Goal: Entertainment & Leisure: Browse casually

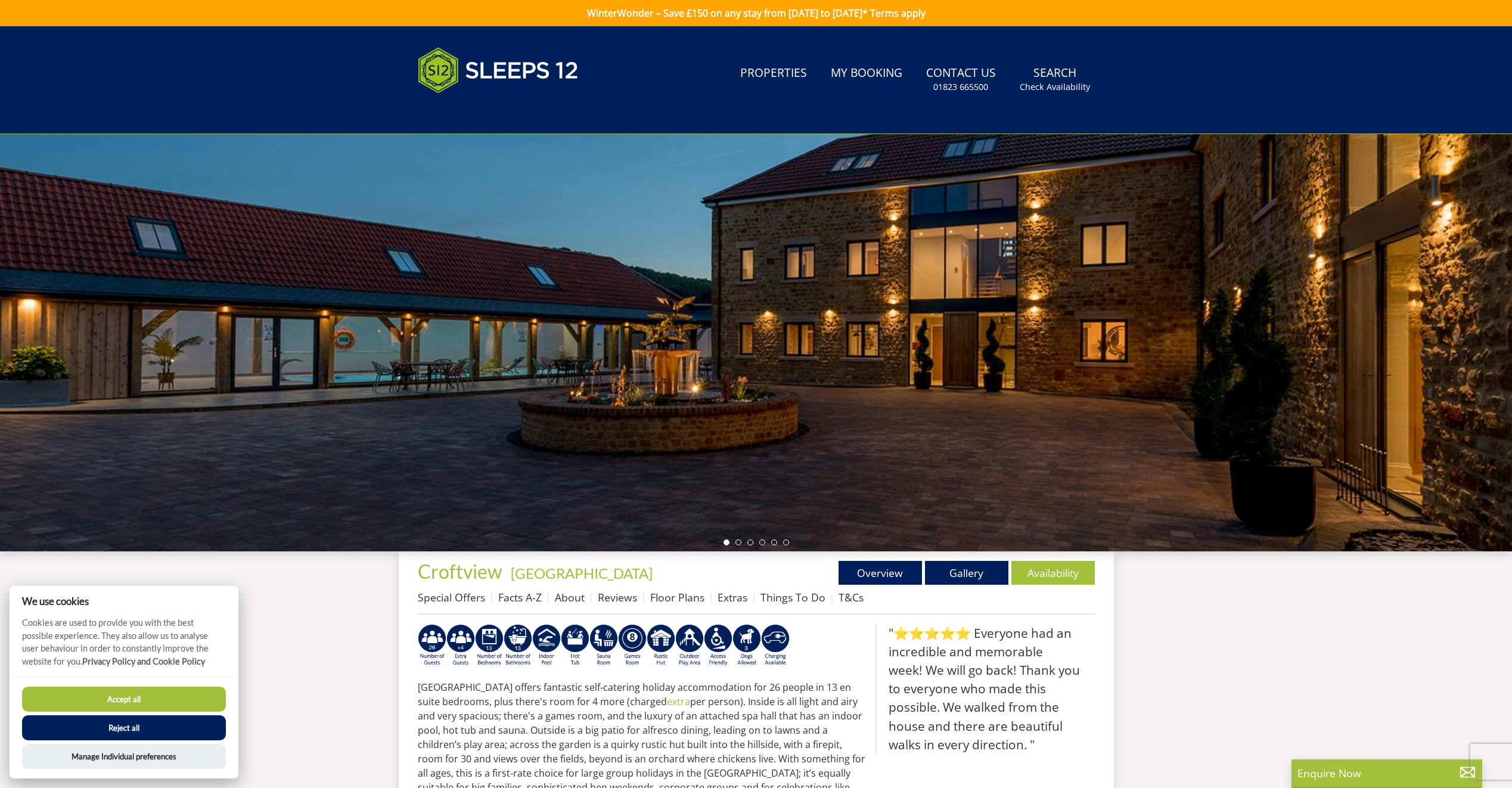
click at [201, 692] on button "Accept all" at bounding box center [124, 699] width 204 height 25
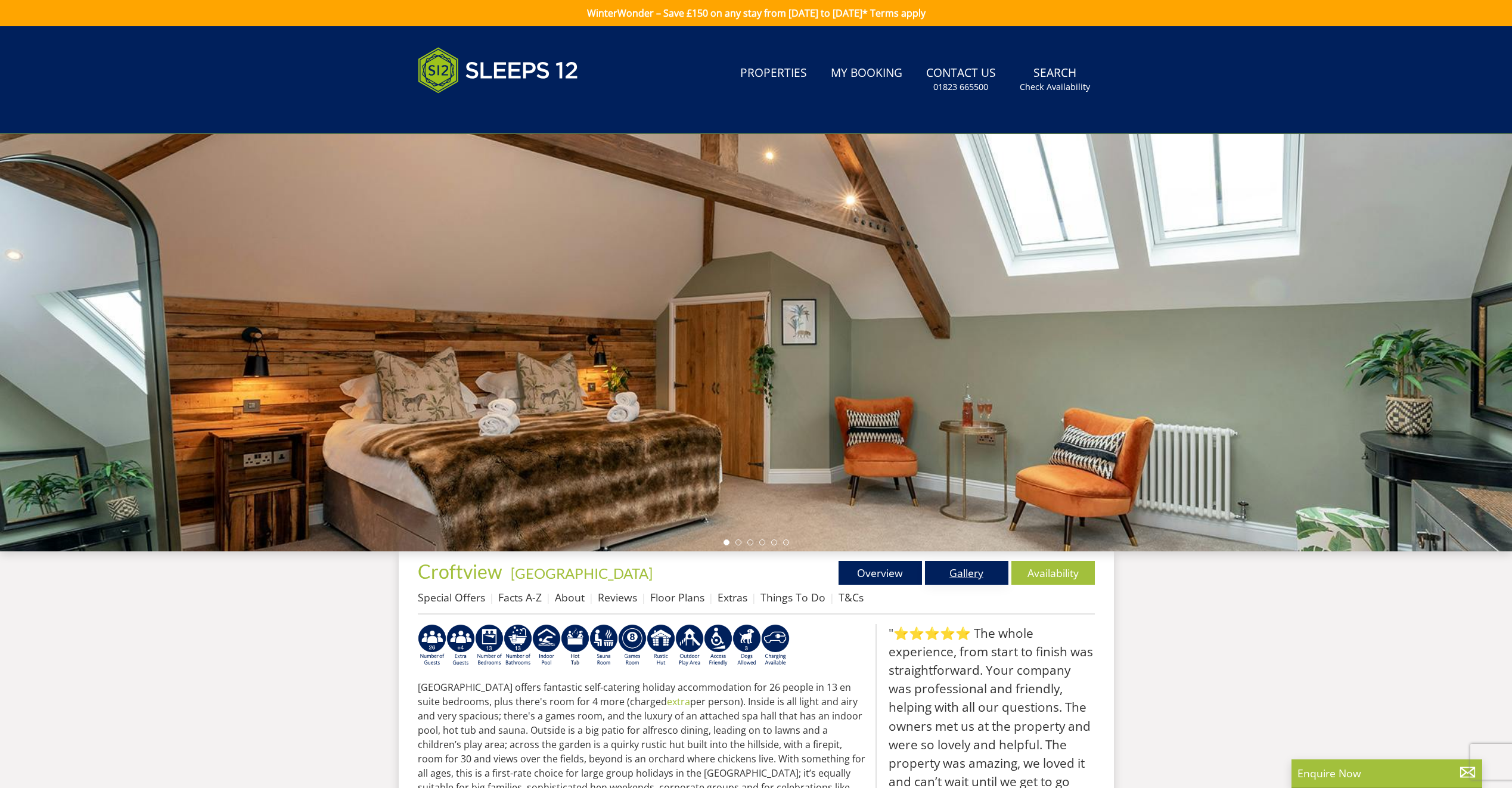
click at [957, 579] on link "Gallery" at bounding box center [967, 573] width 83 height 24
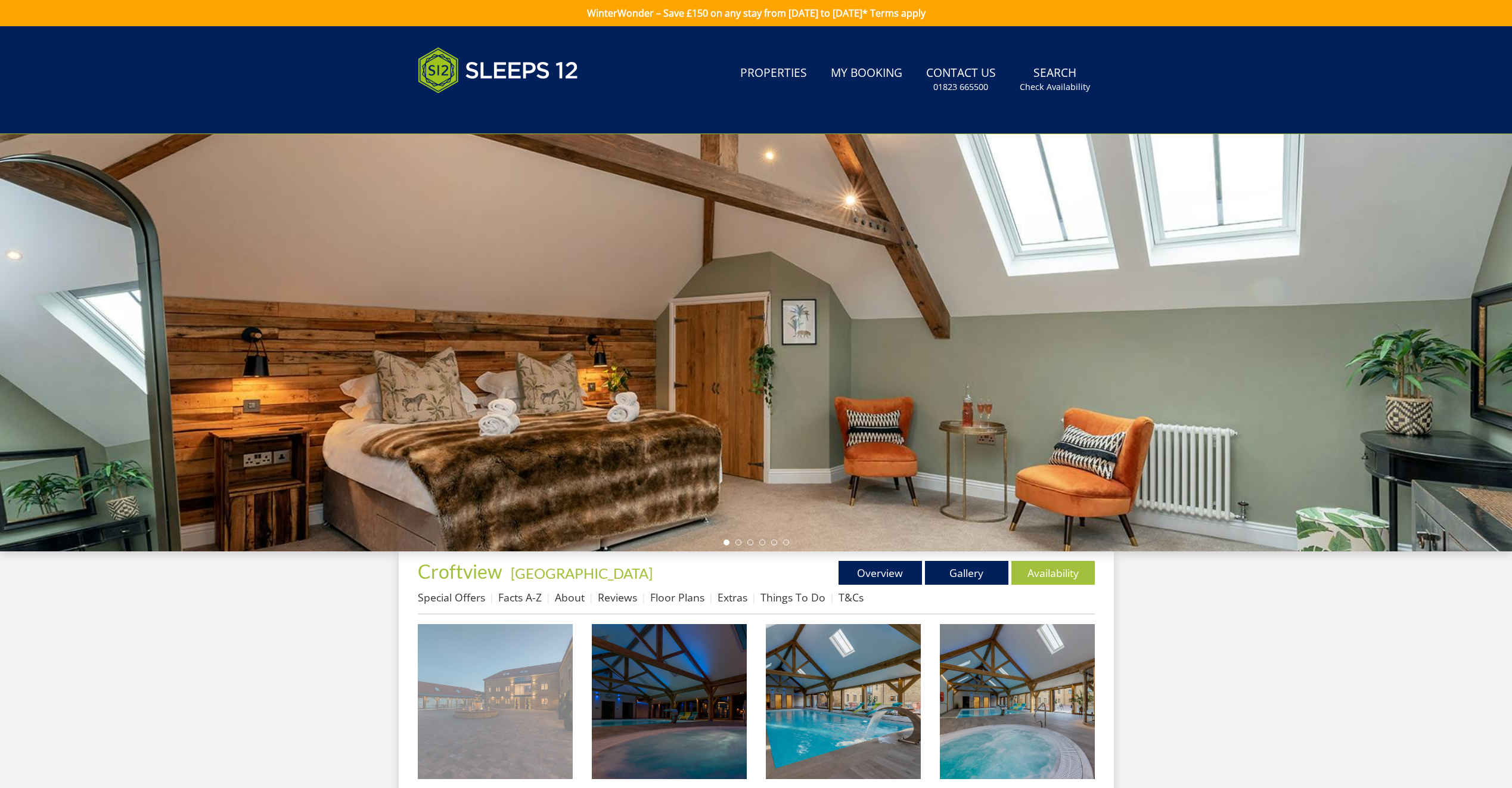
click at [493, 686] on img at bounding box center [495, 701] width 155 height 155
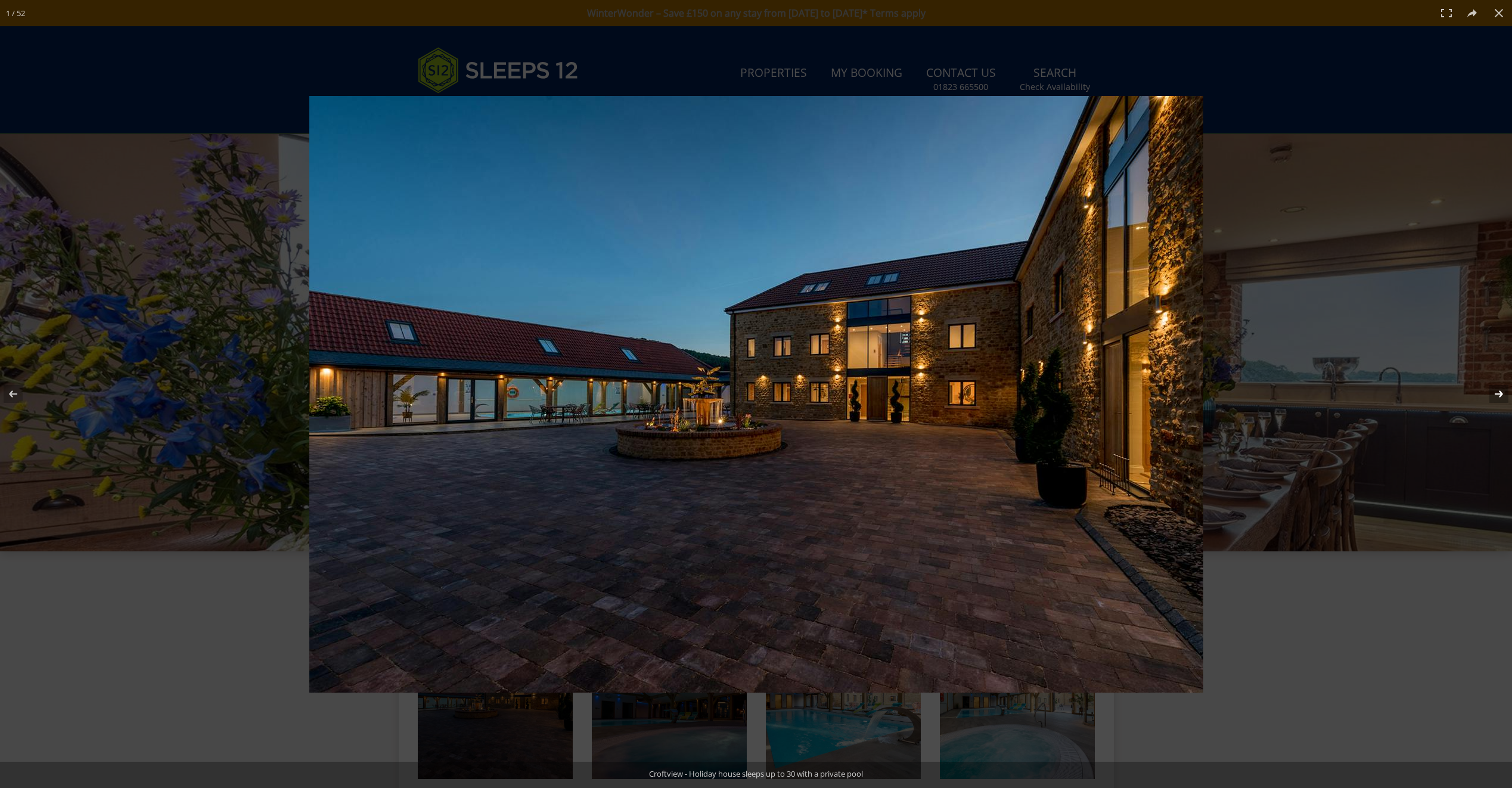
click at [1499, 393] on button at bounding box center [1491, 394] width 42 height 60
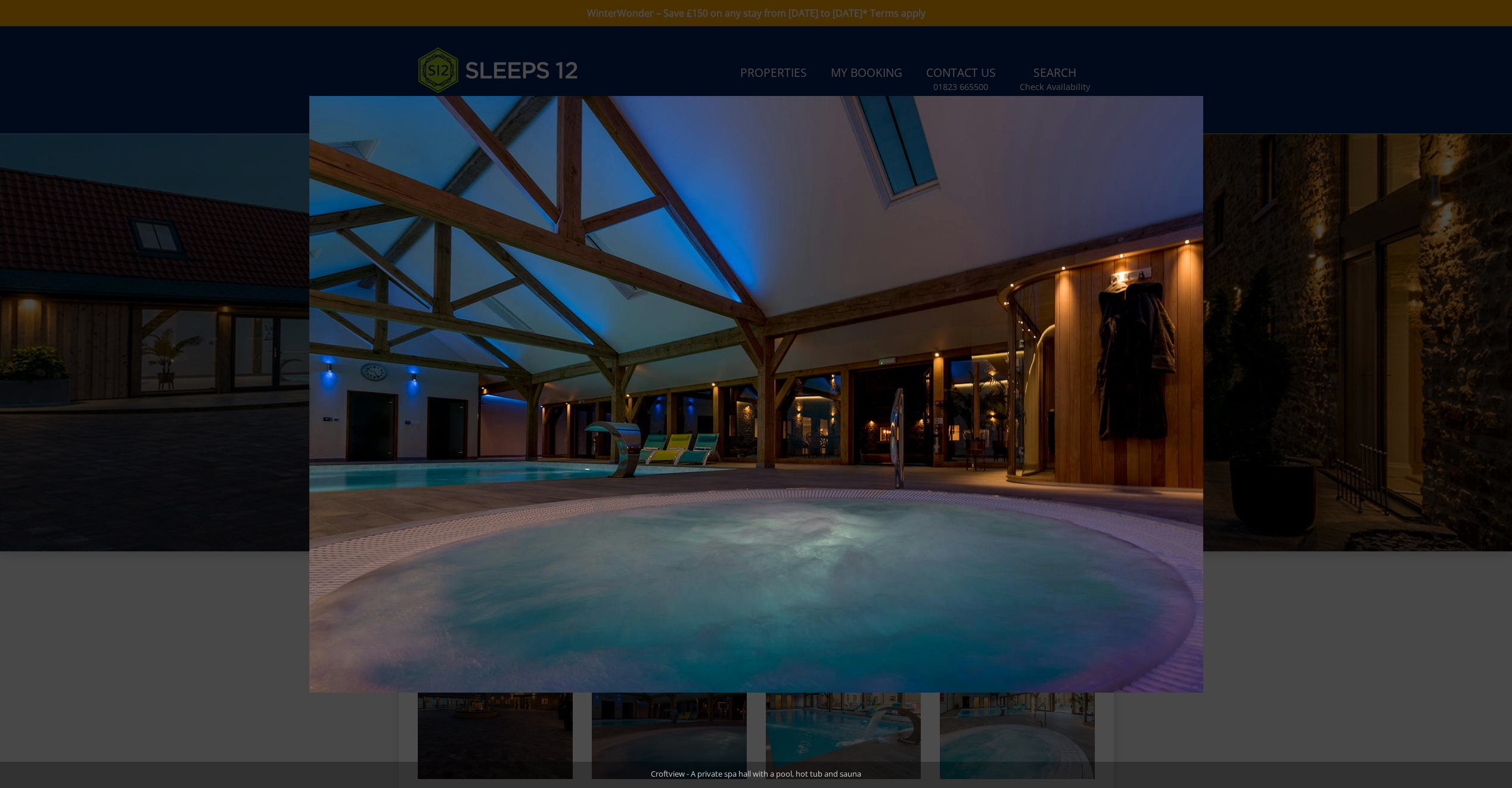
click at [1499, 393] on button at bounding box center [1491, 394] width 42 height 60
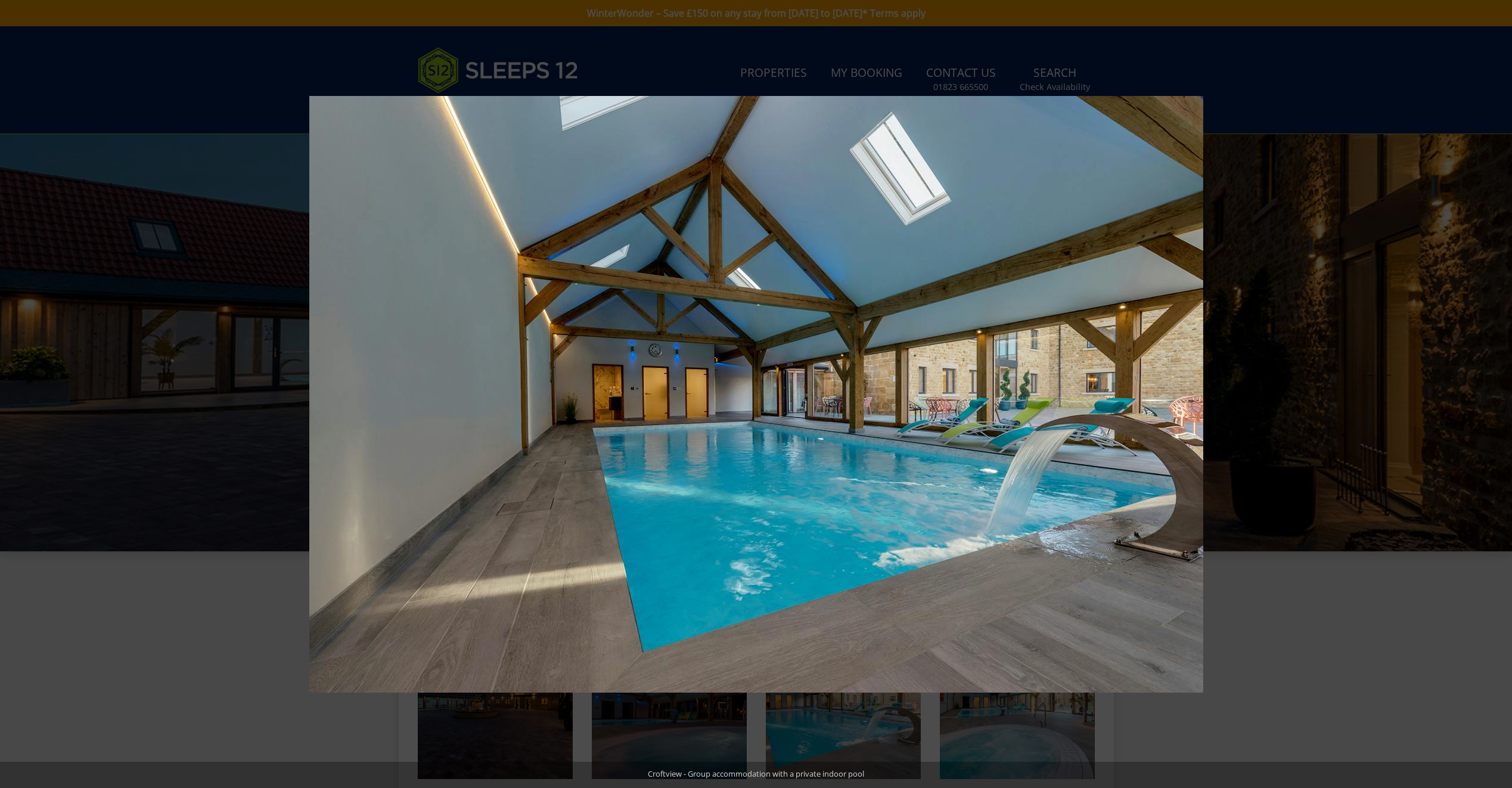
click at [1499, 393] on button at bounding box center [1491, 394] width 42 height 60
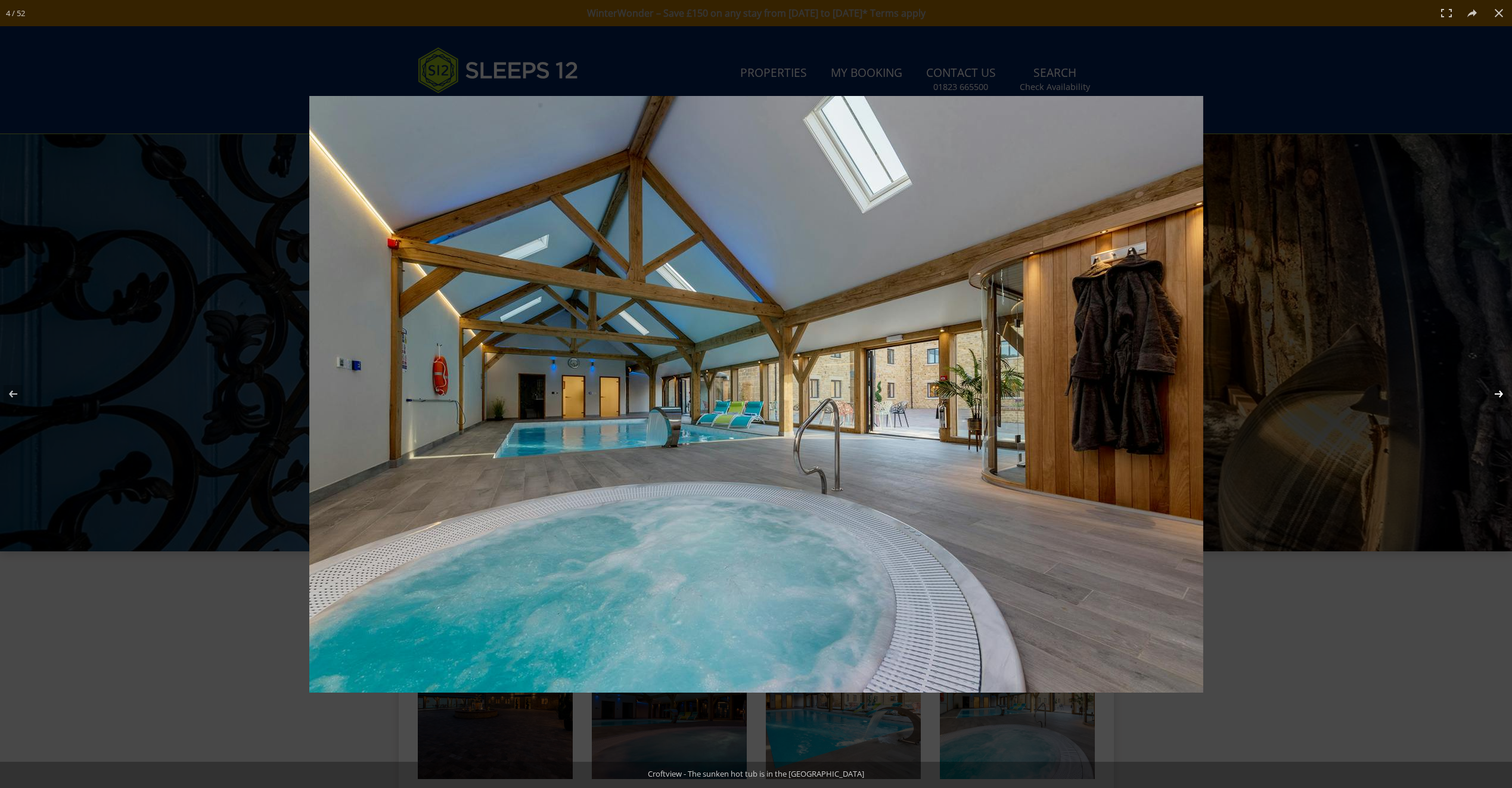
click at [1498, 396] on button at bounding box center [1491, 394] width 42 height 60
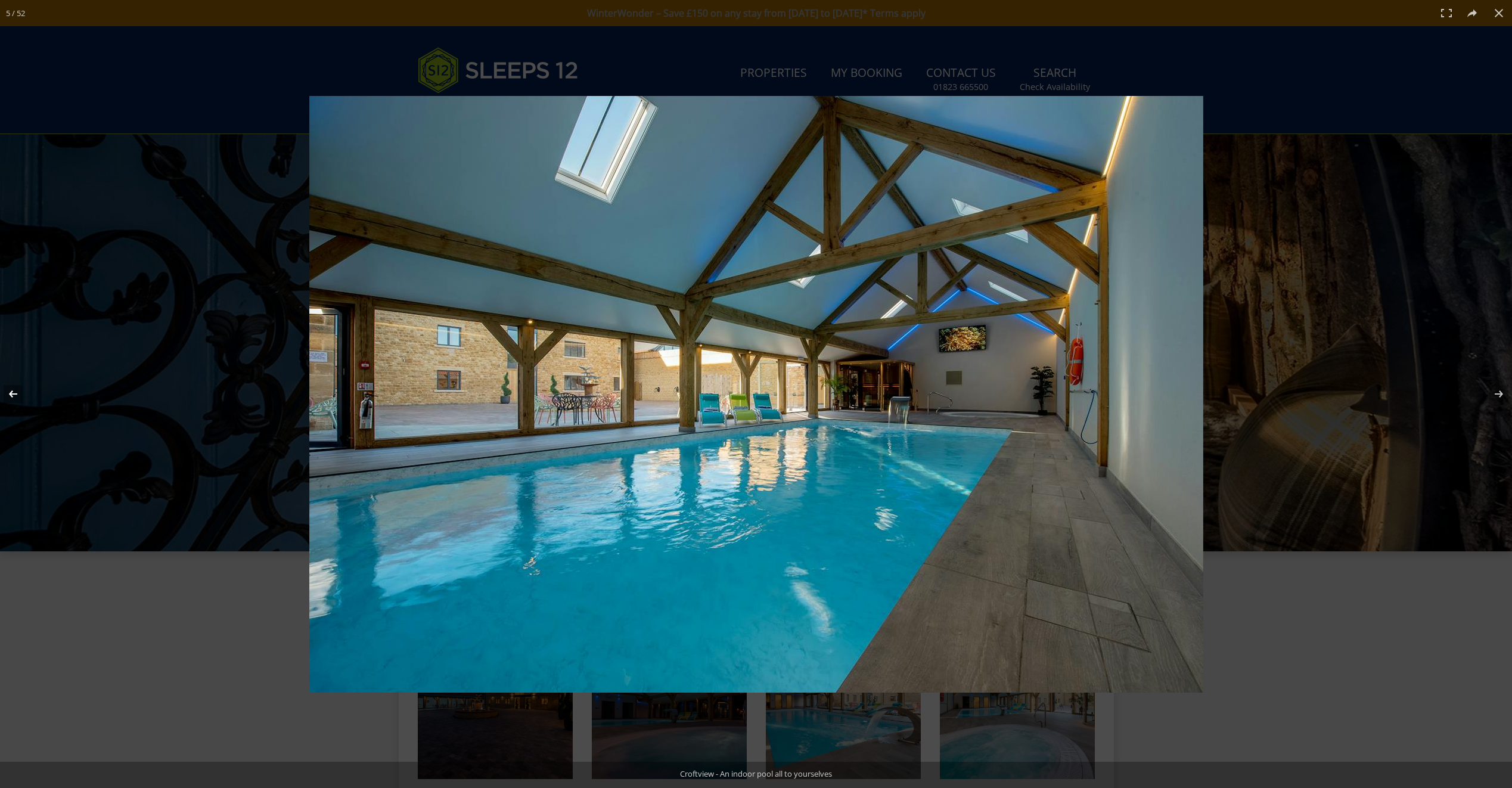
click at [8, 395] on button at bounding box center [21, 394] width 42 height 60
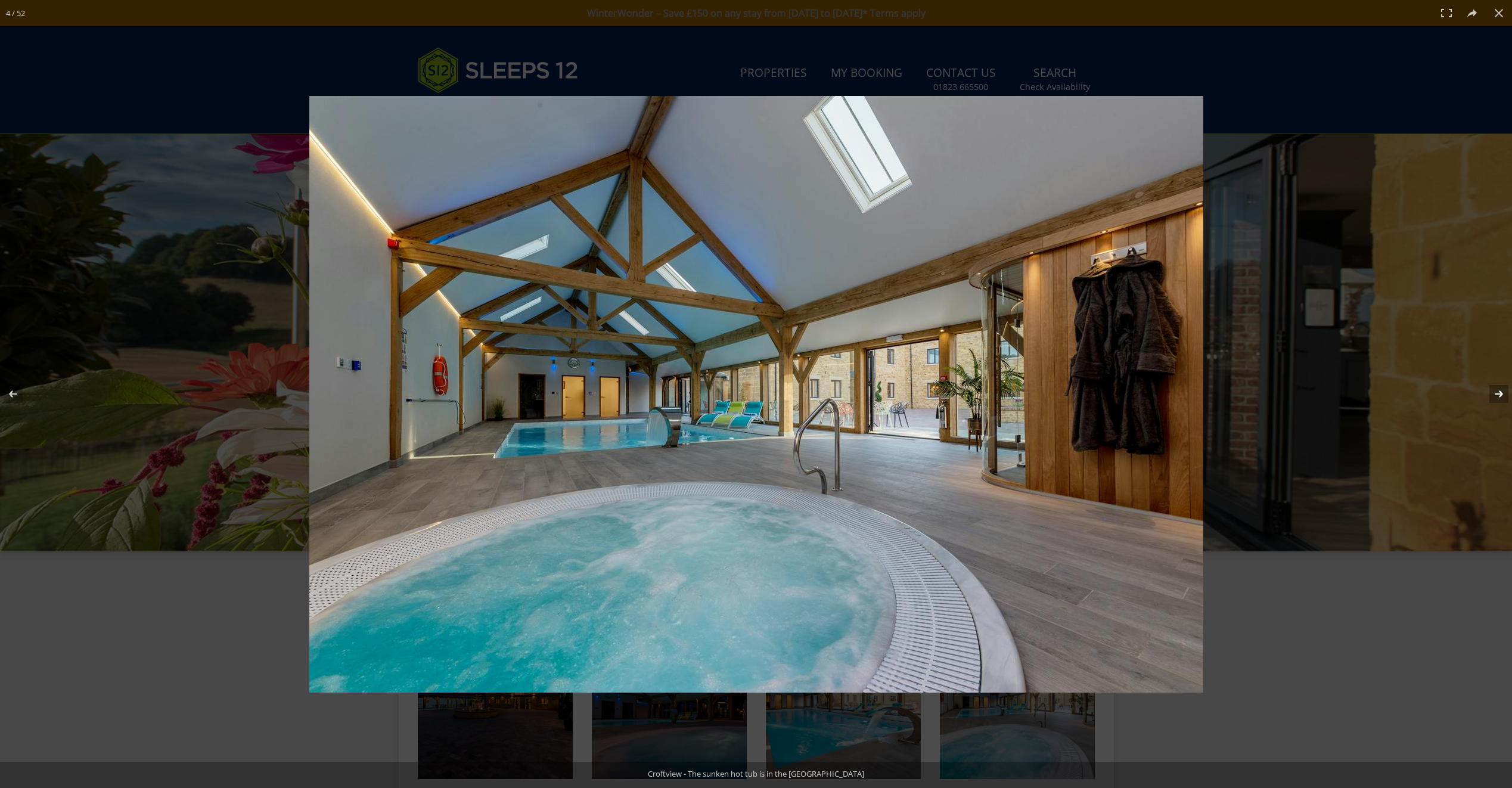
click at [1499, 391] on button at bounding box center [1491, 394] width 42 height 60
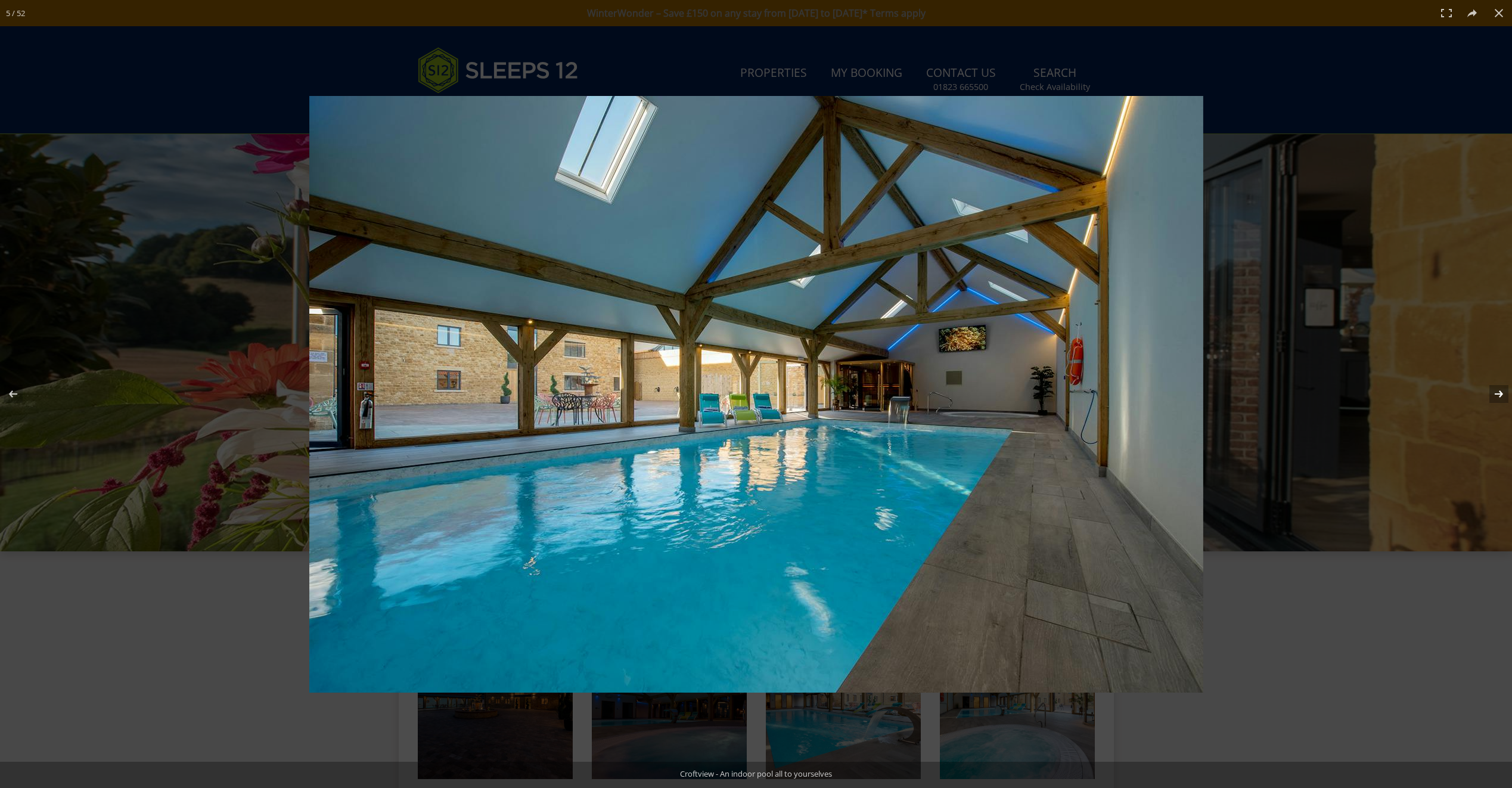
click at [1499, 392] on button at bounding box center [1491, 394] width 42 height 60
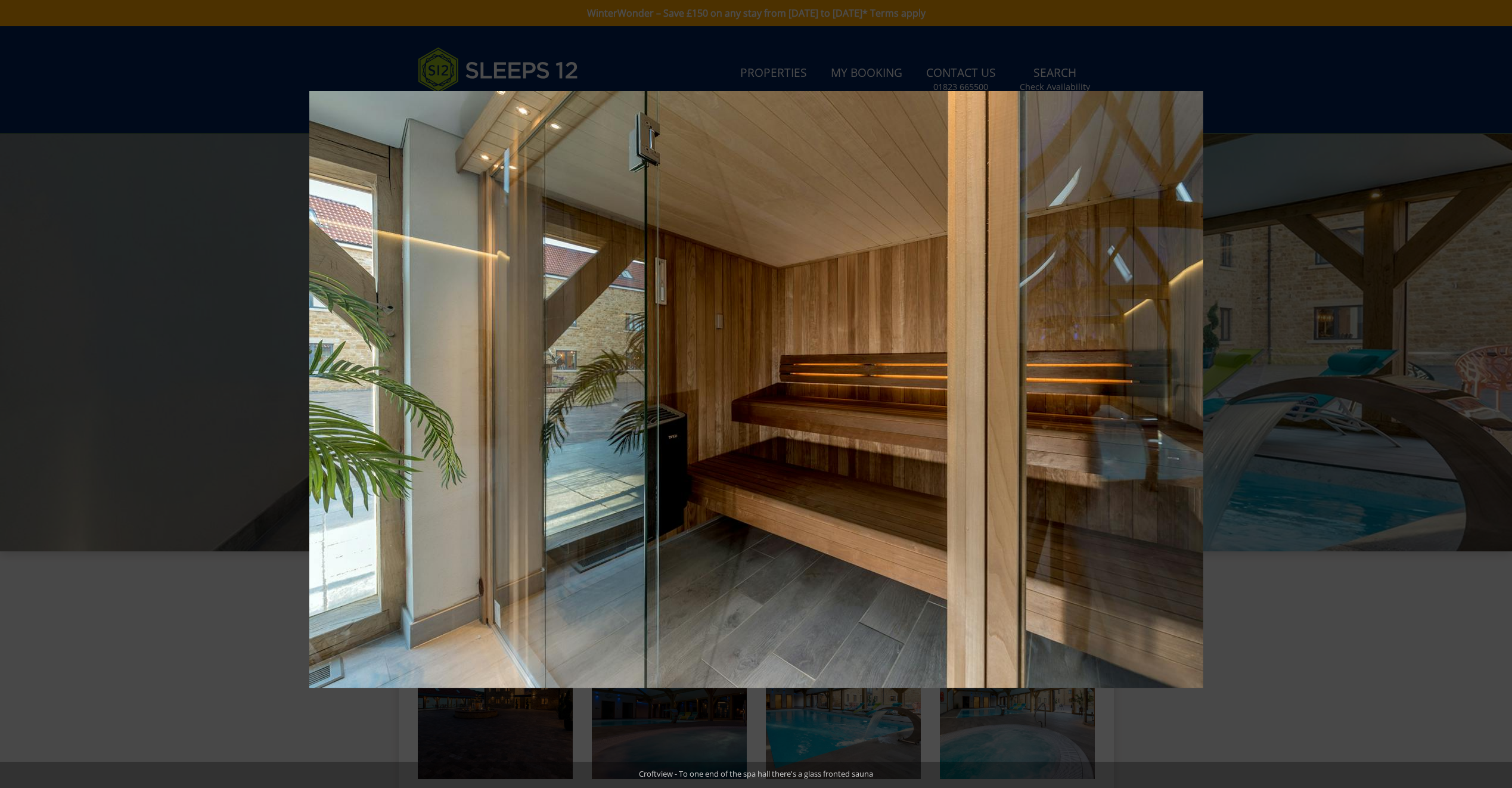
click at [1499, 392] on button at bounding box center [1491, 394] width 42 height 60
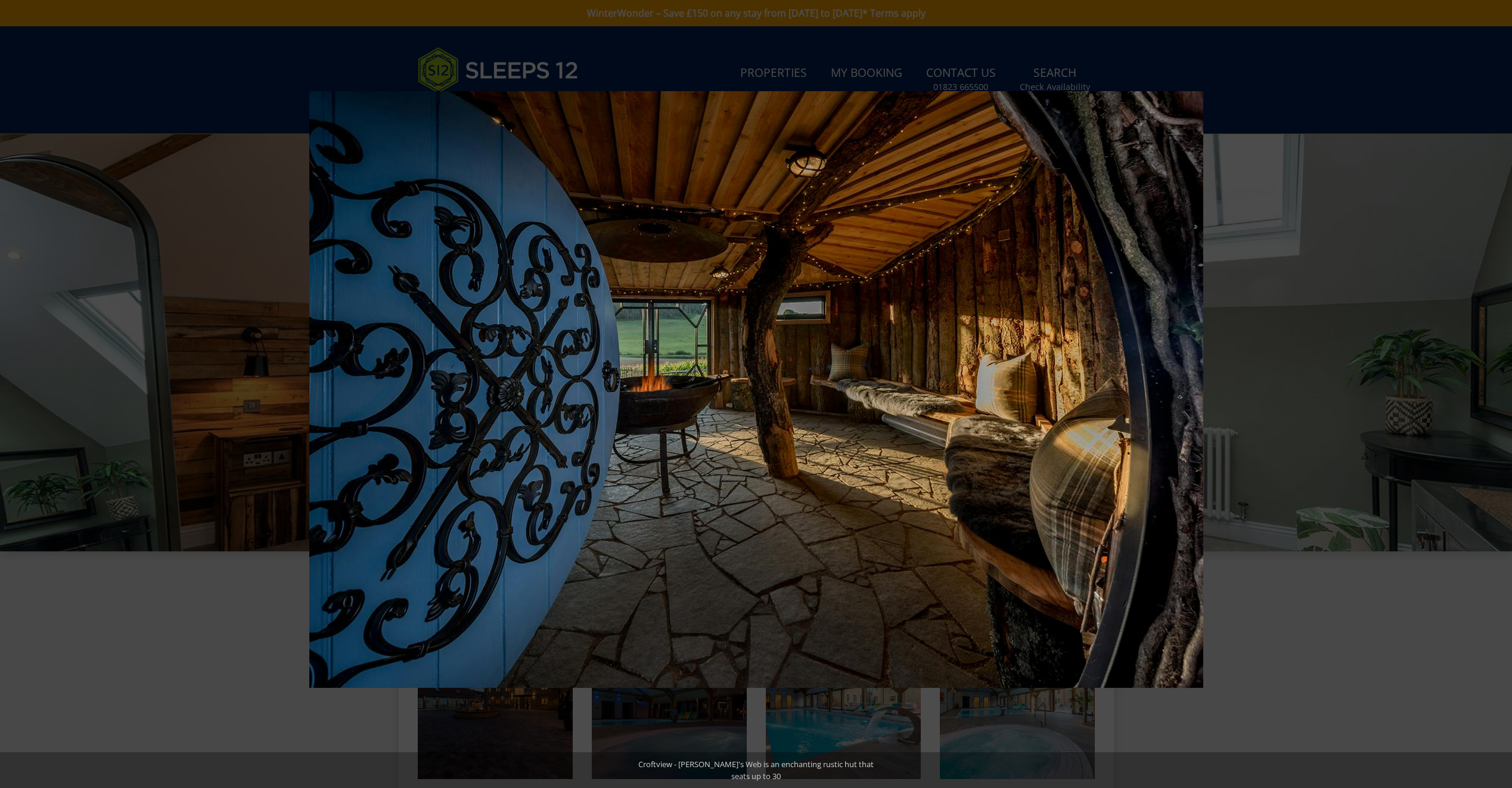
click at [1499, 392] on button at bounding box center [1491, 394] width 42 height 60
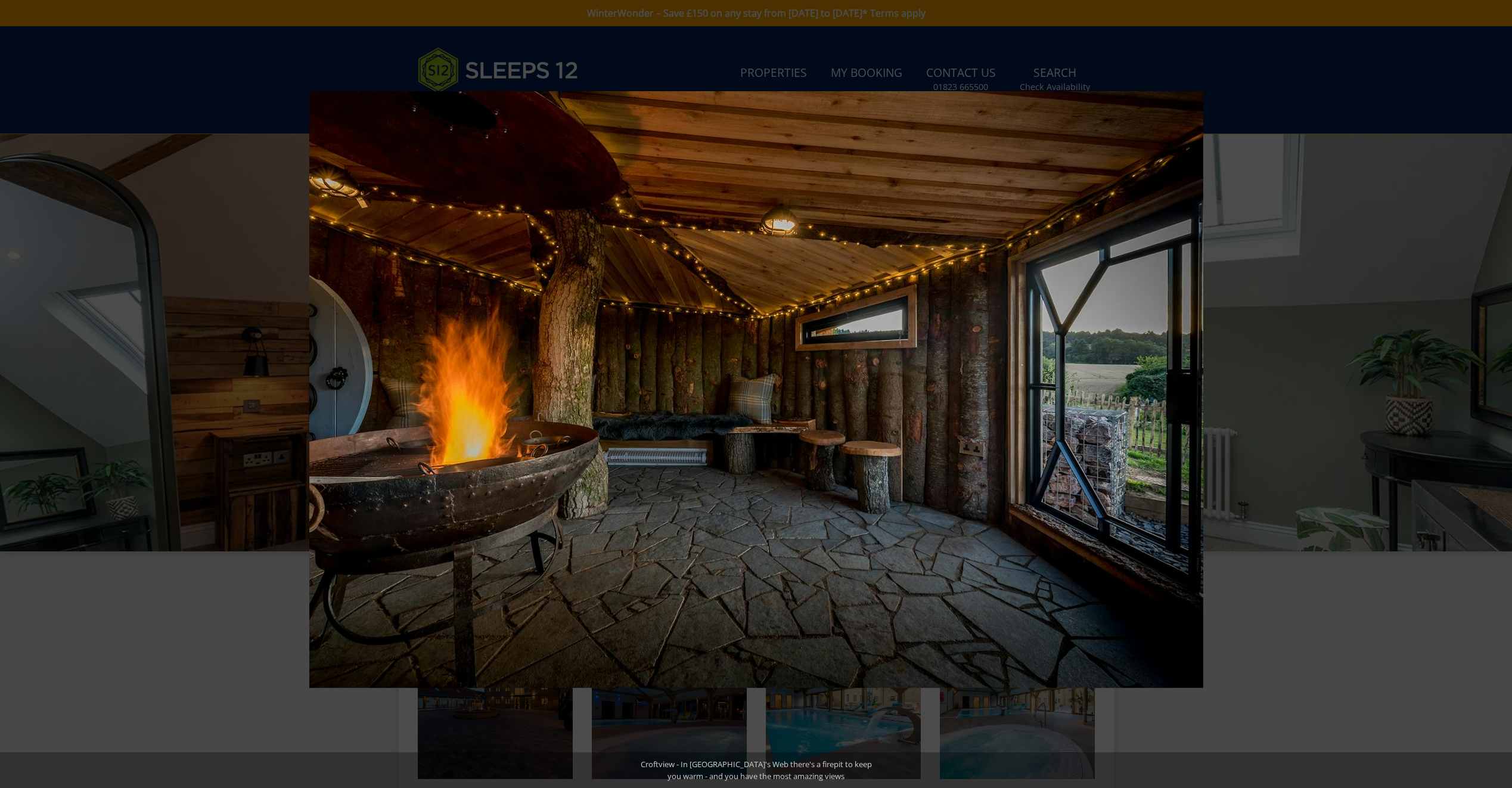
click at [1499, 392] on button at bounding box center [1491, 394] width 42 height 60
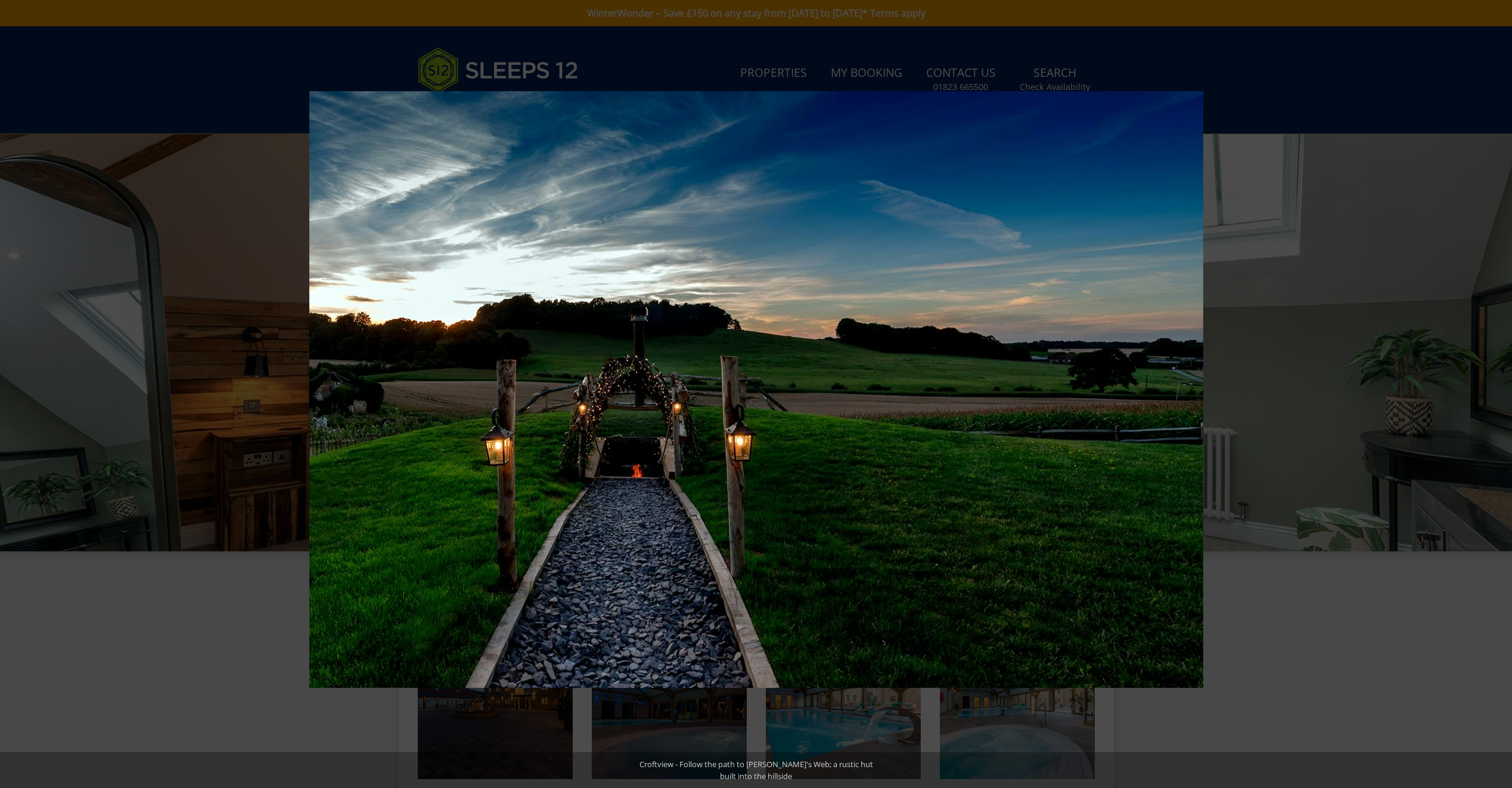
click at [1499, 392] on button at bounding box center [1491, 394] width 42 height 60
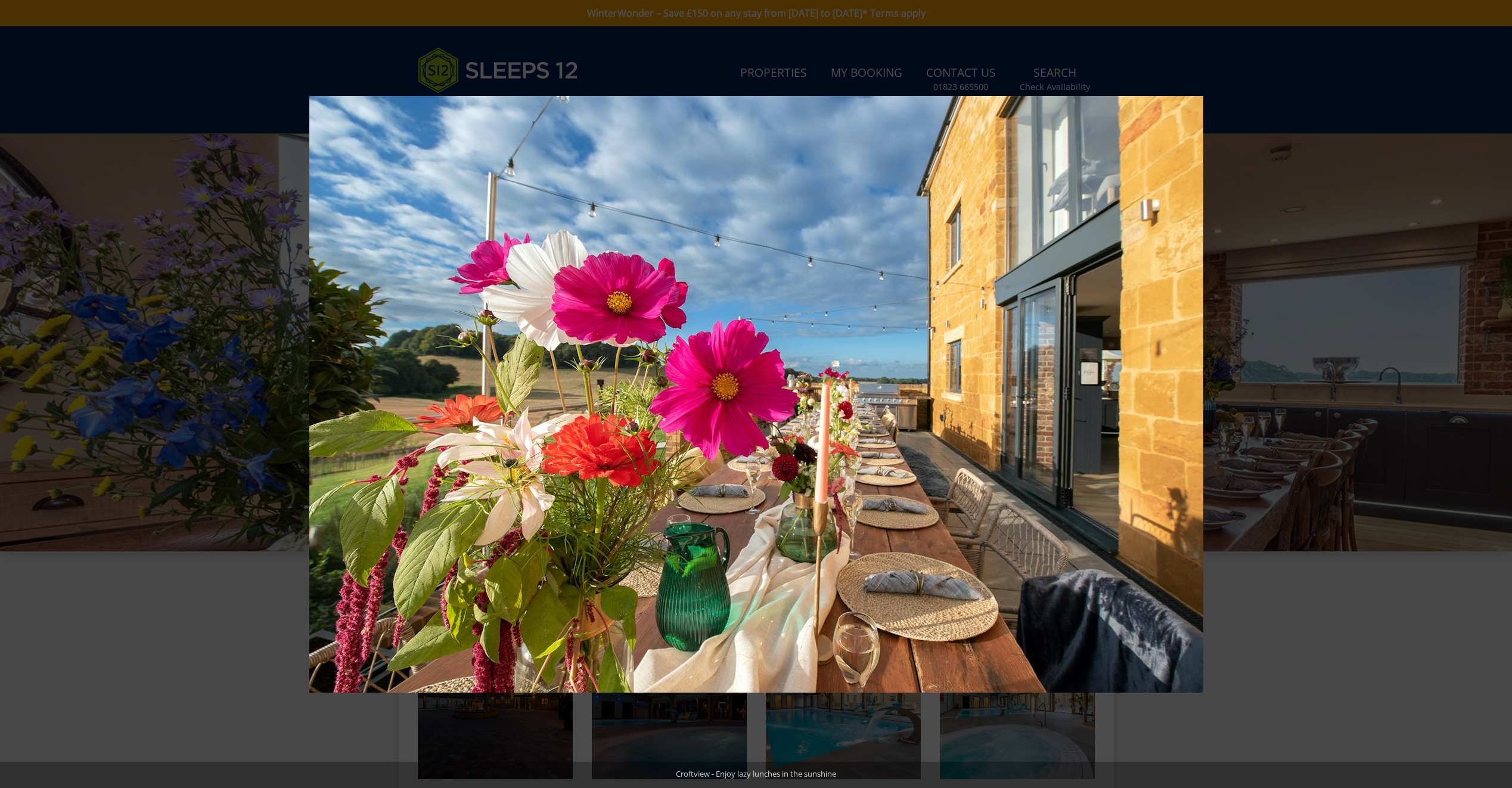
click at [1499, 392] on button at bounding box center [1491, 394] width 42 height 60
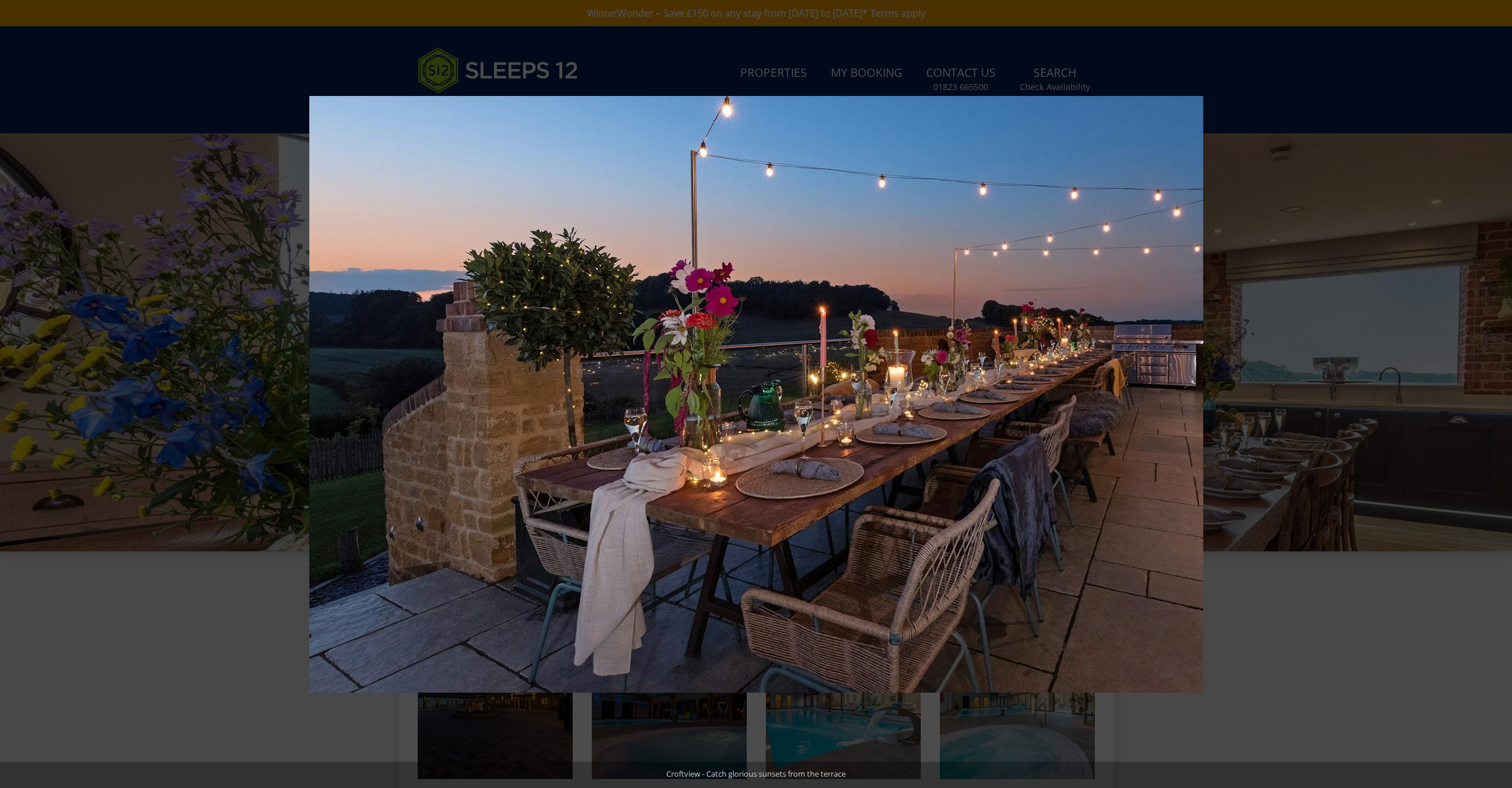
click at [1499, 392] on button at bounding box center [1491, 394] width 42 height 60
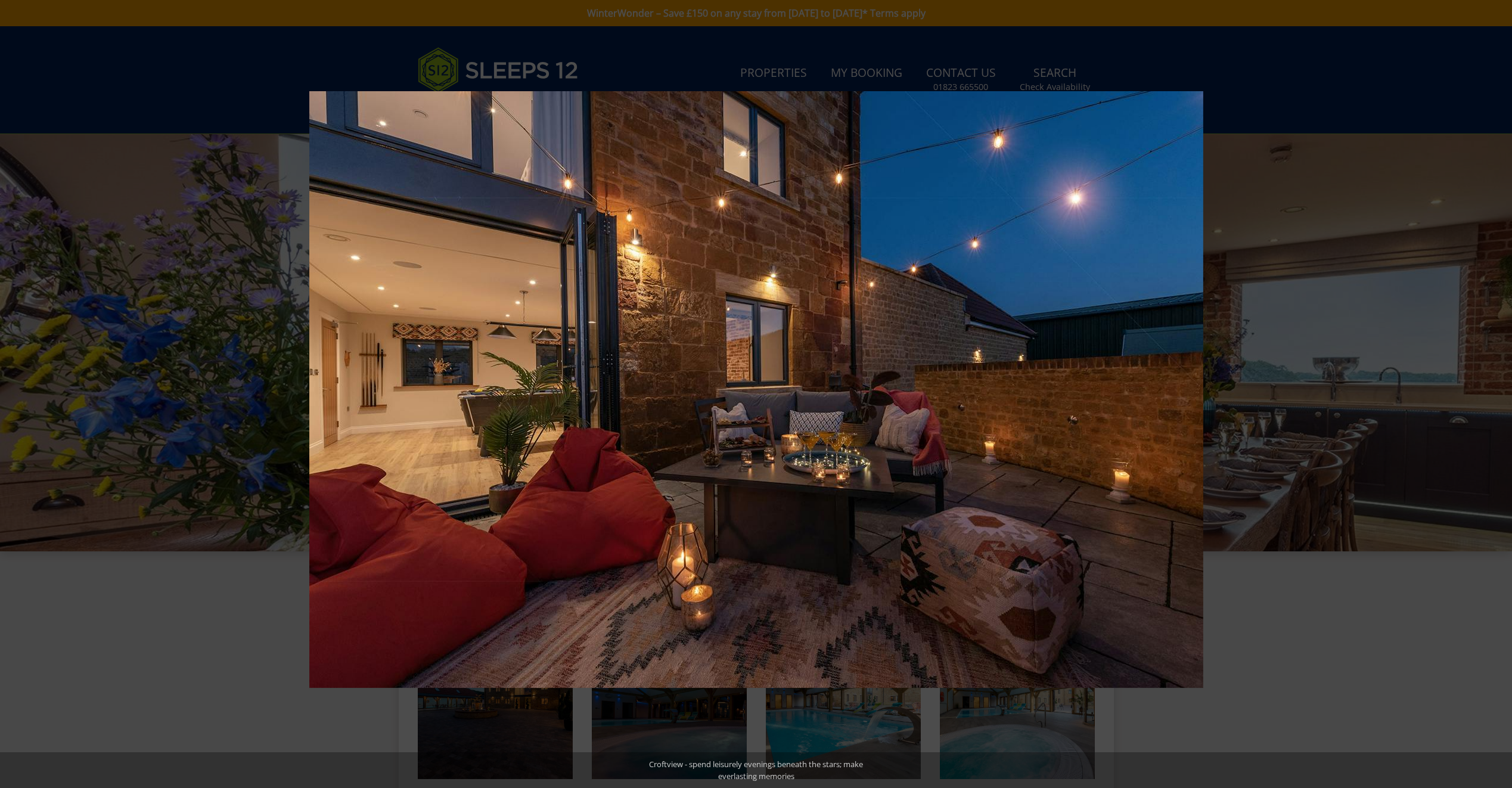
click at [1499, 392] on button at bounding box center [1491, 394] width 42 height 60
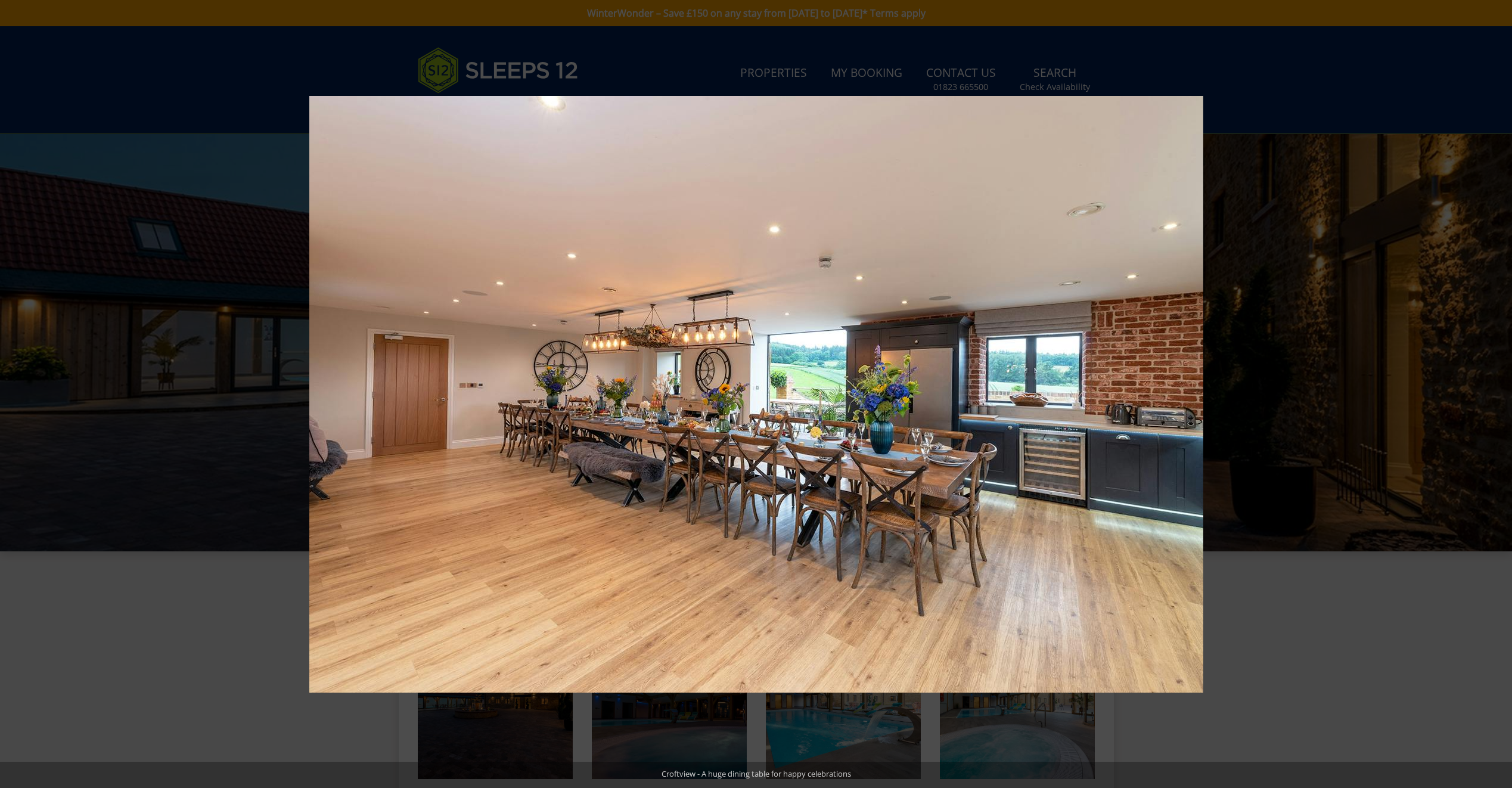
click at [1499, 392] on button at bounding box center [1491, 394] width 42 height 60
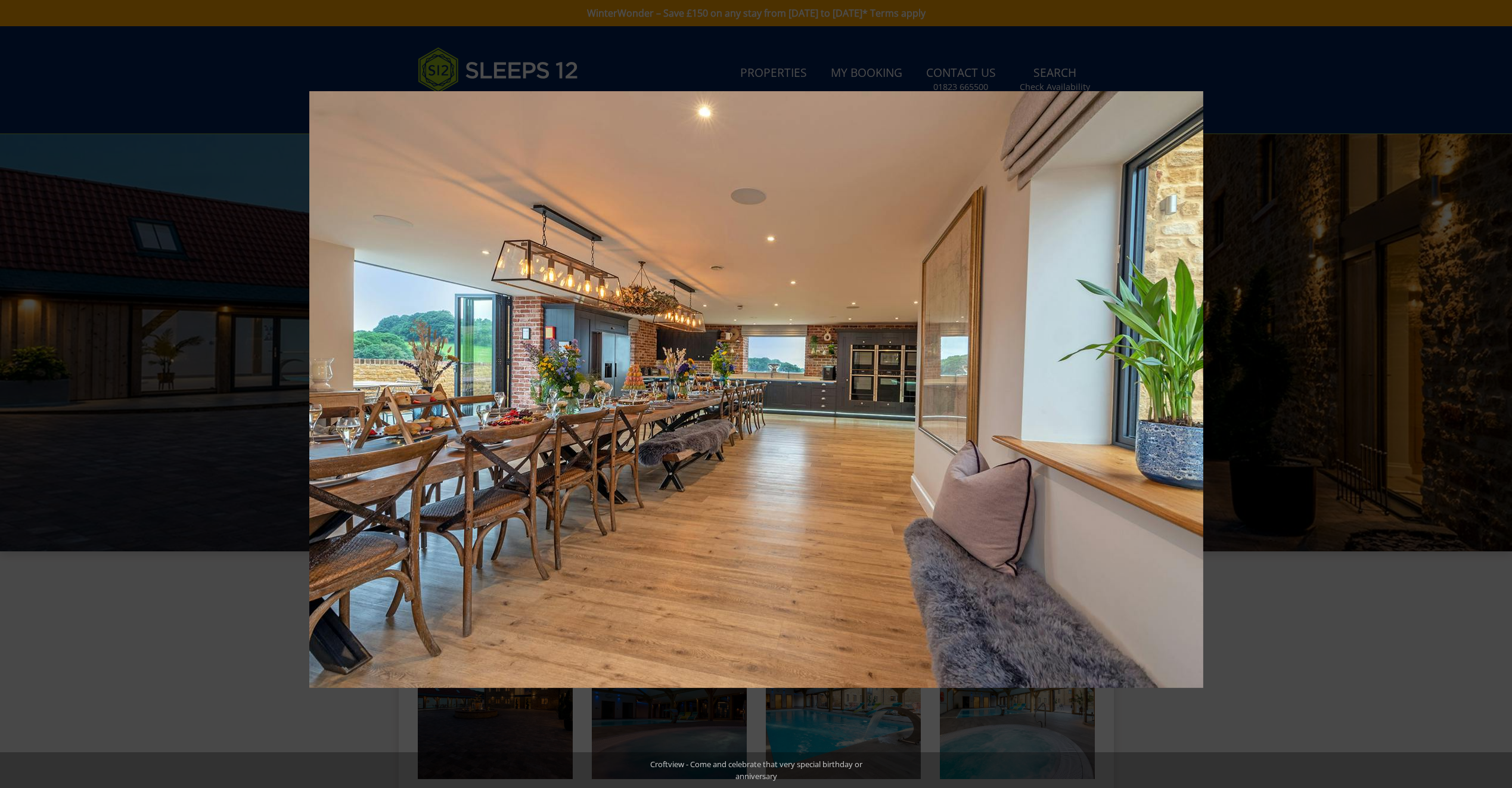
click at [1499, 392] on button at bounding box center [1491, 394] width 42 height 60
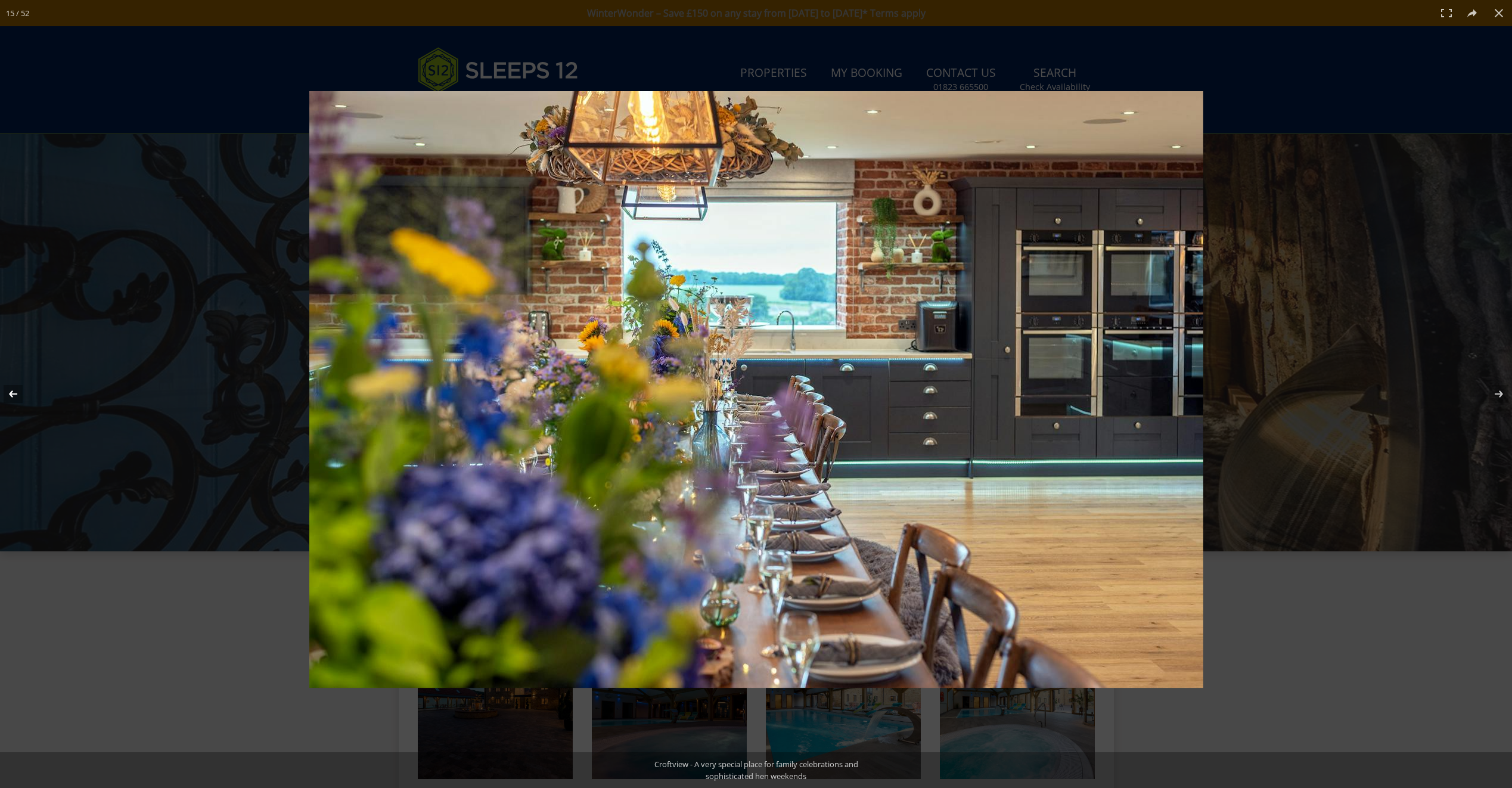
click at [9, 394] on button at bounding box center [21, 394] width 42 height 60
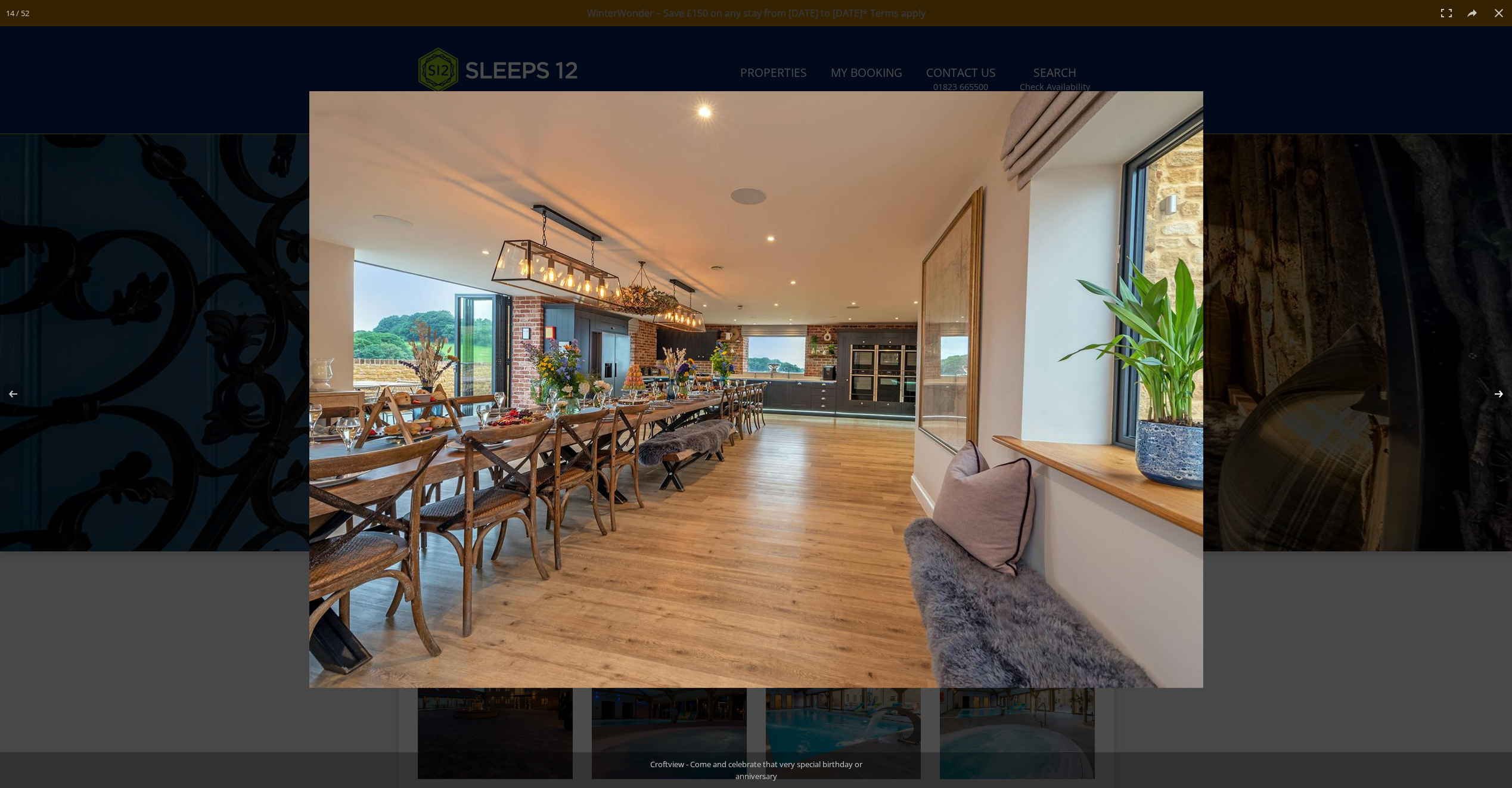
click at [1499, 394] on button at bounding box center [1491, 394] width 42 height 60
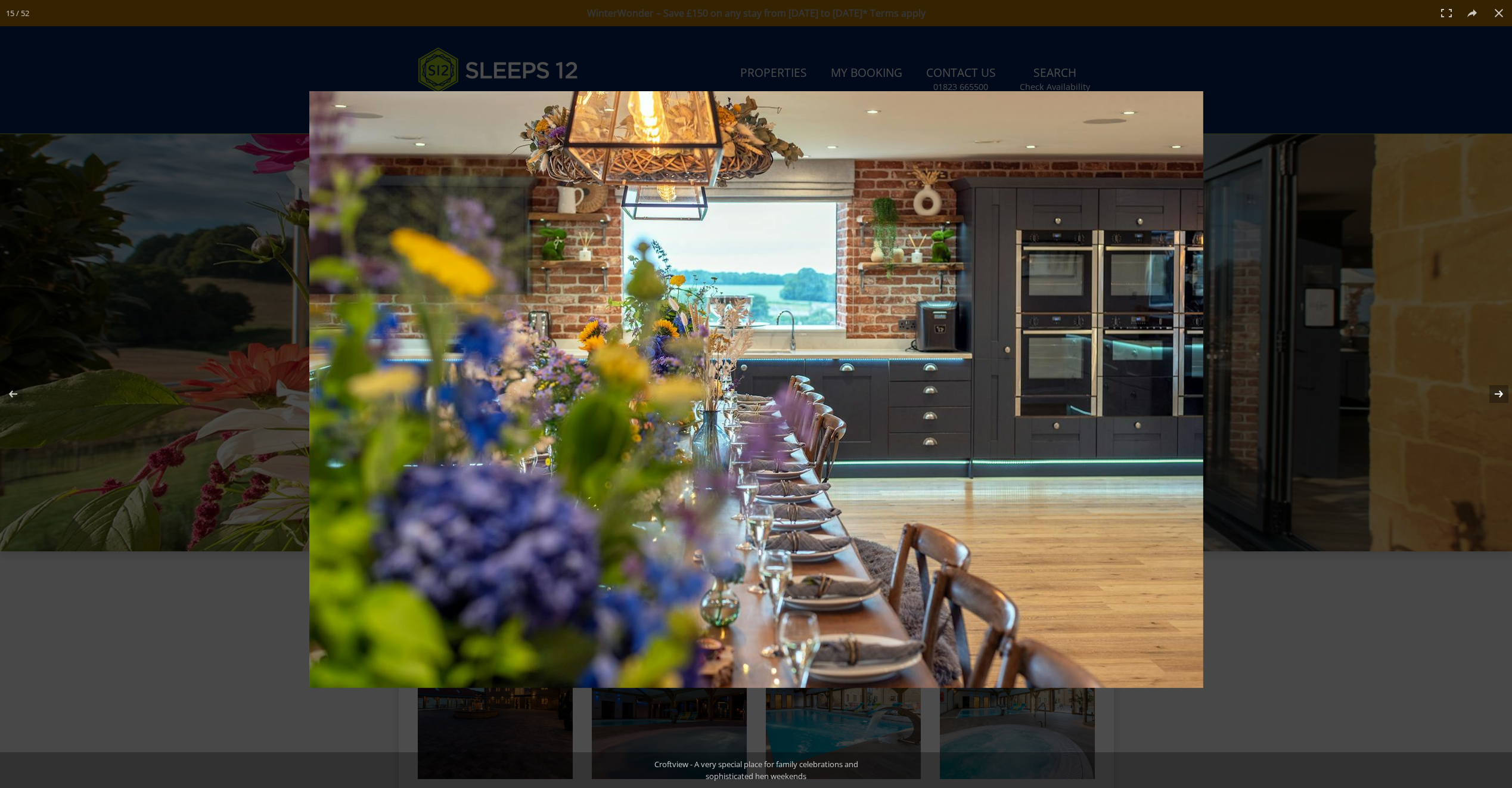
click at [1499, 394] on button at bounding box center [1491, 394] width 42 height 60
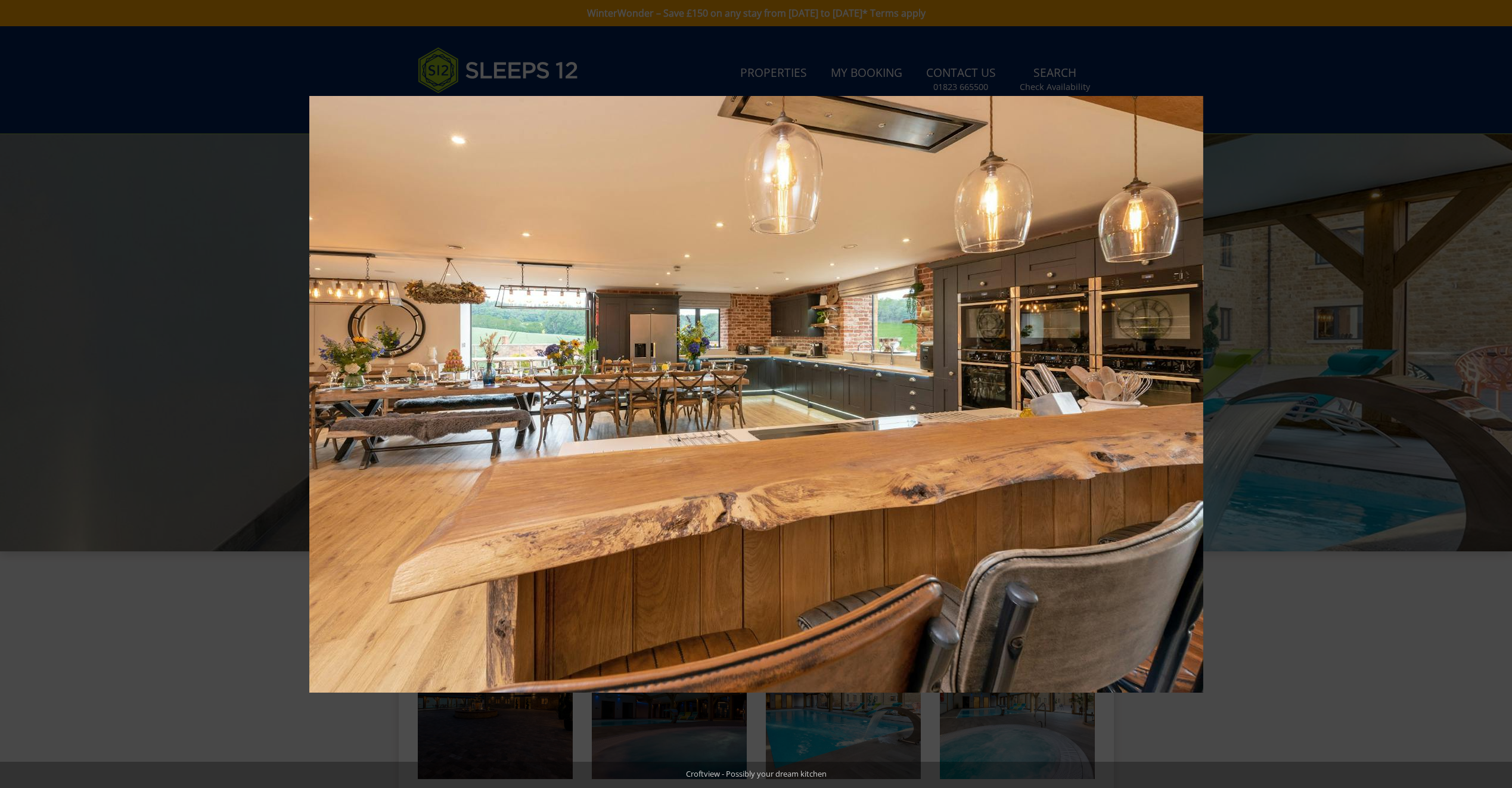
click at [1499, 394] on button at bounding box center [1491, 394] width 42 height 60
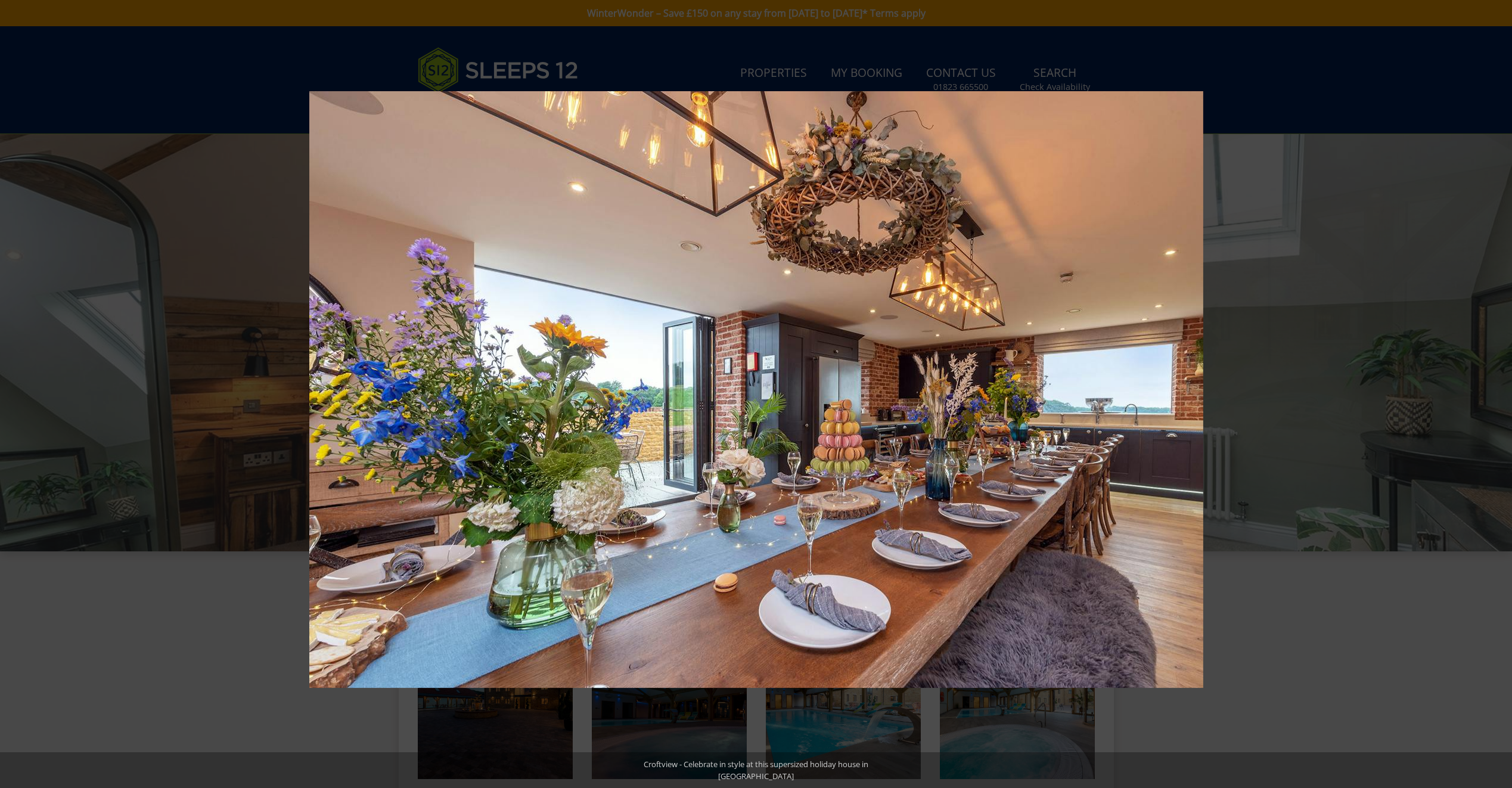
click at [1499, 394] on button at bounding box center [1491, 394] width 42 height 60
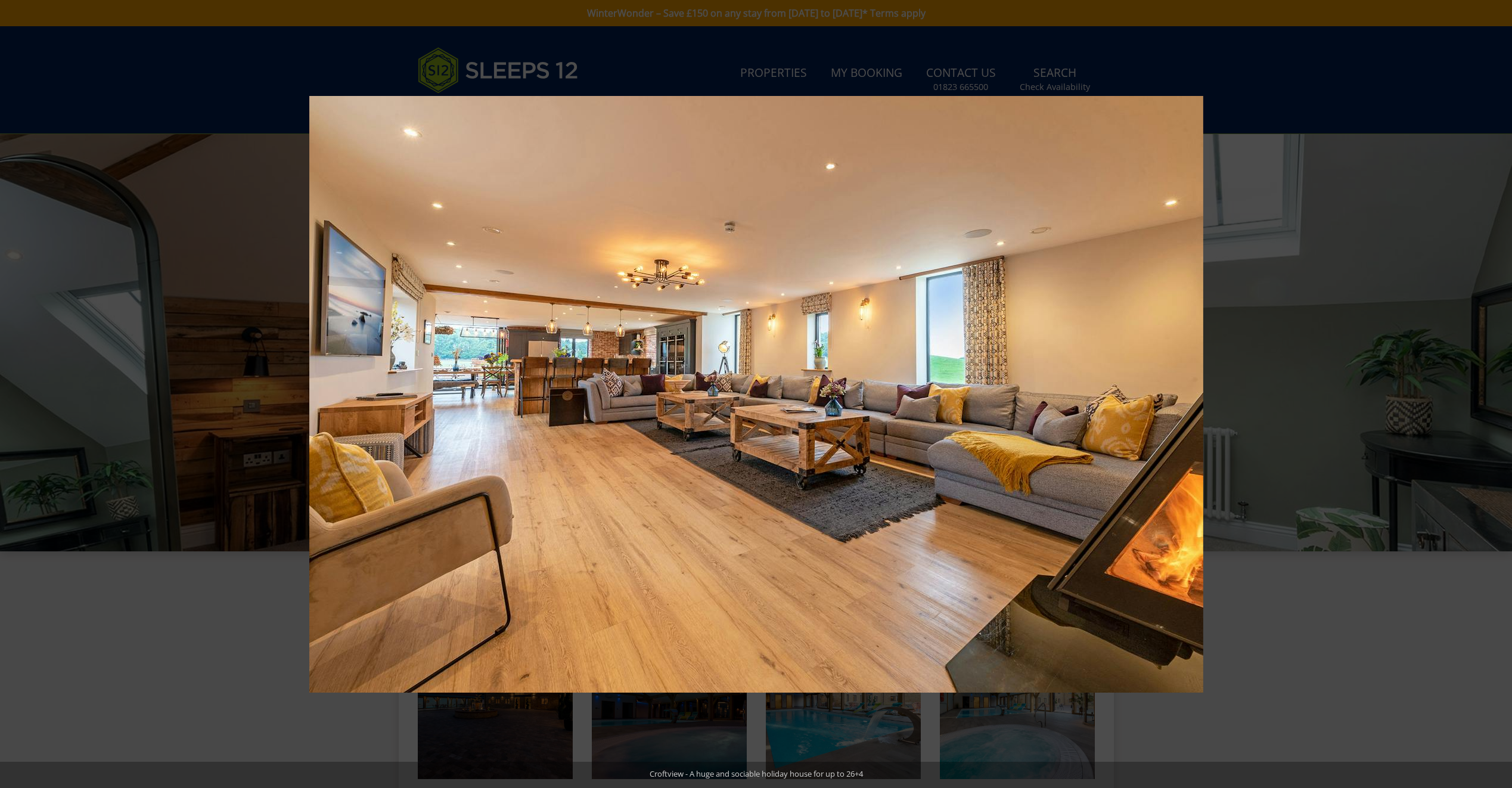
click at [1499, 394] on button at bounding box center [1491, 394] width 42 height 60
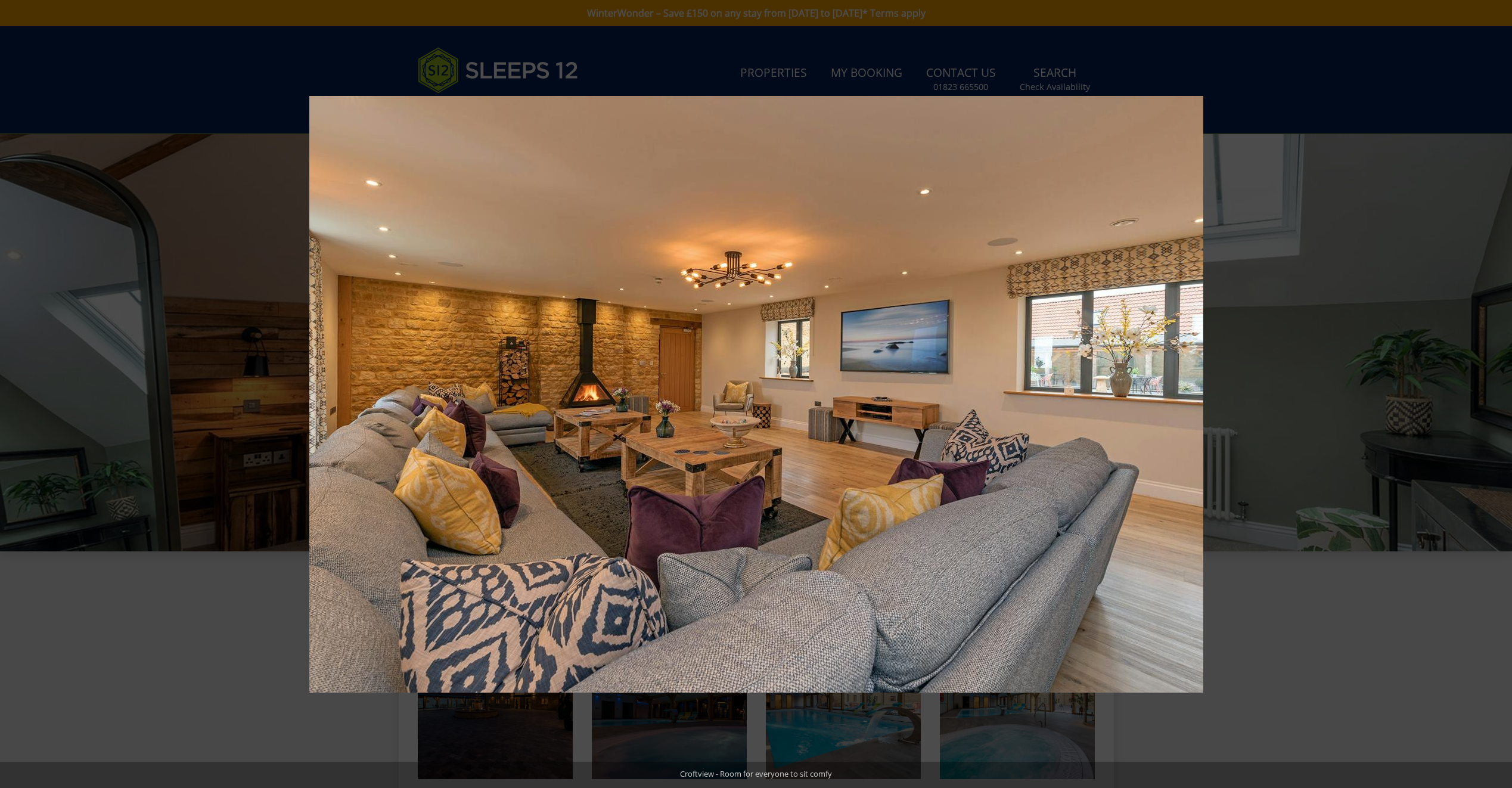
click at [1499, 394] on button at bounding box center [1491, 394] width 42 height 60
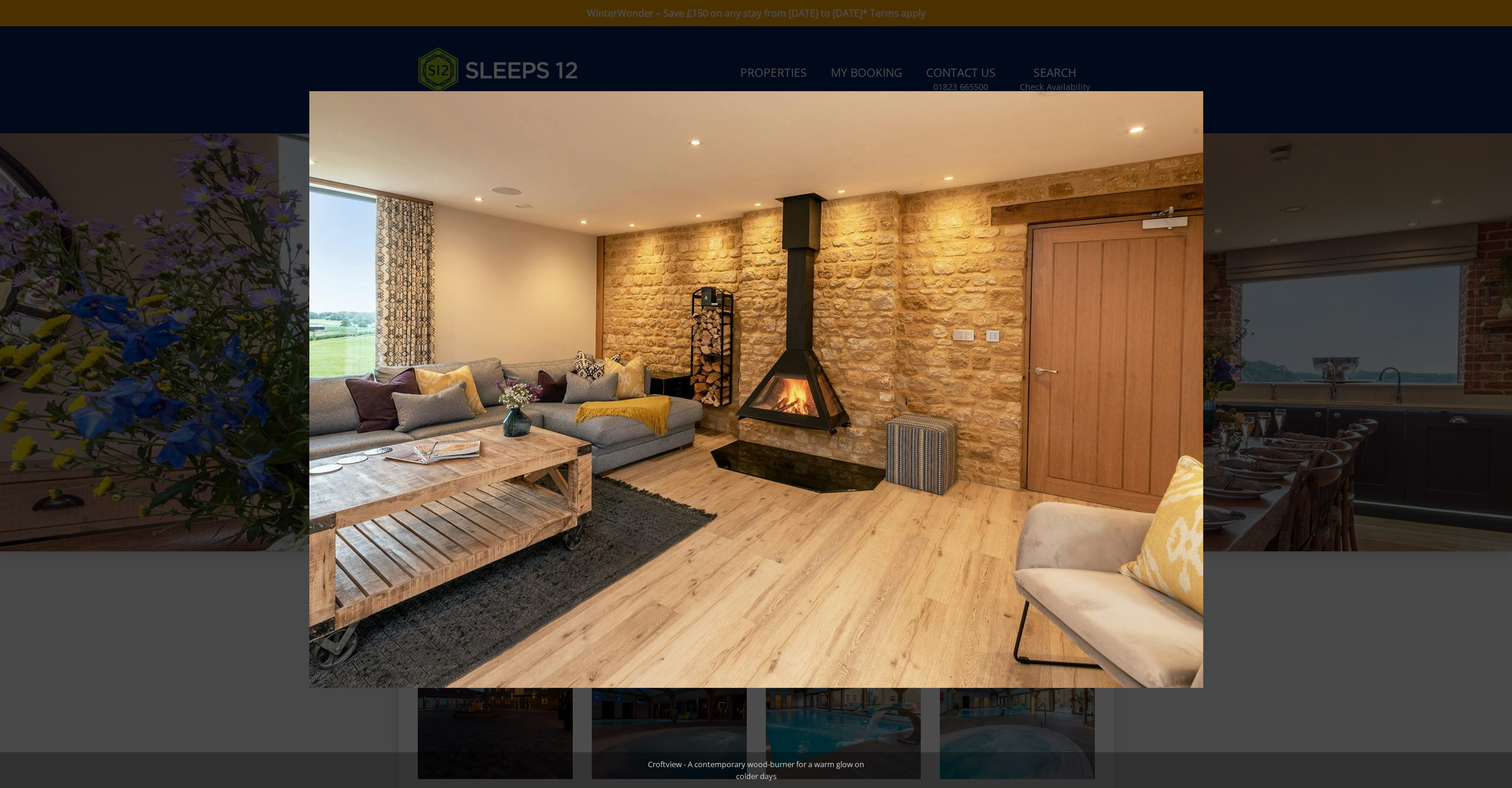
click at [1499, 394] on button at bounding box center [1491, 394] width 42 height 60
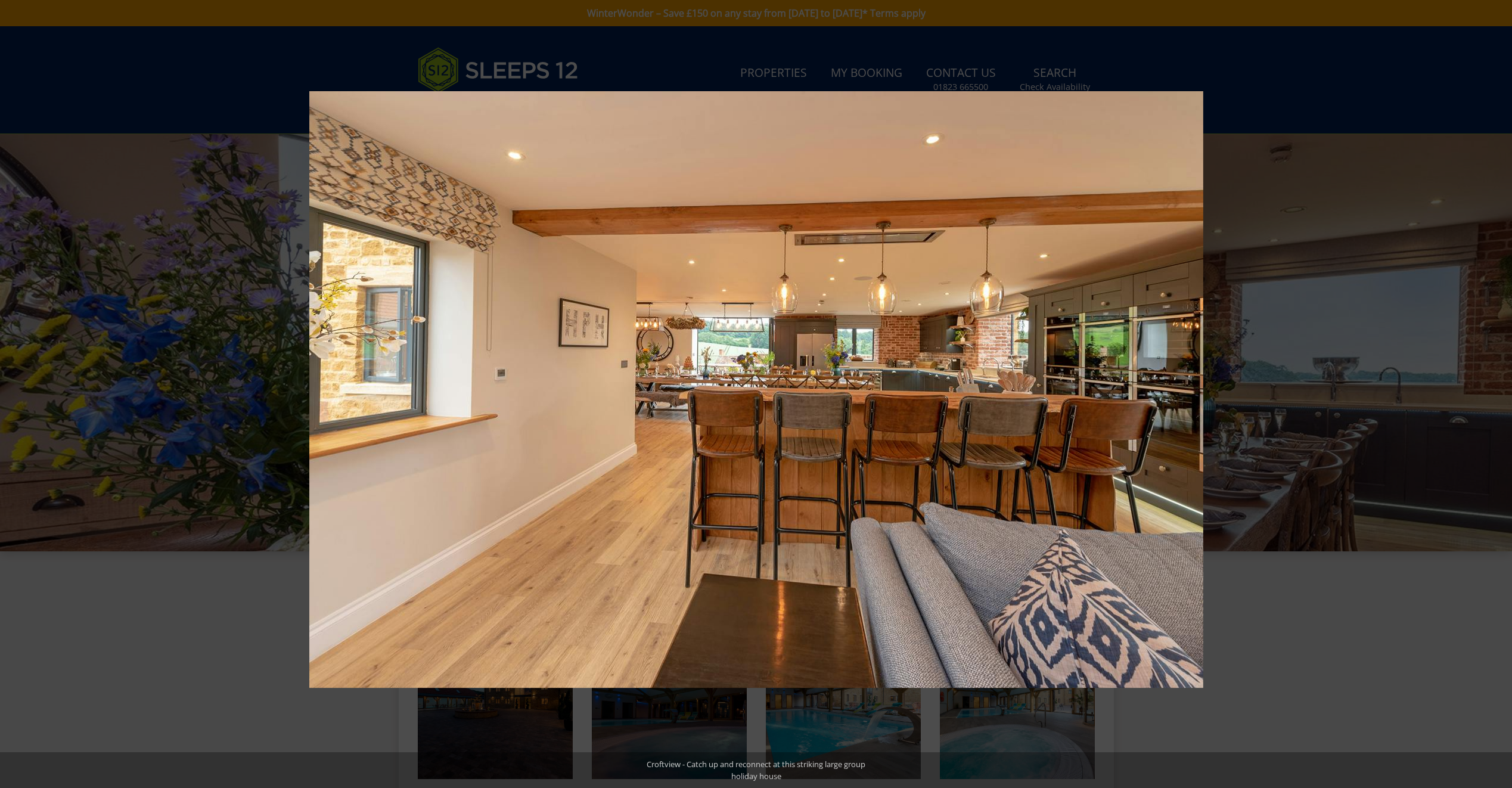
click at [1499, 394] on button at bounding box center [1491, 394] width 42 height 60
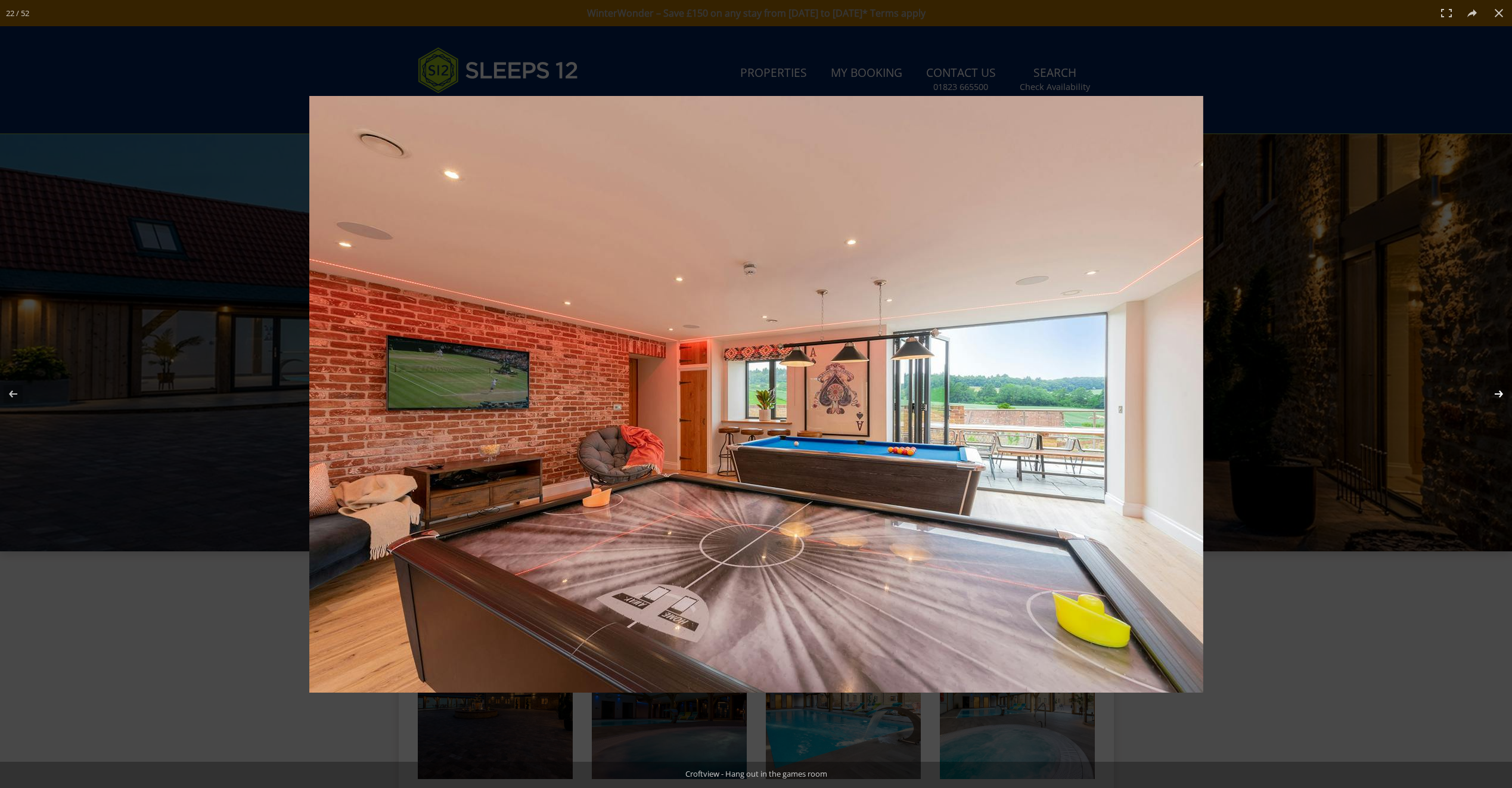
click at [1496, 394] on button at bounding box center [1491, 394] width 42 height 60
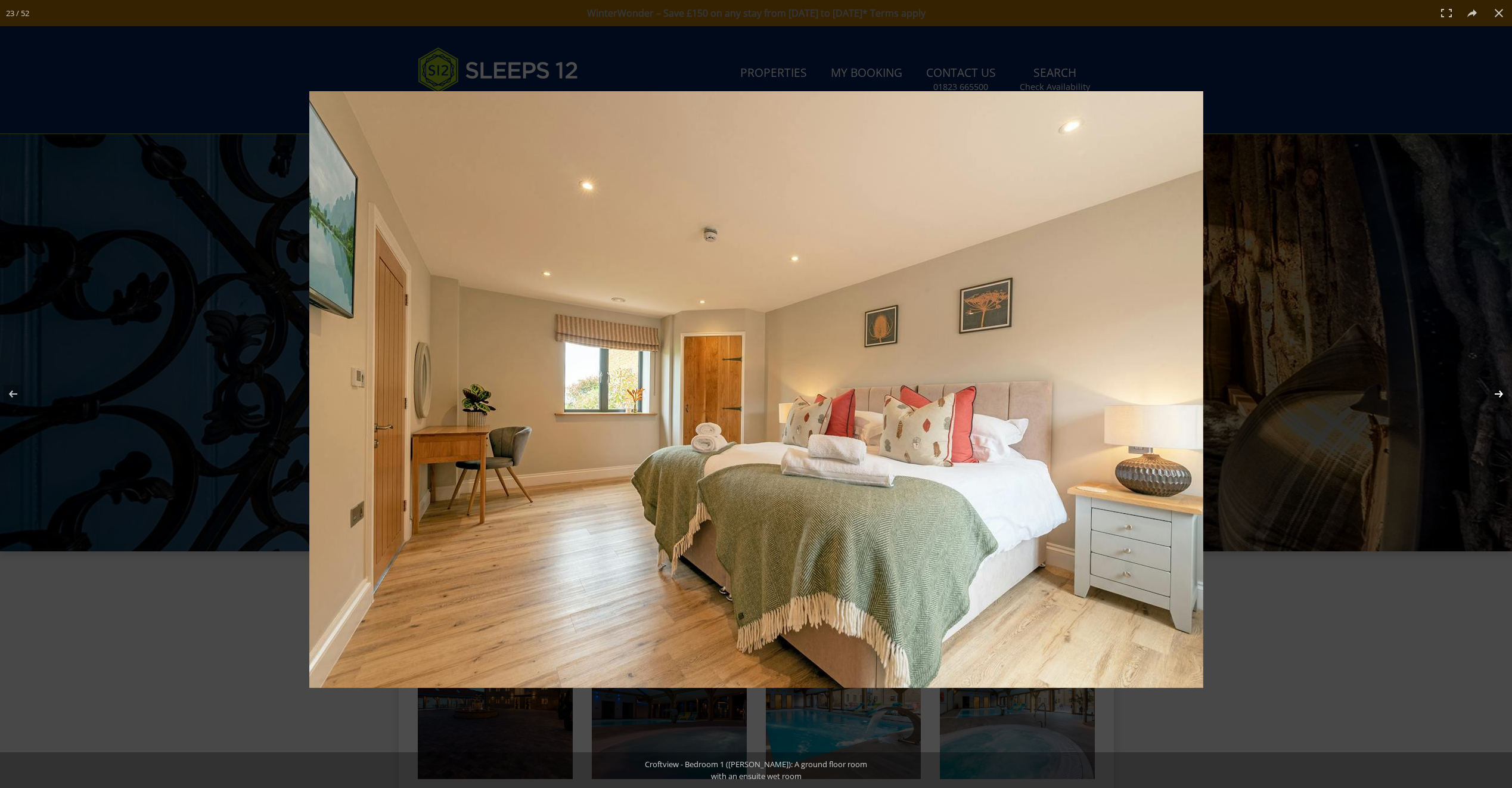
click at [1496, 394] on button at bounding box center [1491, 394] width 42 height 60
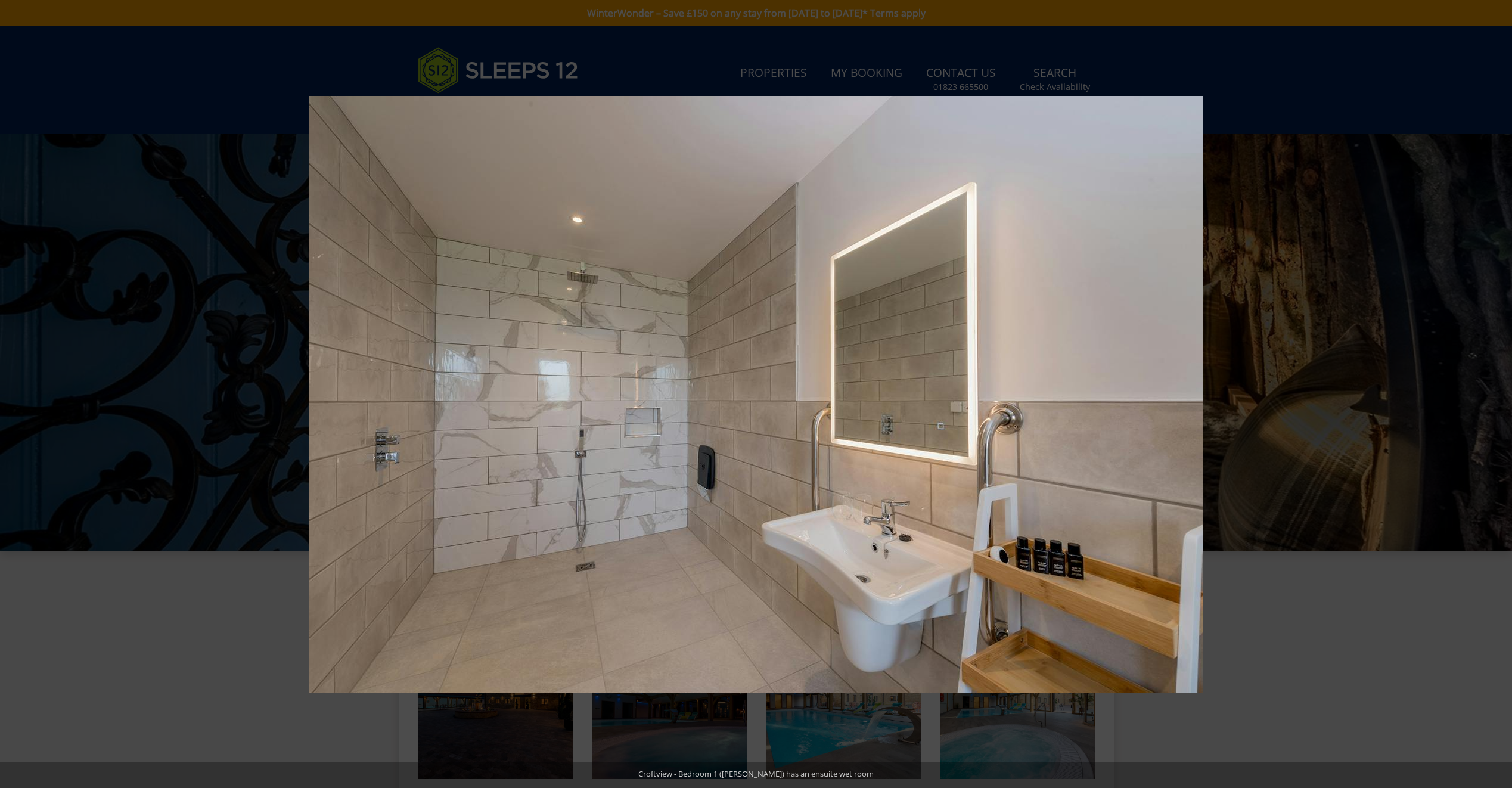
click at [1496, 394] on button at bounding box center [1491, 394] width 42 height 60
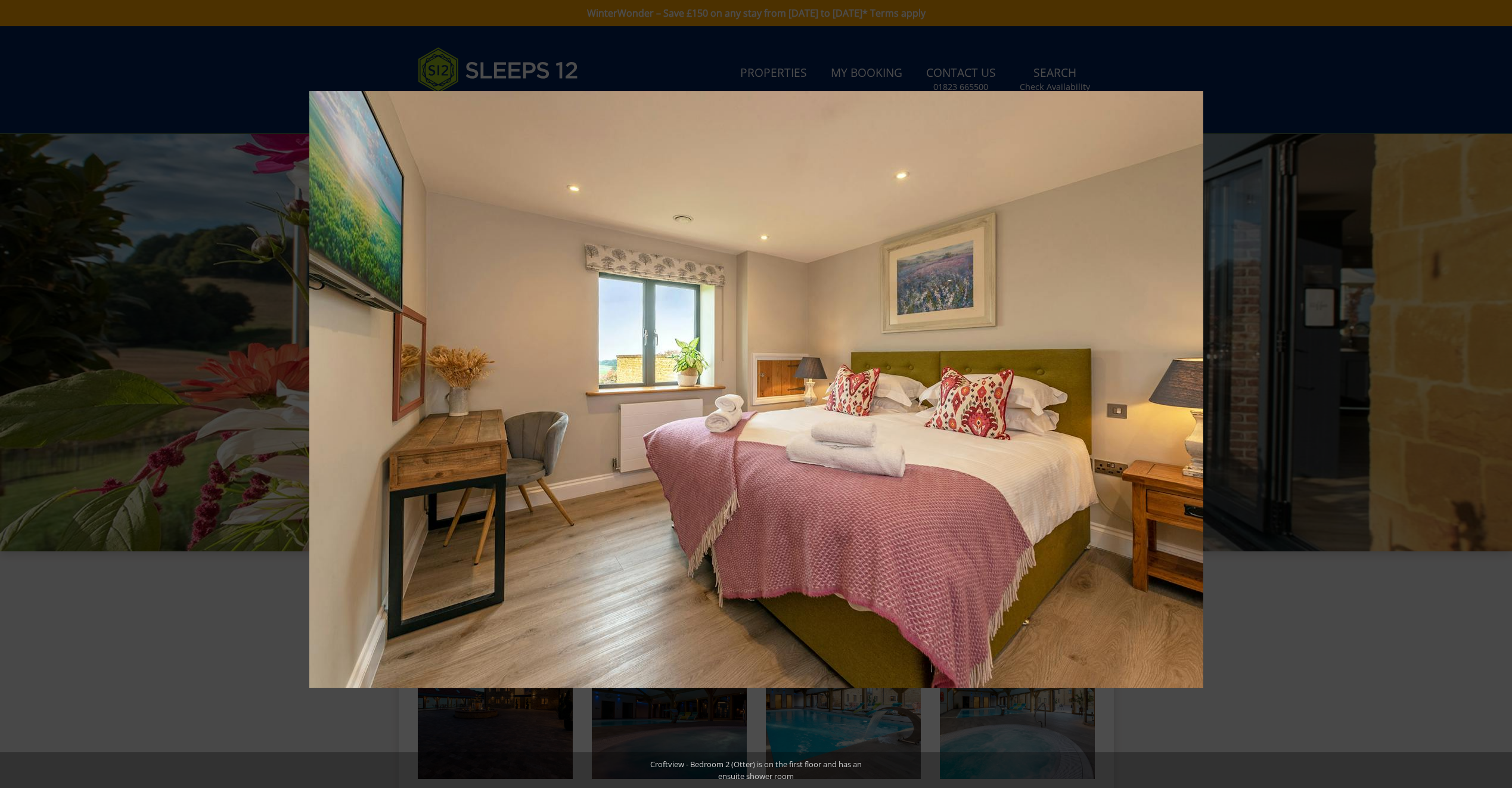
click at [1496, 394] on button at bounding box center [1491, 394] width 42 height 60
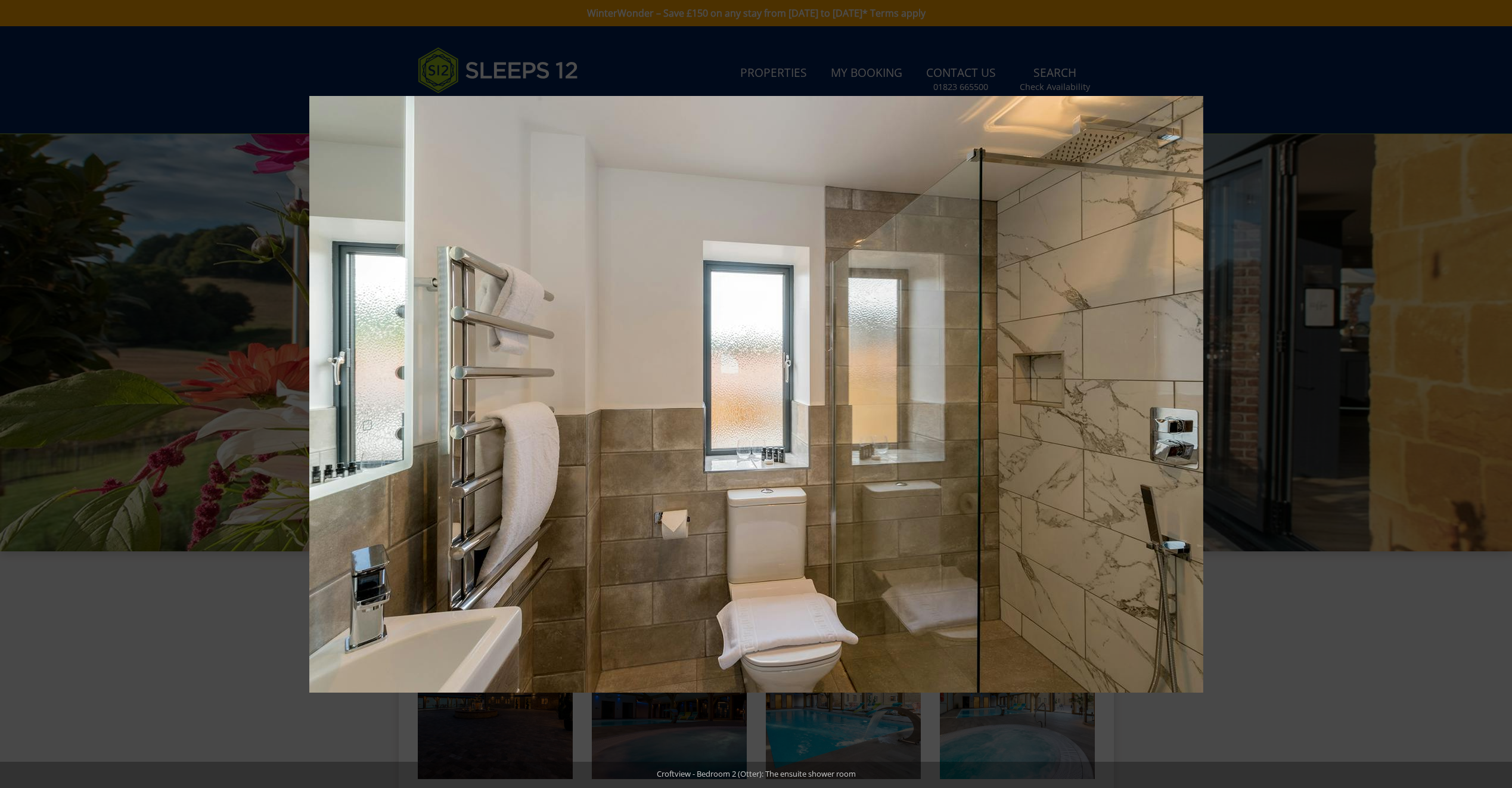
click at [1496, 394] on button at bounding box center [1491, 394] width 42 height 60
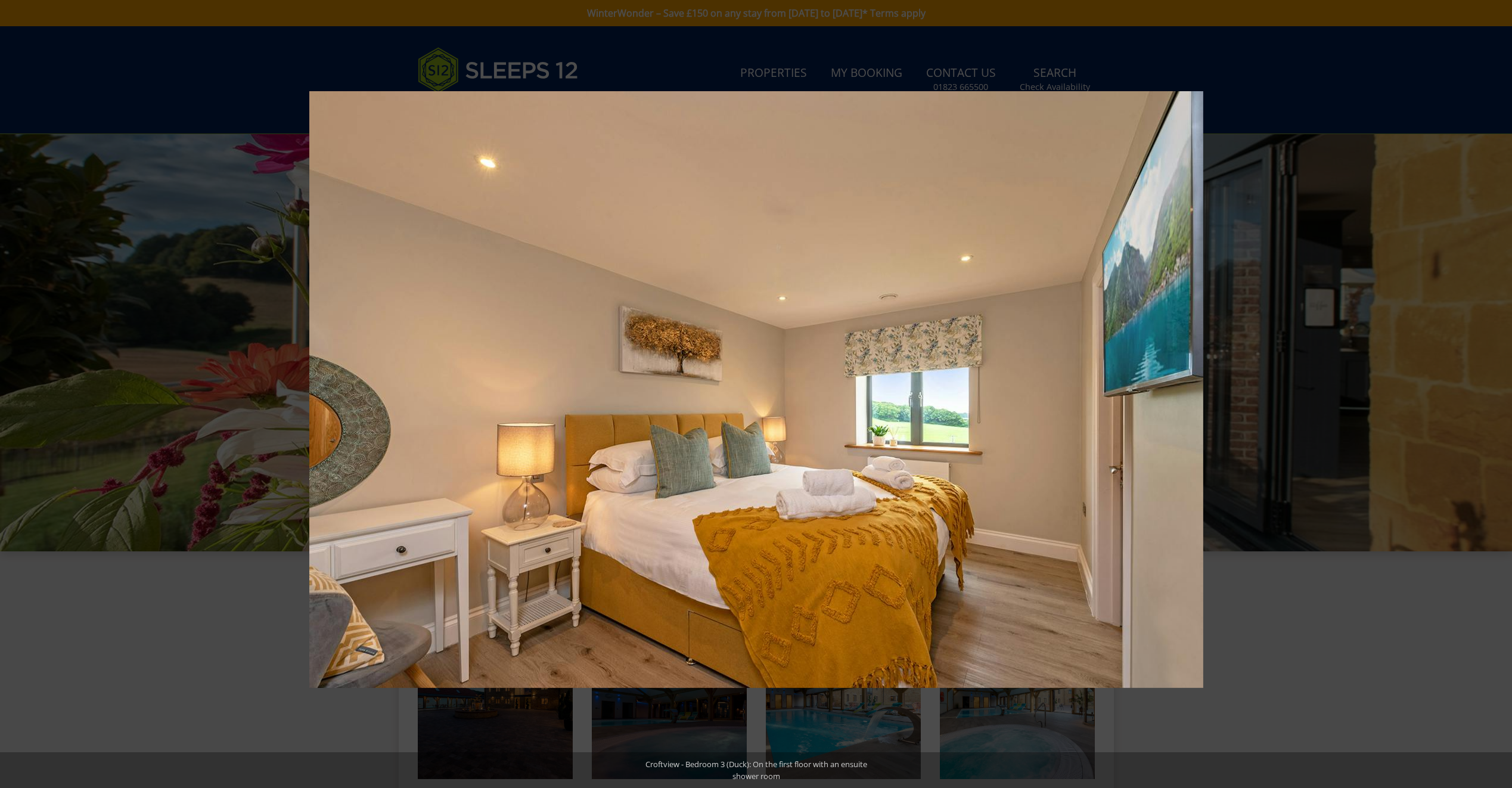
click at [1496, 394] on button at bounding box center [1491, 394] width 42 height 60
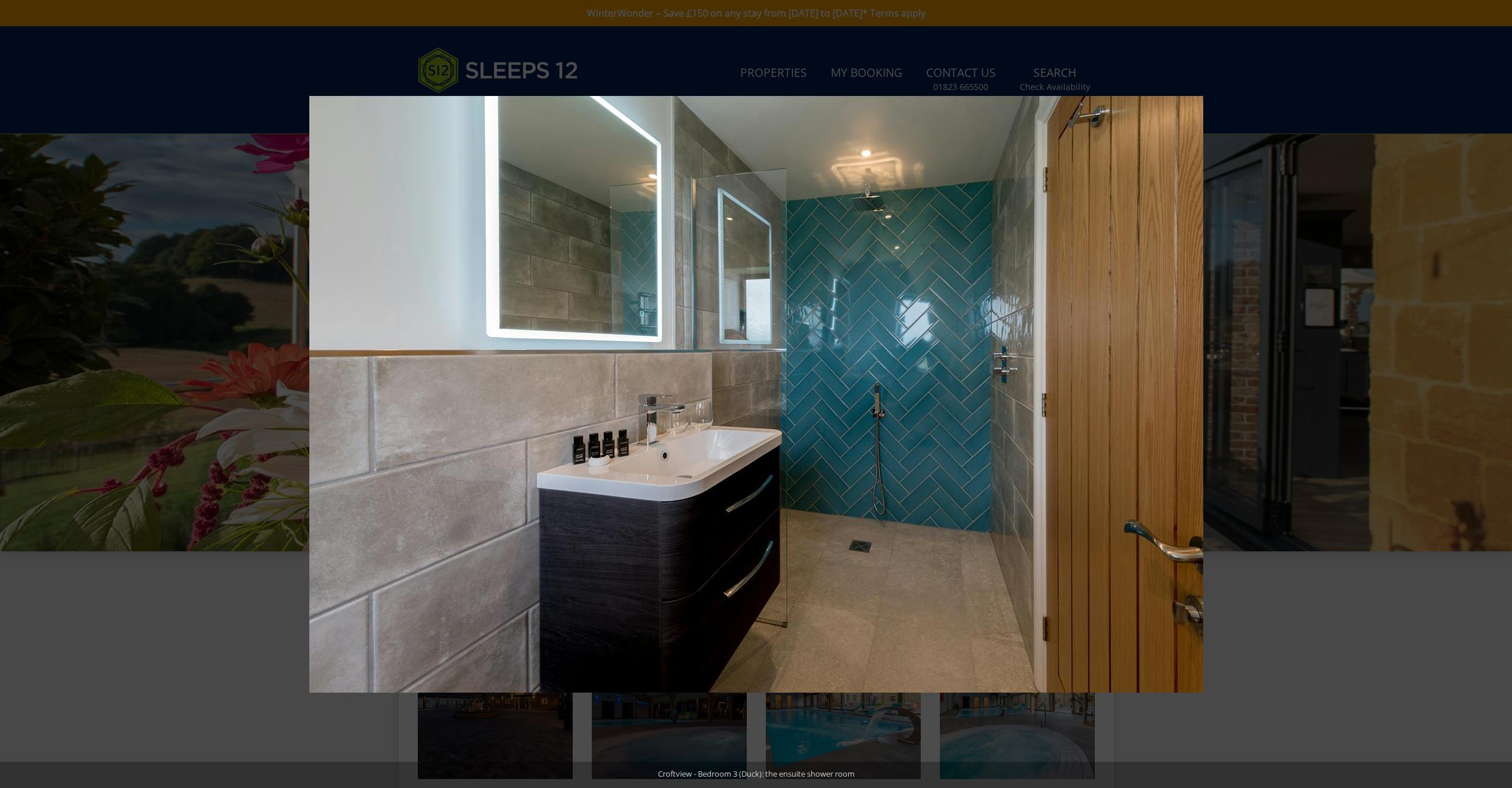
click at [1496, 394] on button at bounding box center [1491, 394] width 42 height 60
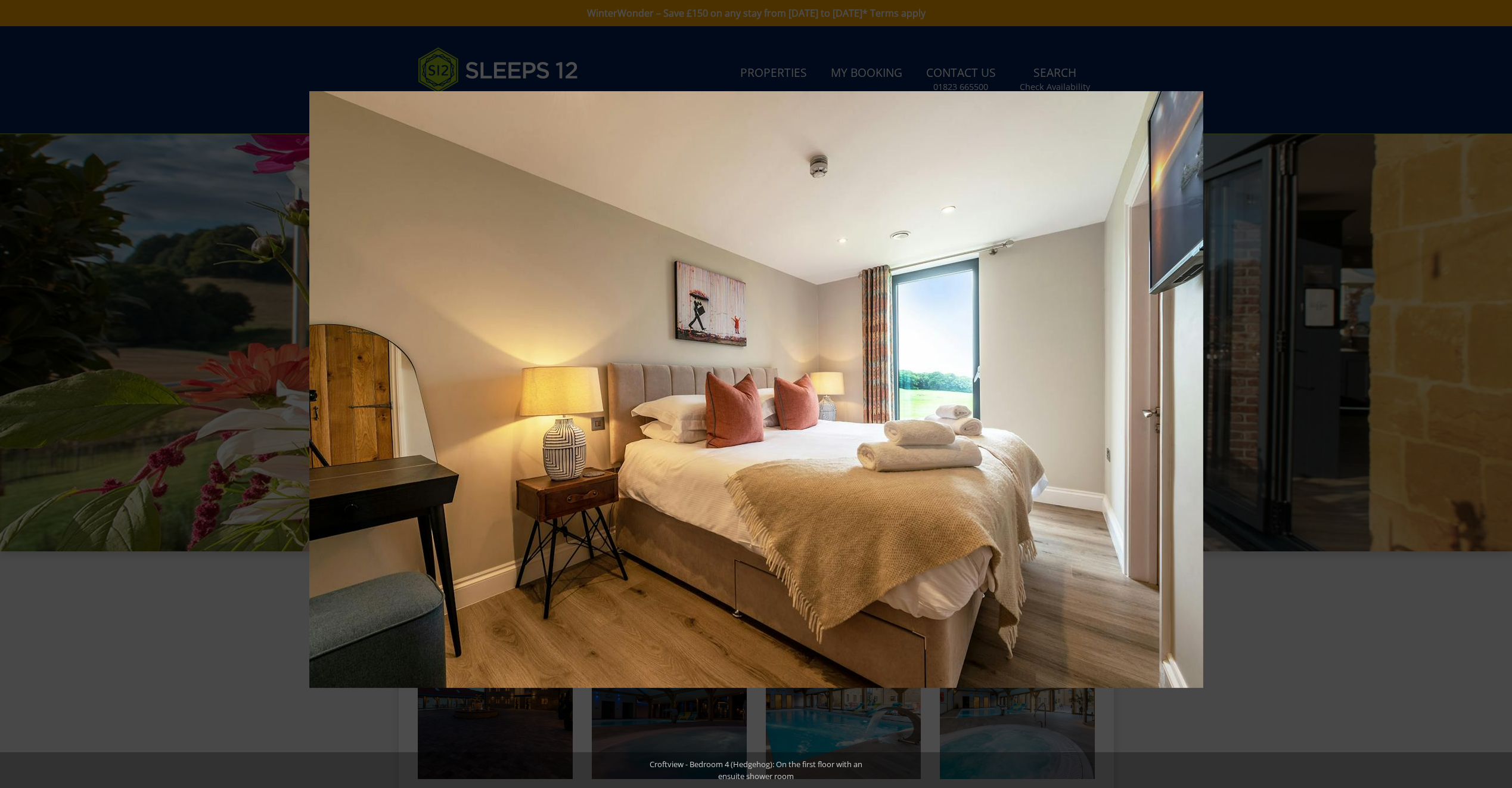
click at [1496, 394] on button at bounding box center [1491, 394] width 42 height 60
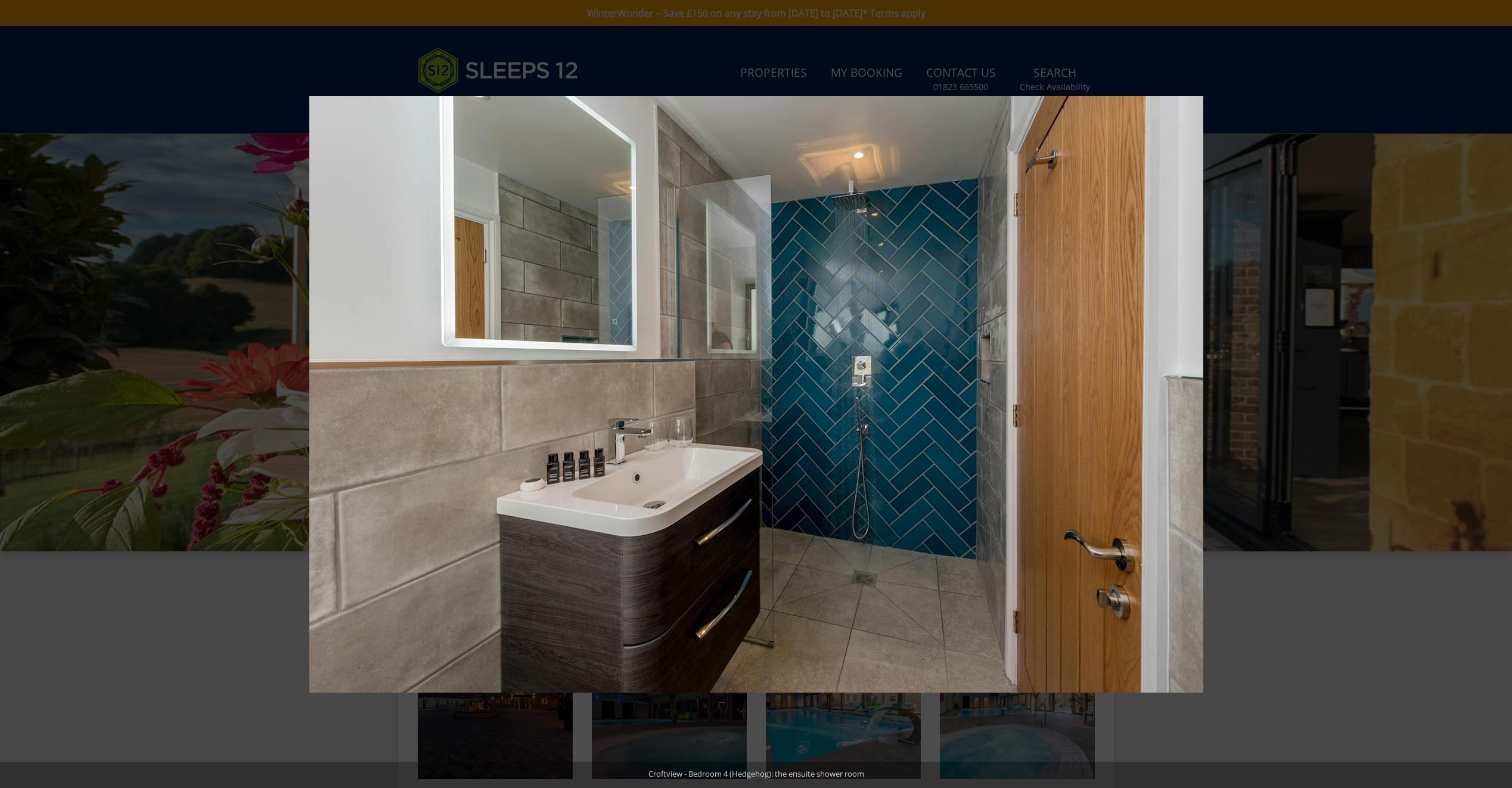
click at [1496, 394] on button at bounding box center [1491, 394] width 42 height 60
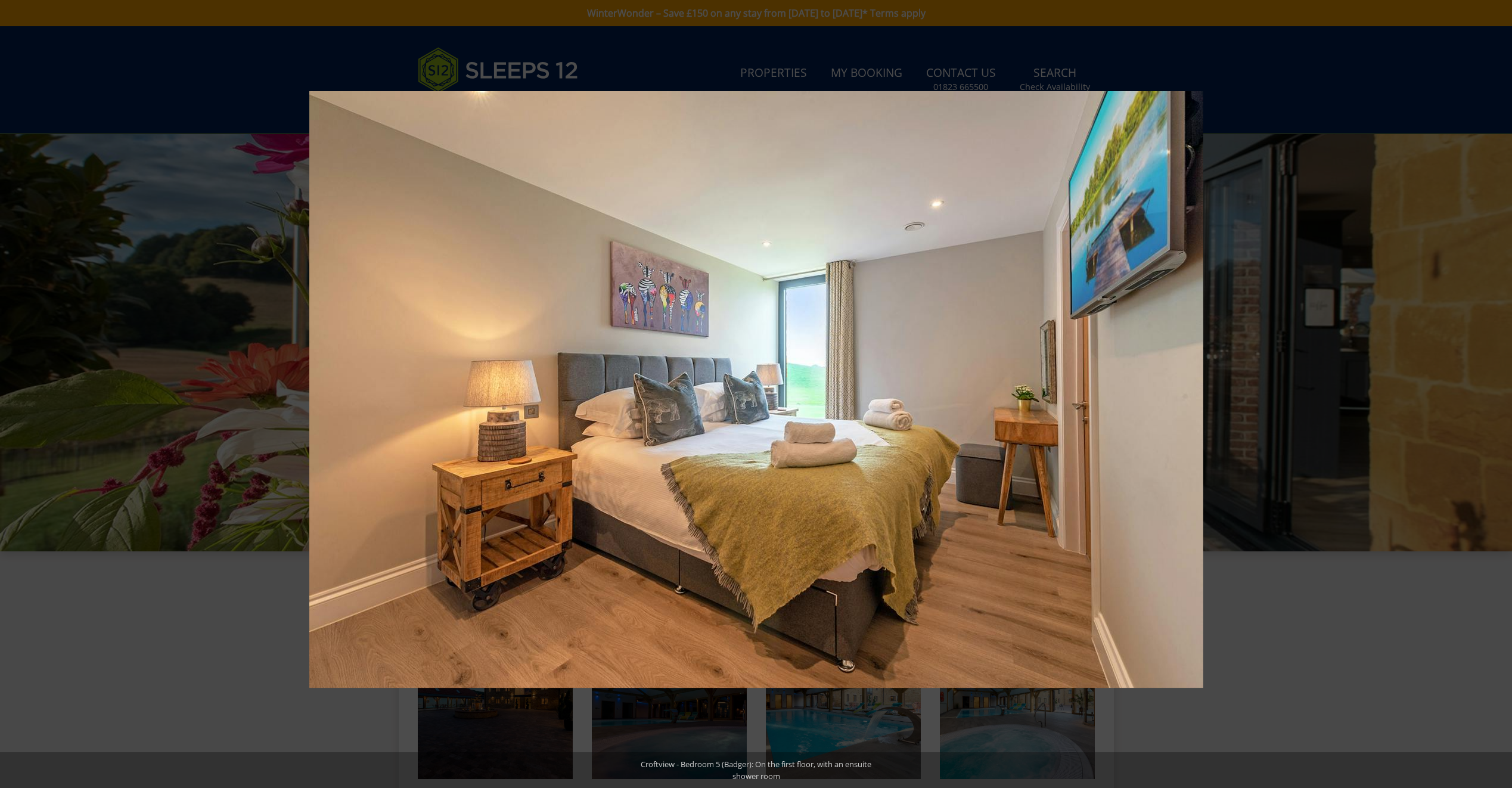
click at [1496, 394] on button at bounding box center [1491, 394] width 42 height 60
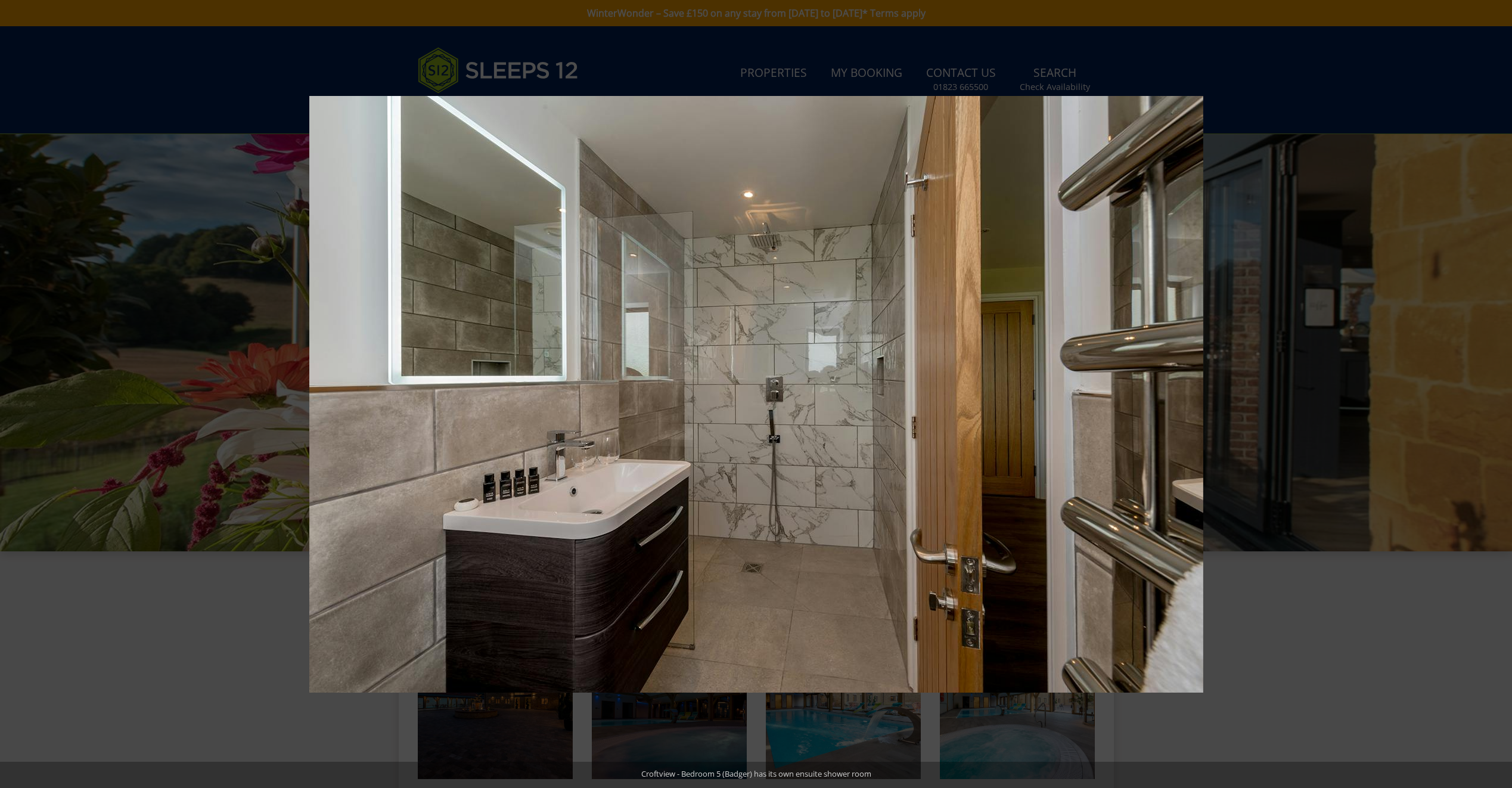
click at [1496, 394] on button at bounding box center [1491, 394] width 42 height 60
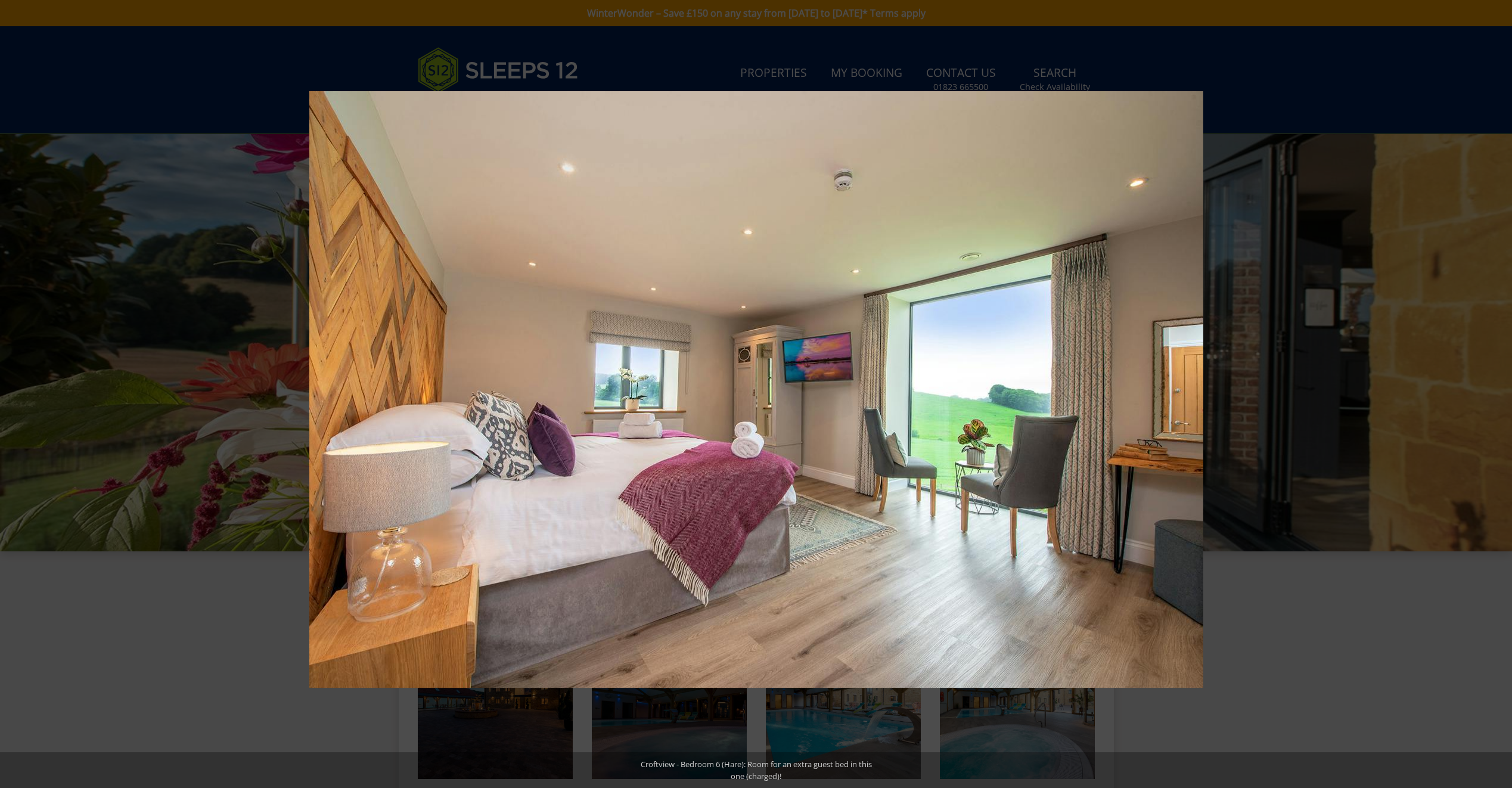
click at [1496, 394] on button at bounding box center [1491, 394] width 42 height 60
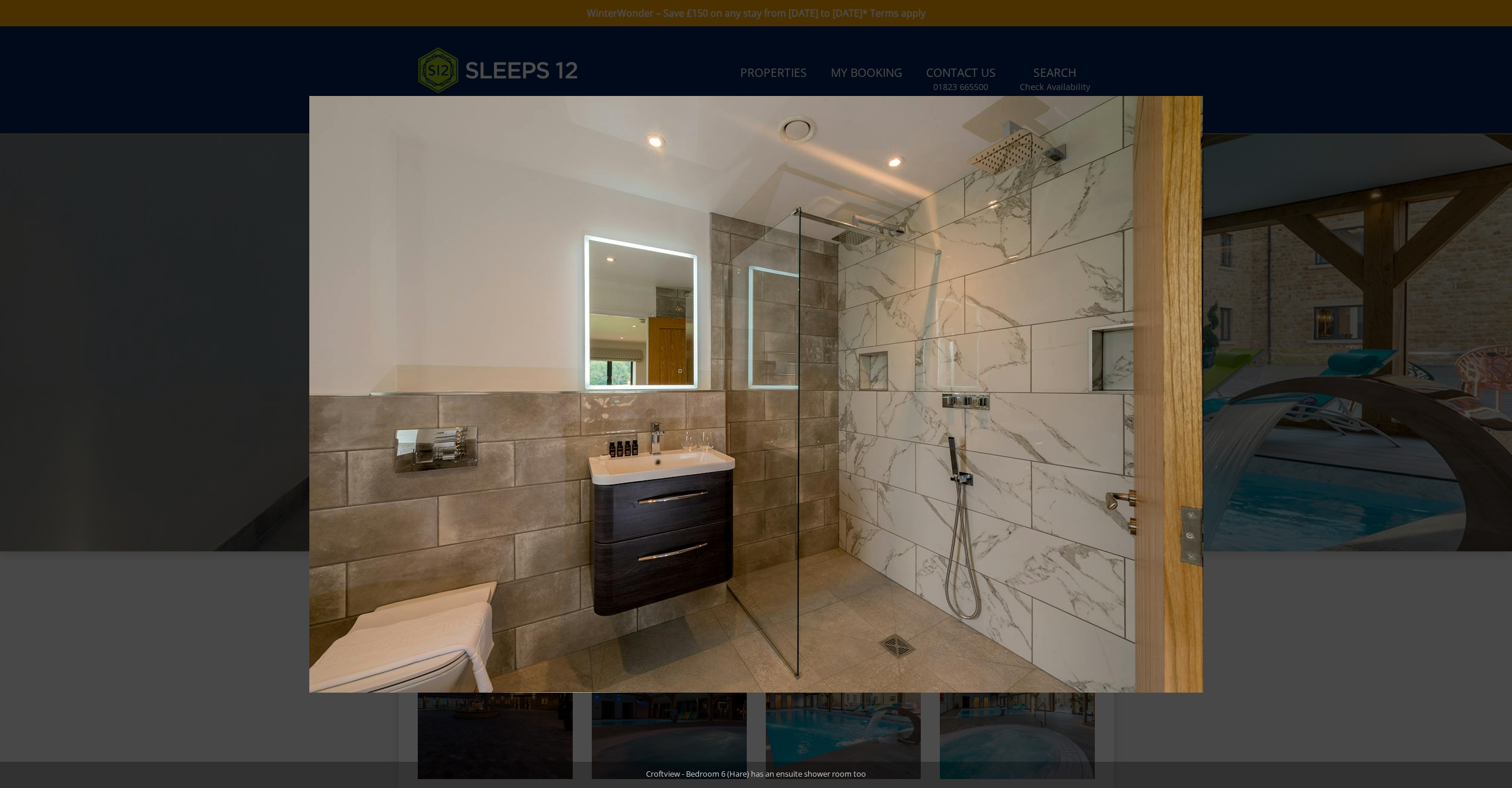
click at [1496, 394] on button at bounding box center [1491, 394] width 42 height 60
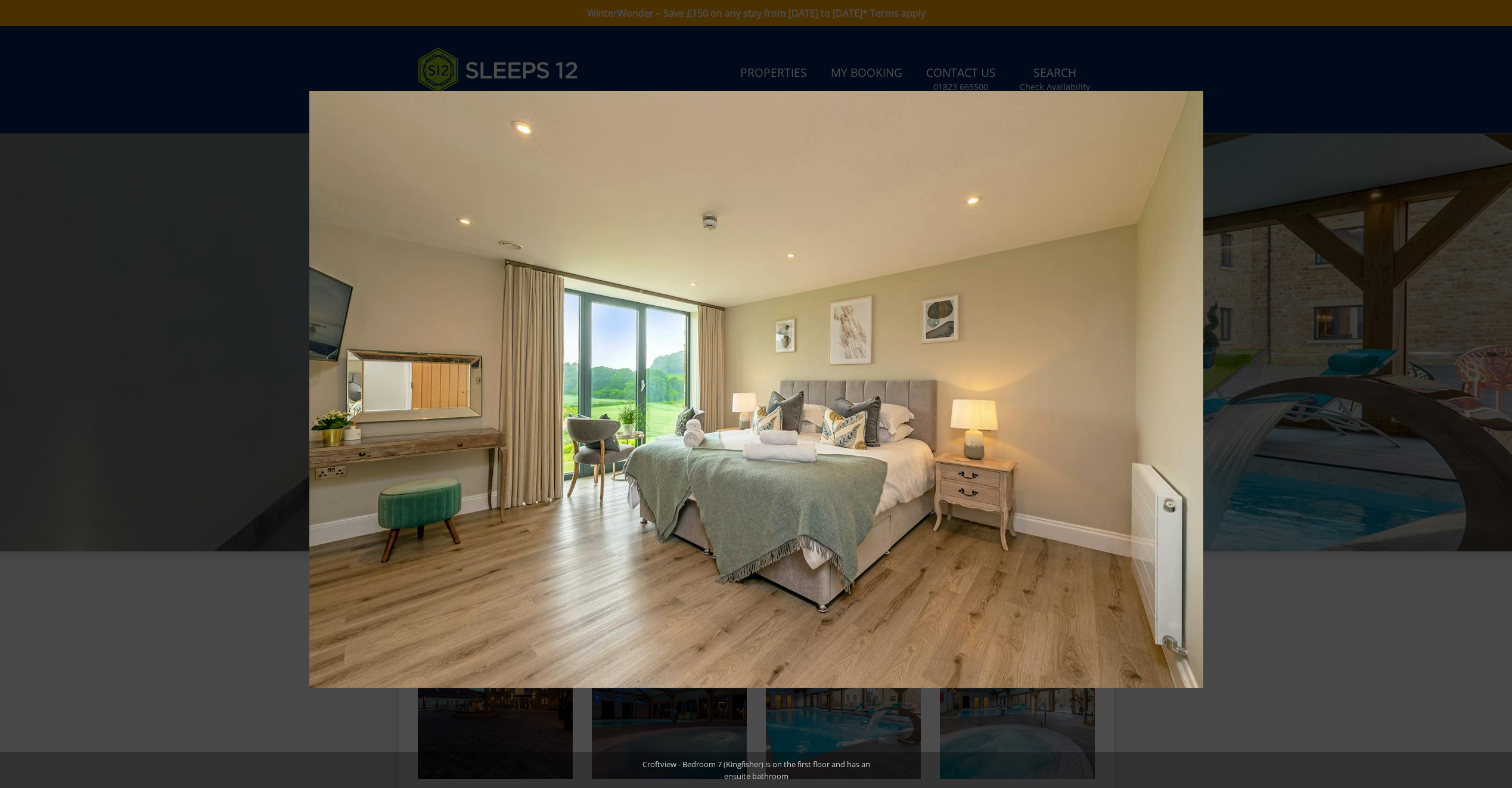
click at [1496, 394] on button at bounding box center [1491, 394] width 42 height 60
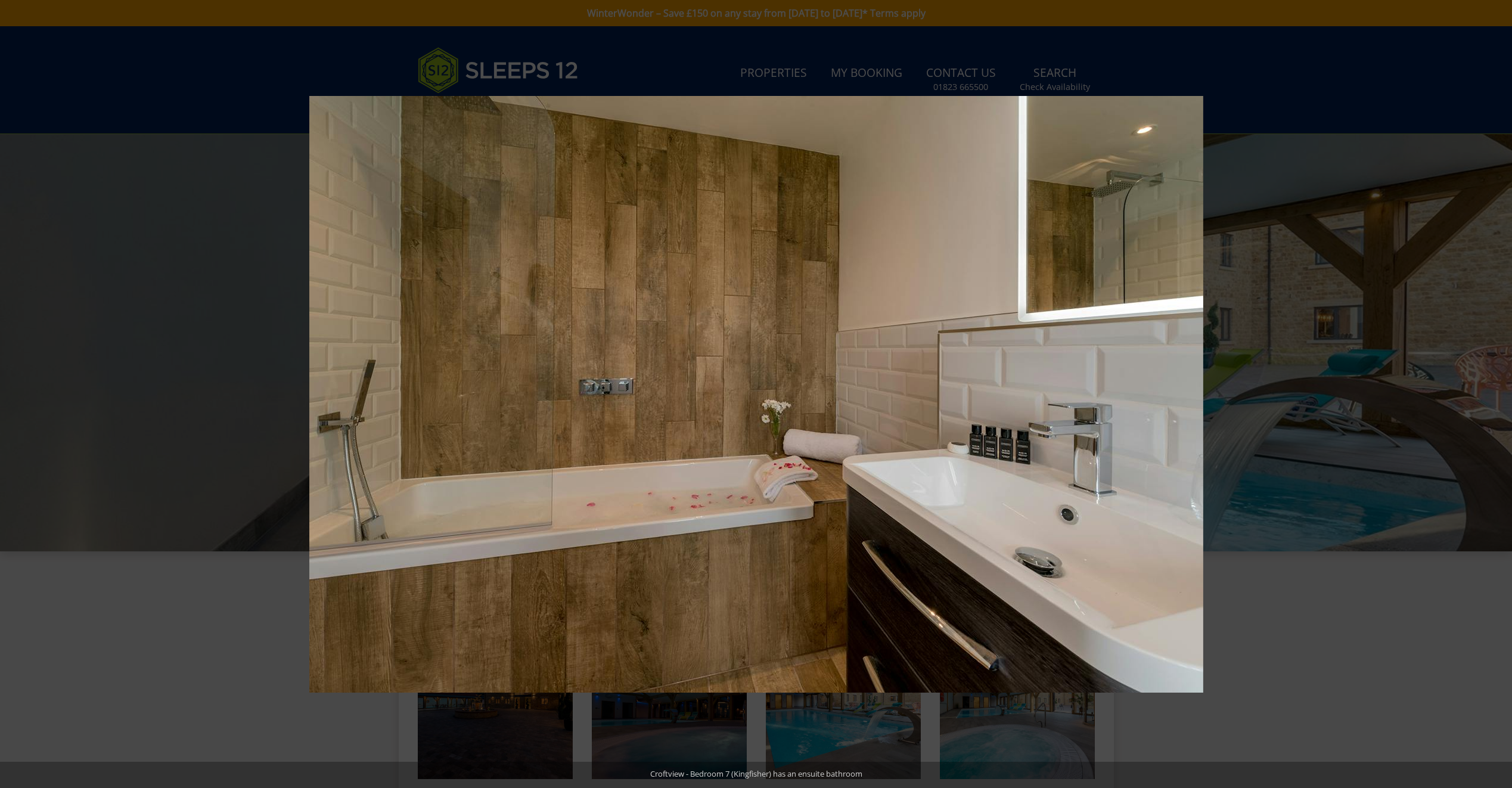
click at [1496, 394] on button at bounding box center [1491, 394] width 42 height 60
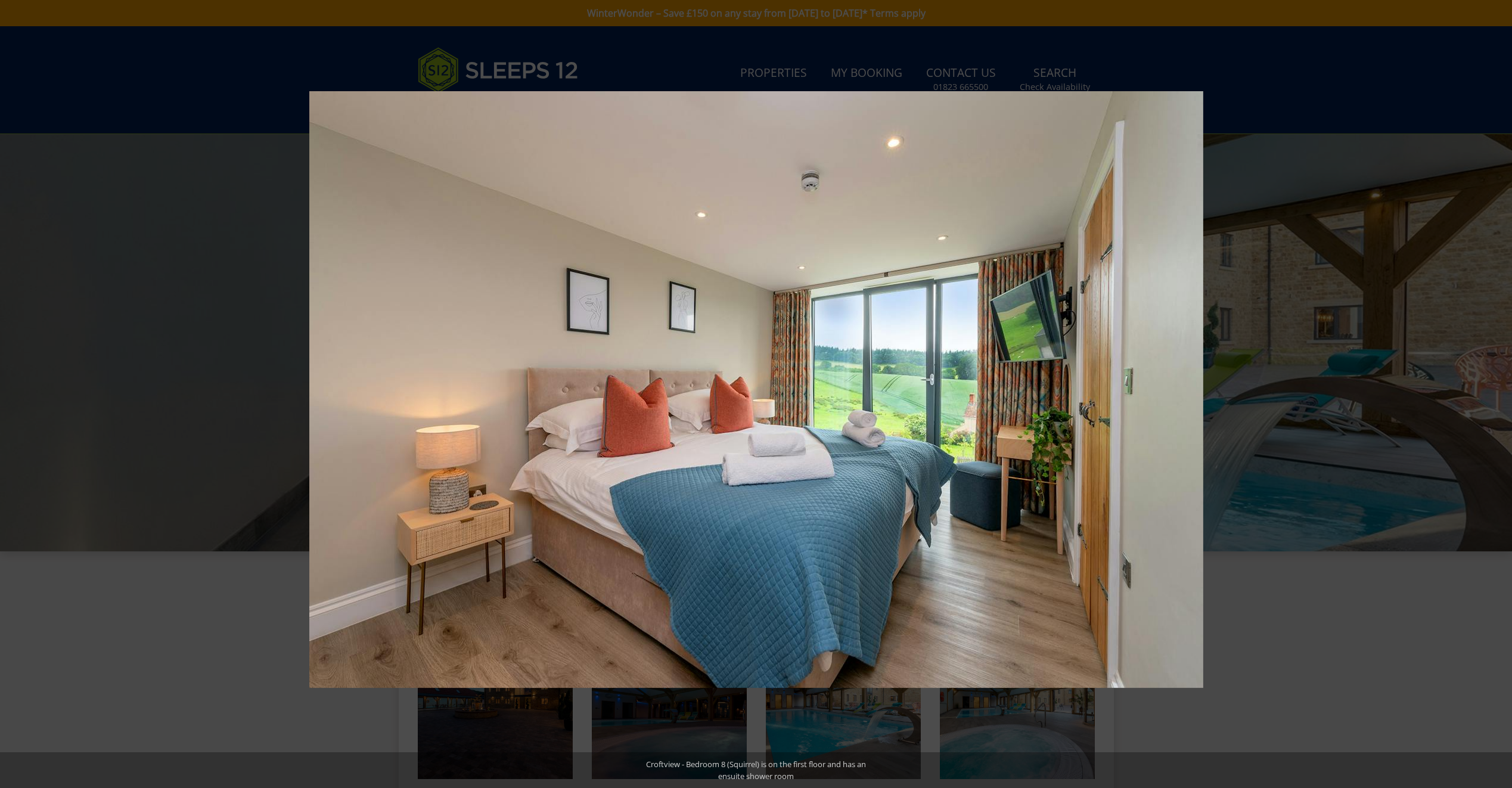
click at [1496, 394] on button at bounding box center [1491, 394] width 42 height 60
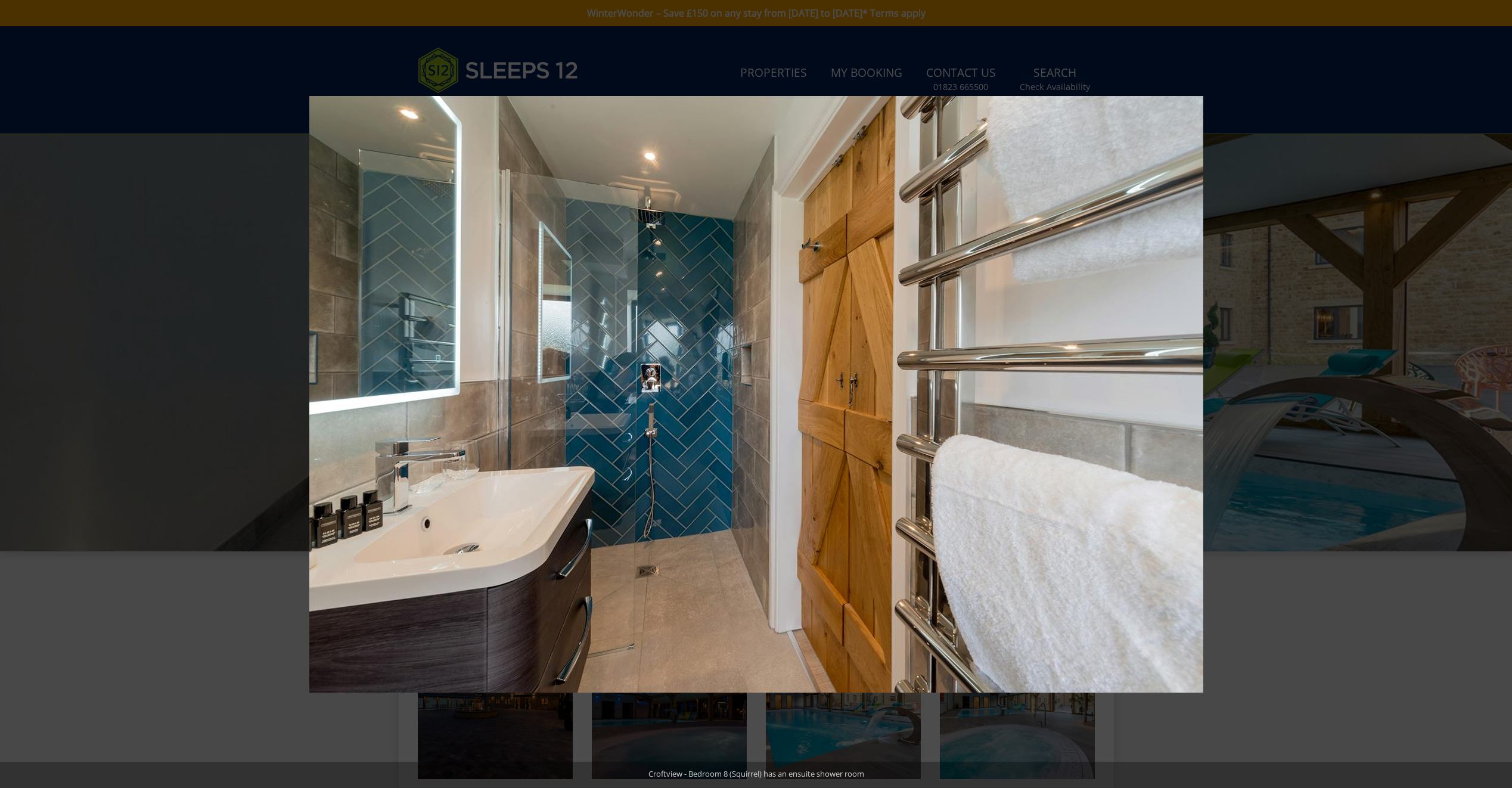
click at [1496, 394] on button at bounding box center [1491, 394] width 42 height 60
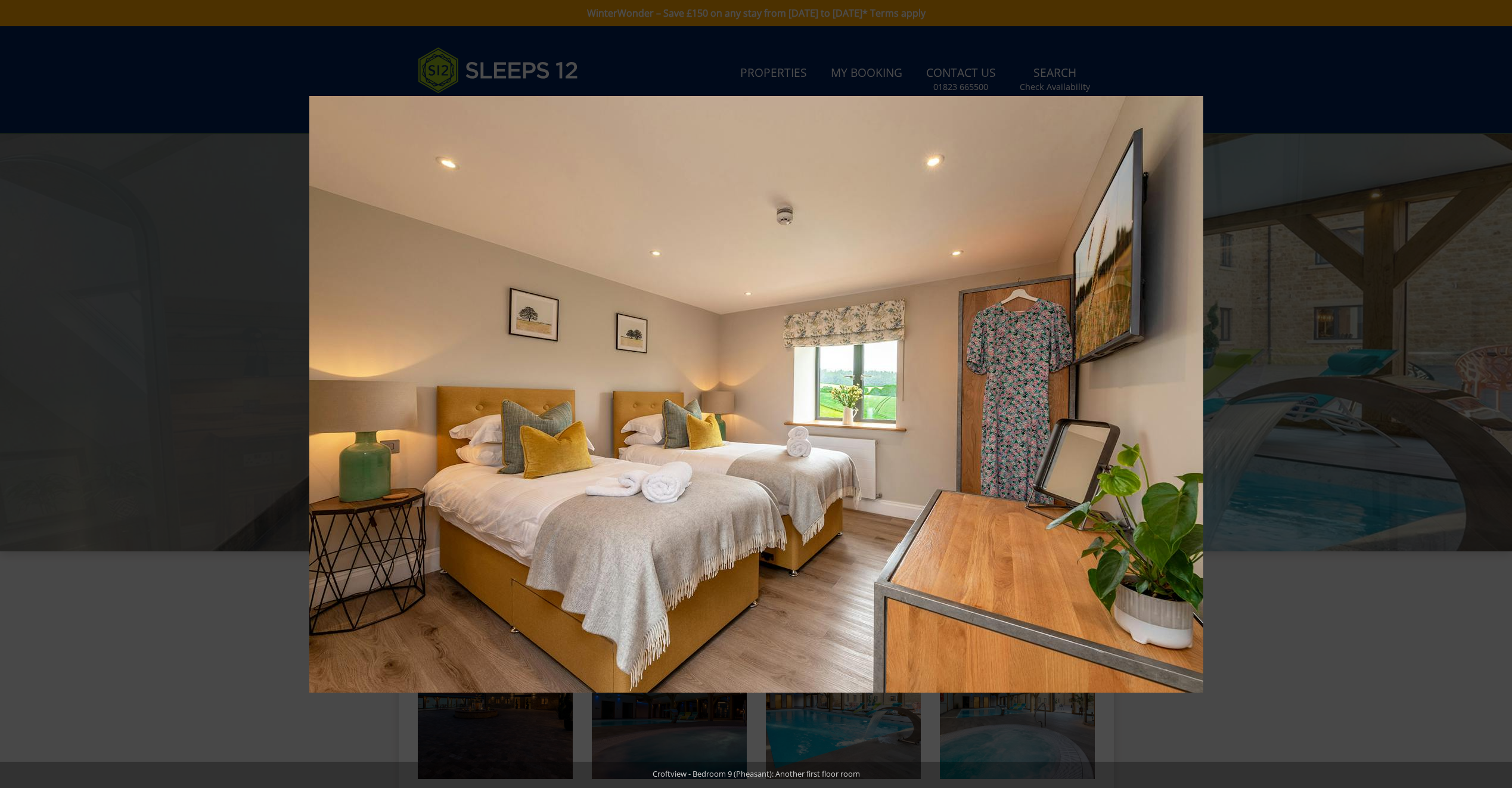
click at [1496, 394] on button at bounding box center [1491, 394] width 42 height 60
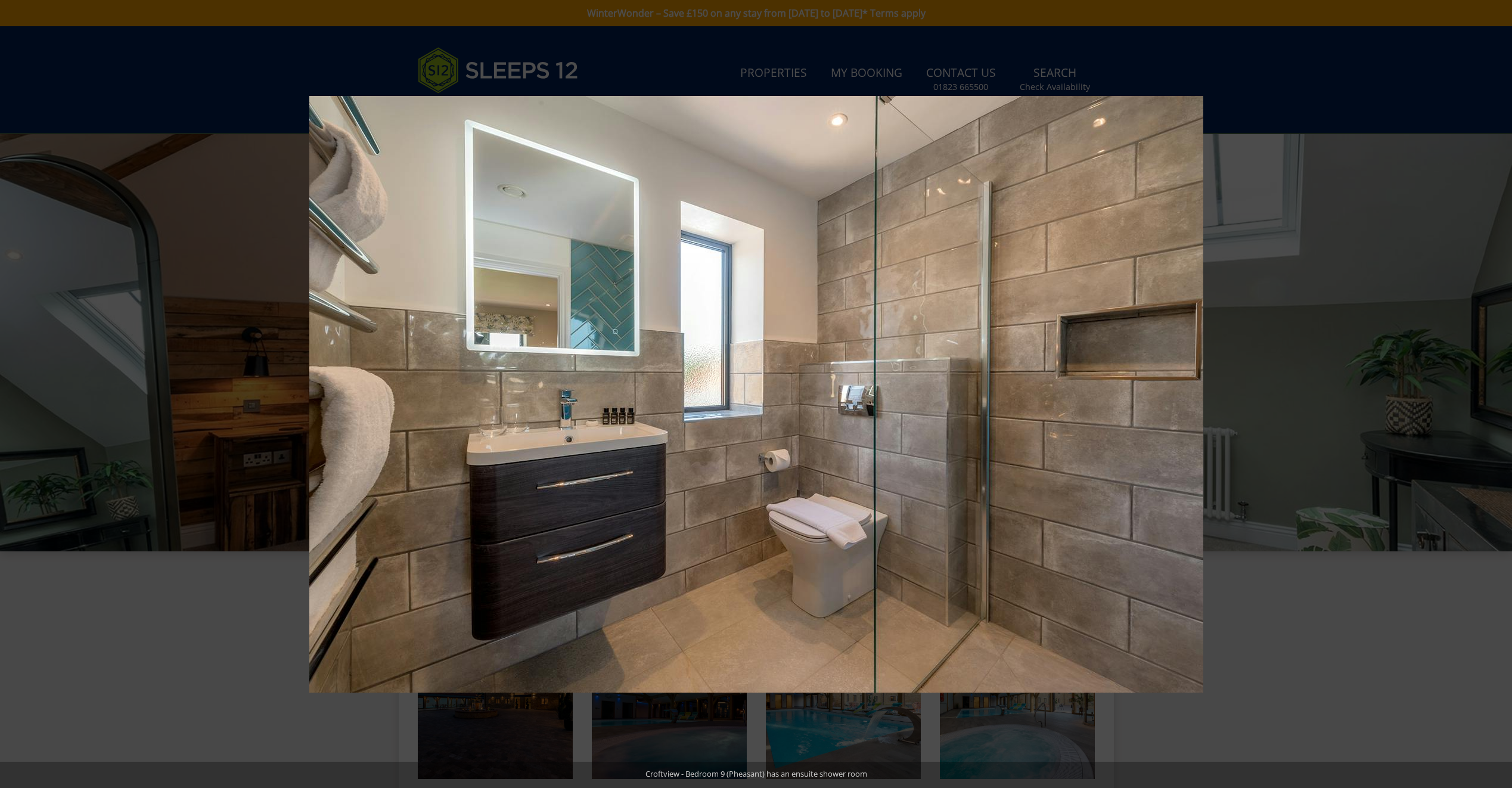
click at [1496, 394] on button at bounding box center [1491, 394] width 42 height 60
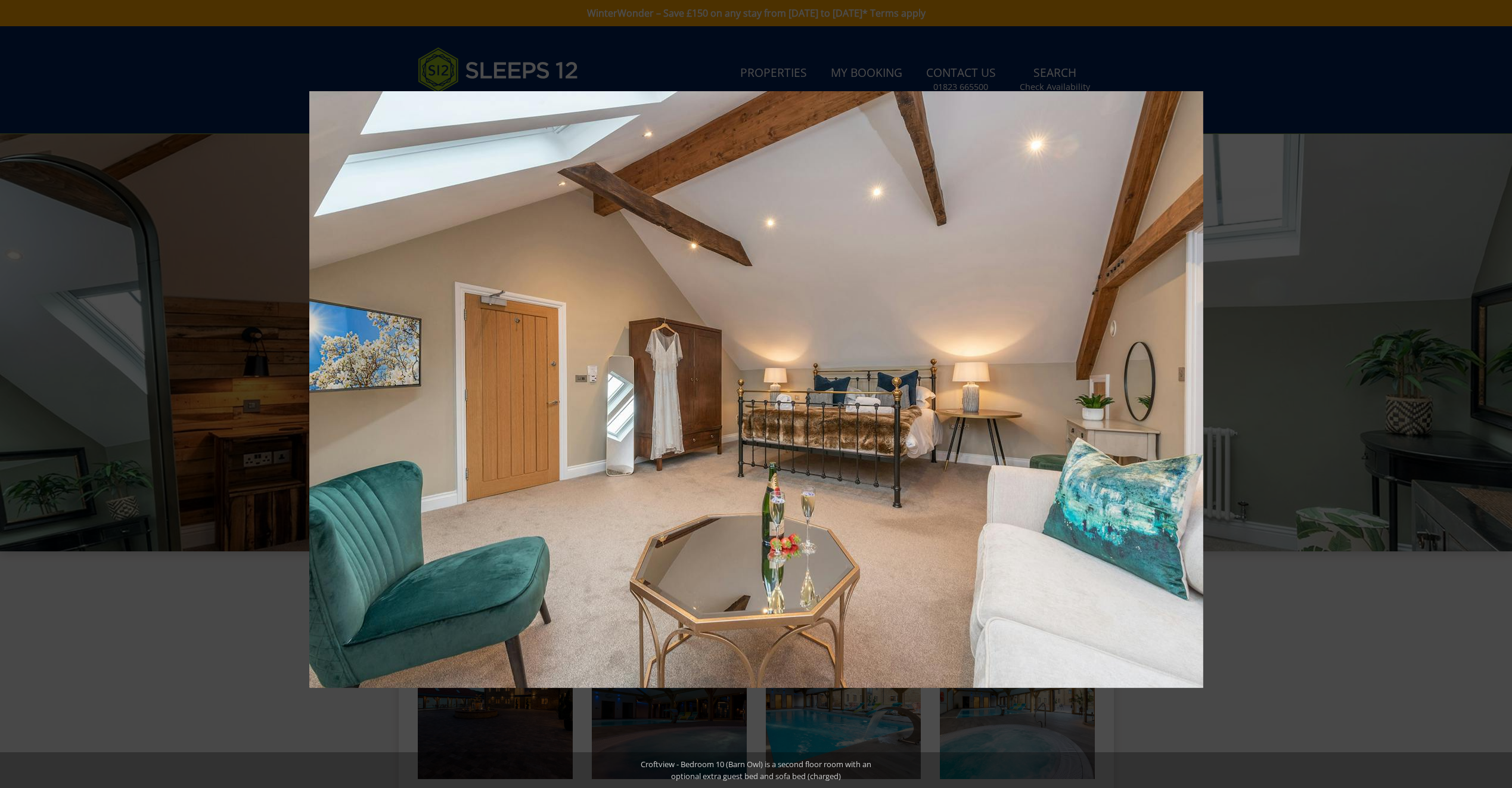
click at [1496, 394] on button at bounding box center [1491, 394] width 42 height 60
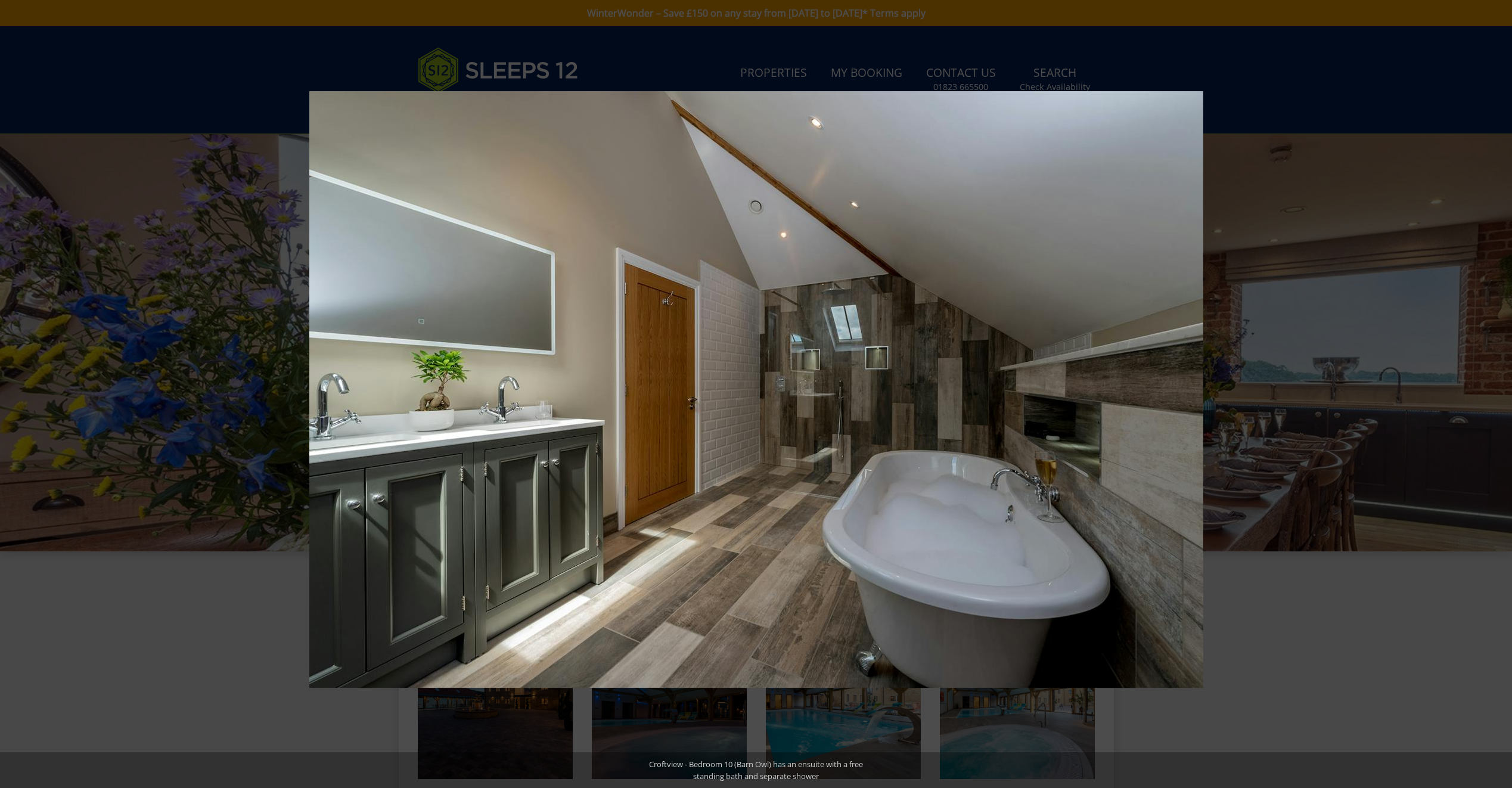
click at [1496, 394] on button at bounding box center [1491, 394] width 42 height 60
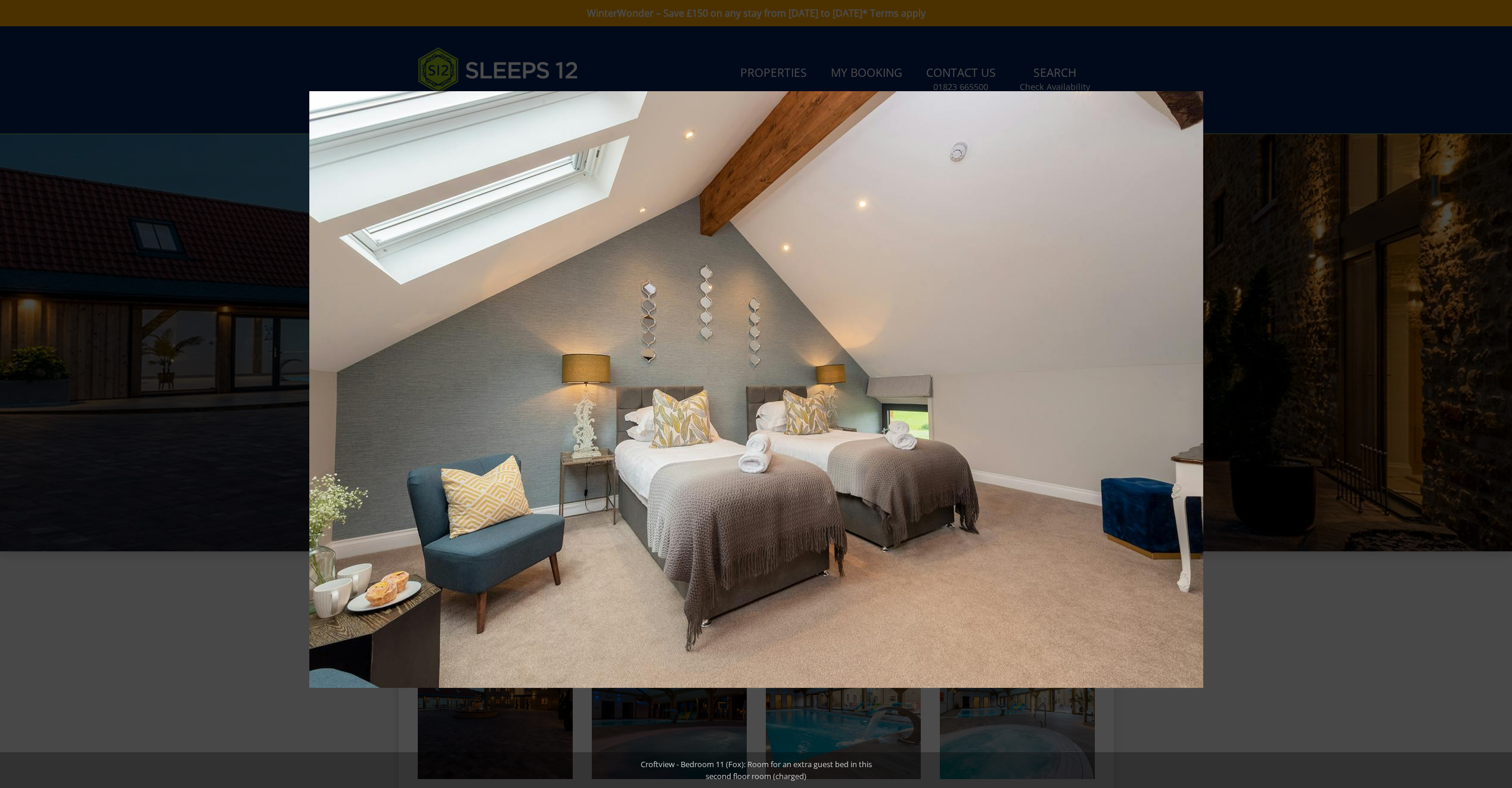
click at [1496, 394] on button at bounding box center [1491, 394] width 42 height 60
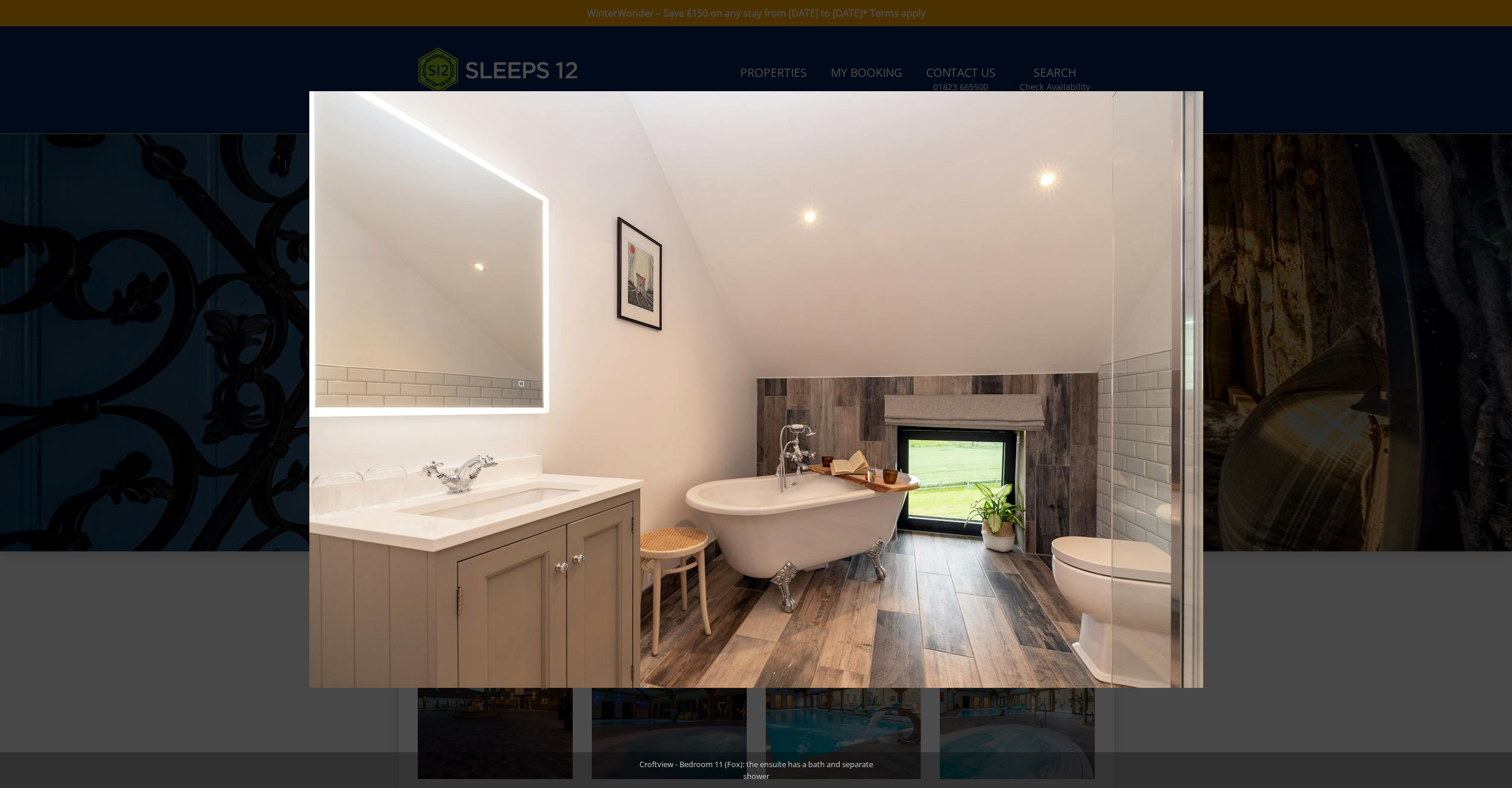
click at [1496, 394] on button at bounding box center [1491, 394] width 42 height 60
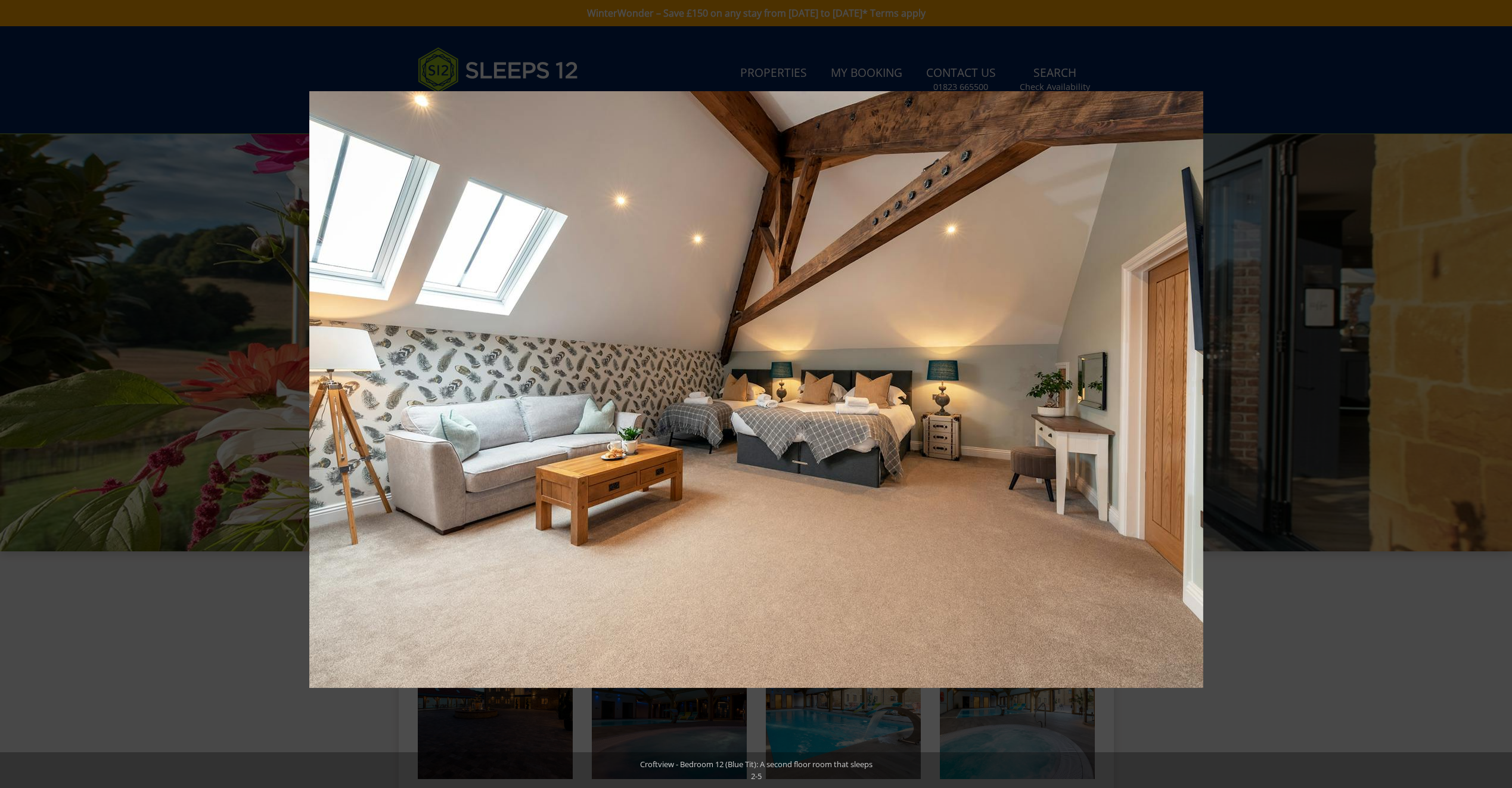
click at [1496, 394] on button at bounding box center [1491, 394] width 42 height 60
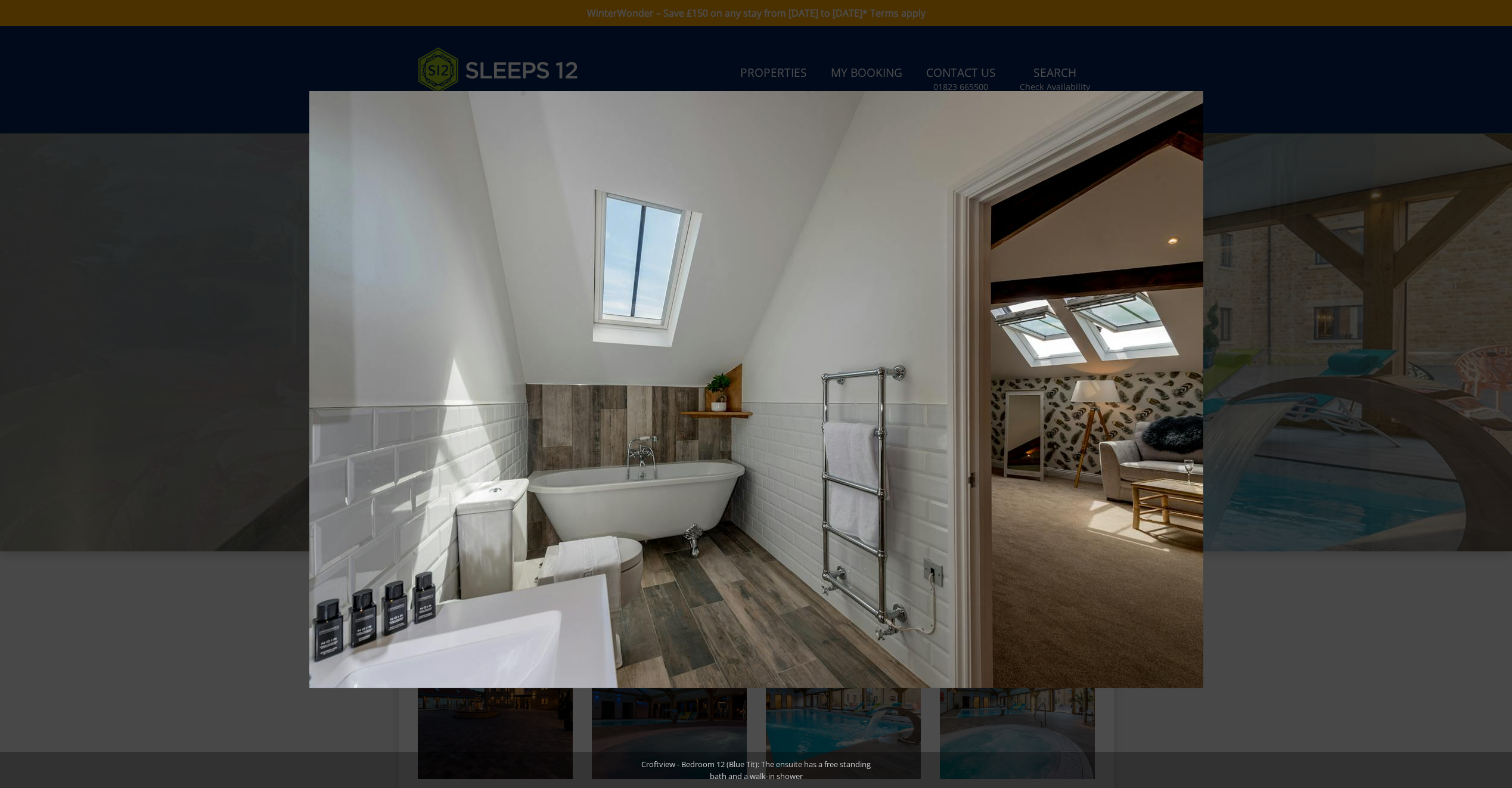
click at [1496, 394] on button at bounding box center [1491, 394] width 42 height 60
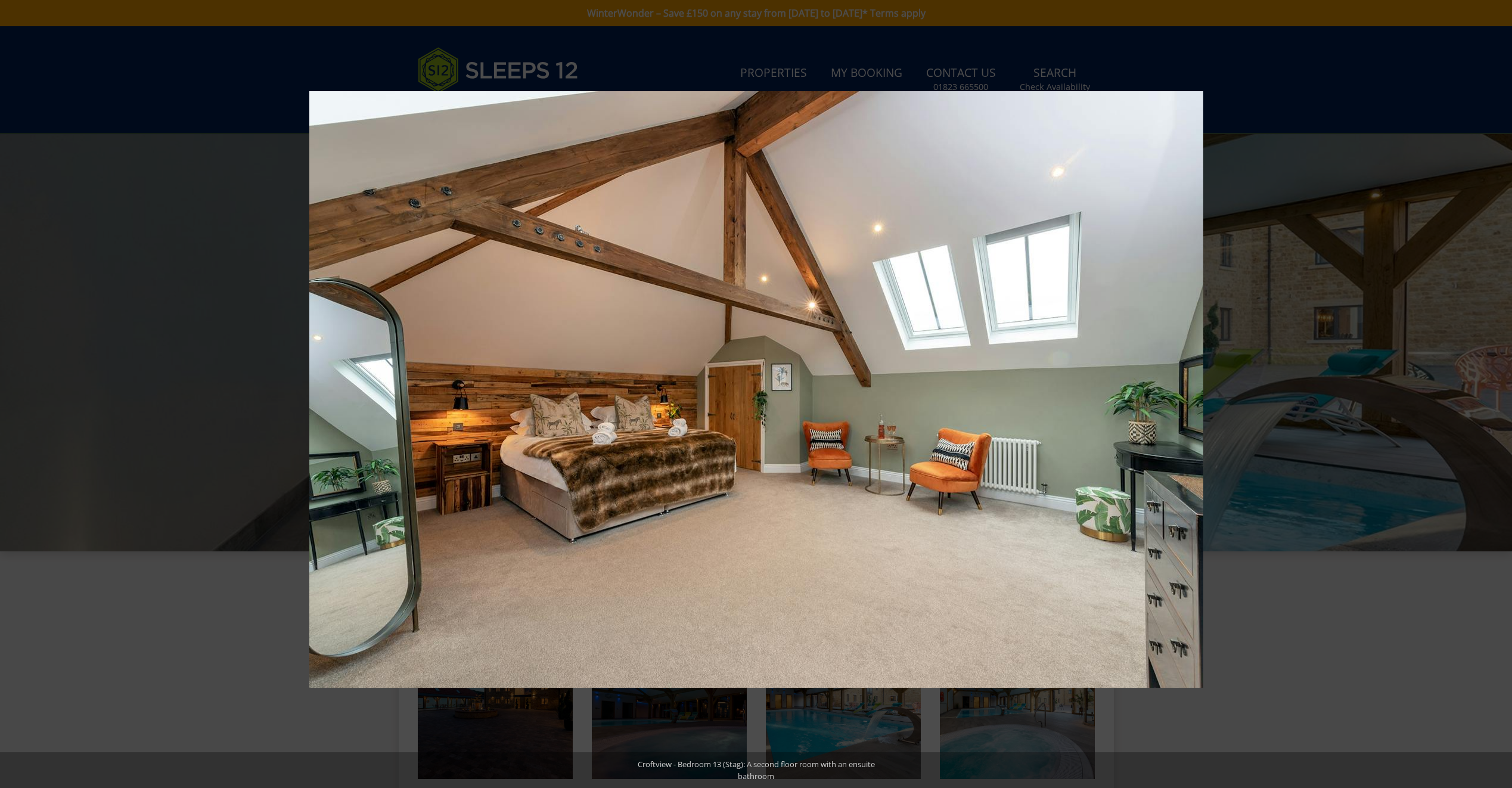
click at [1496, 394] on button at bounding box center [1491, 394] width 42 height 60
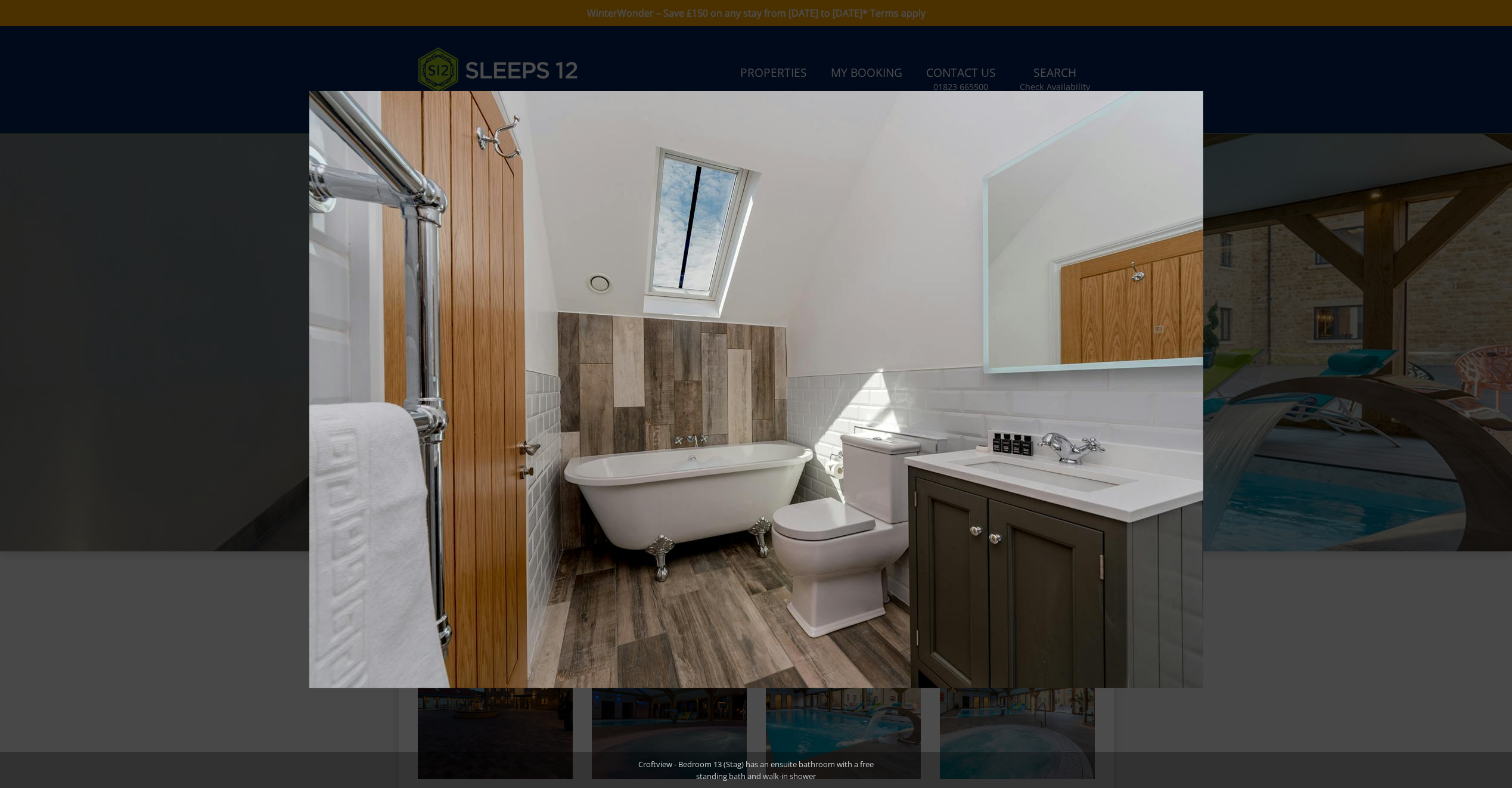
click at [1496, 394] on button at bounding box center [1491, 394] width 42 height 60
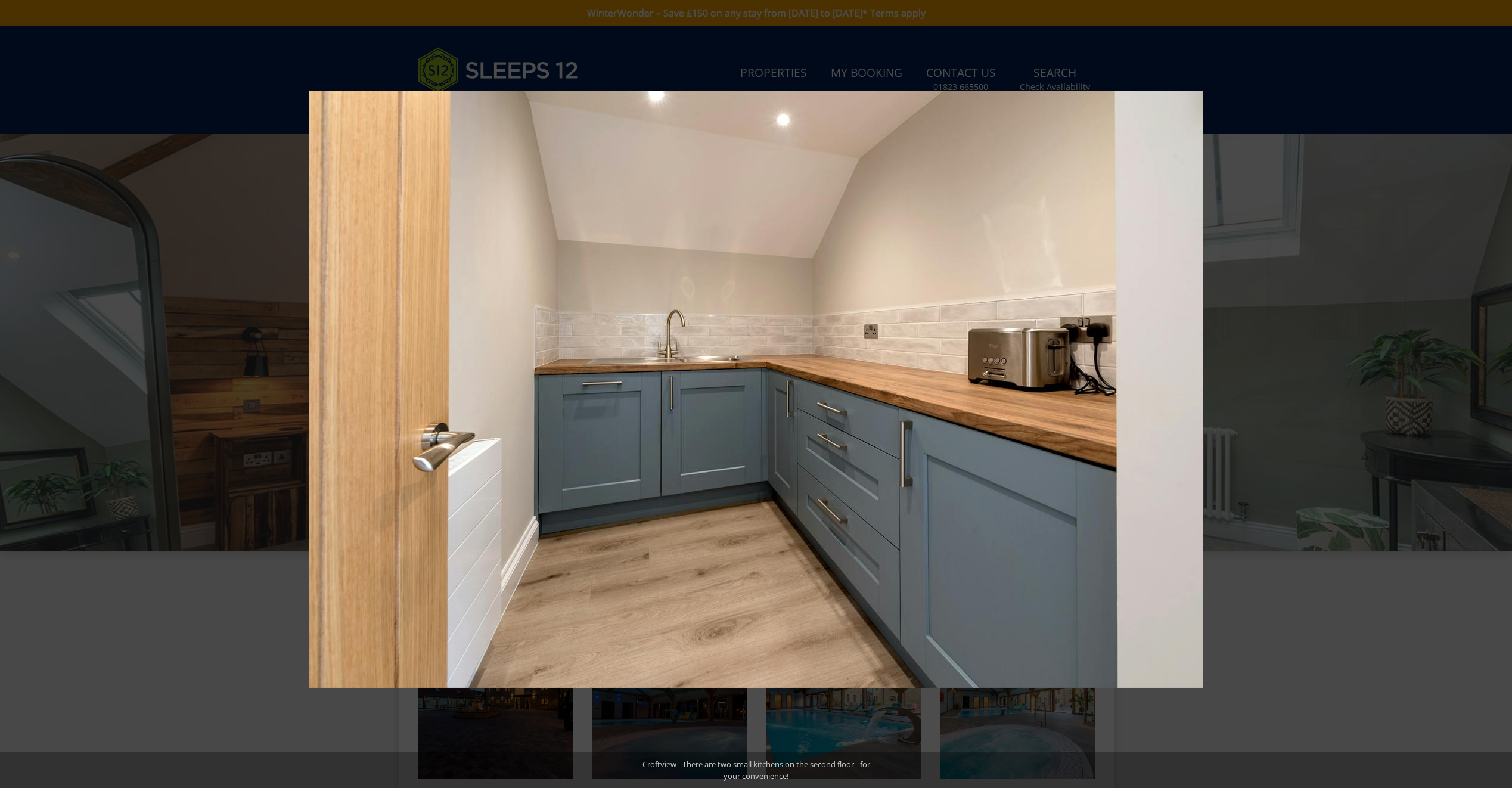
click at [1496, 394] on button at bounding box center [1491, 394] width 42 height 60
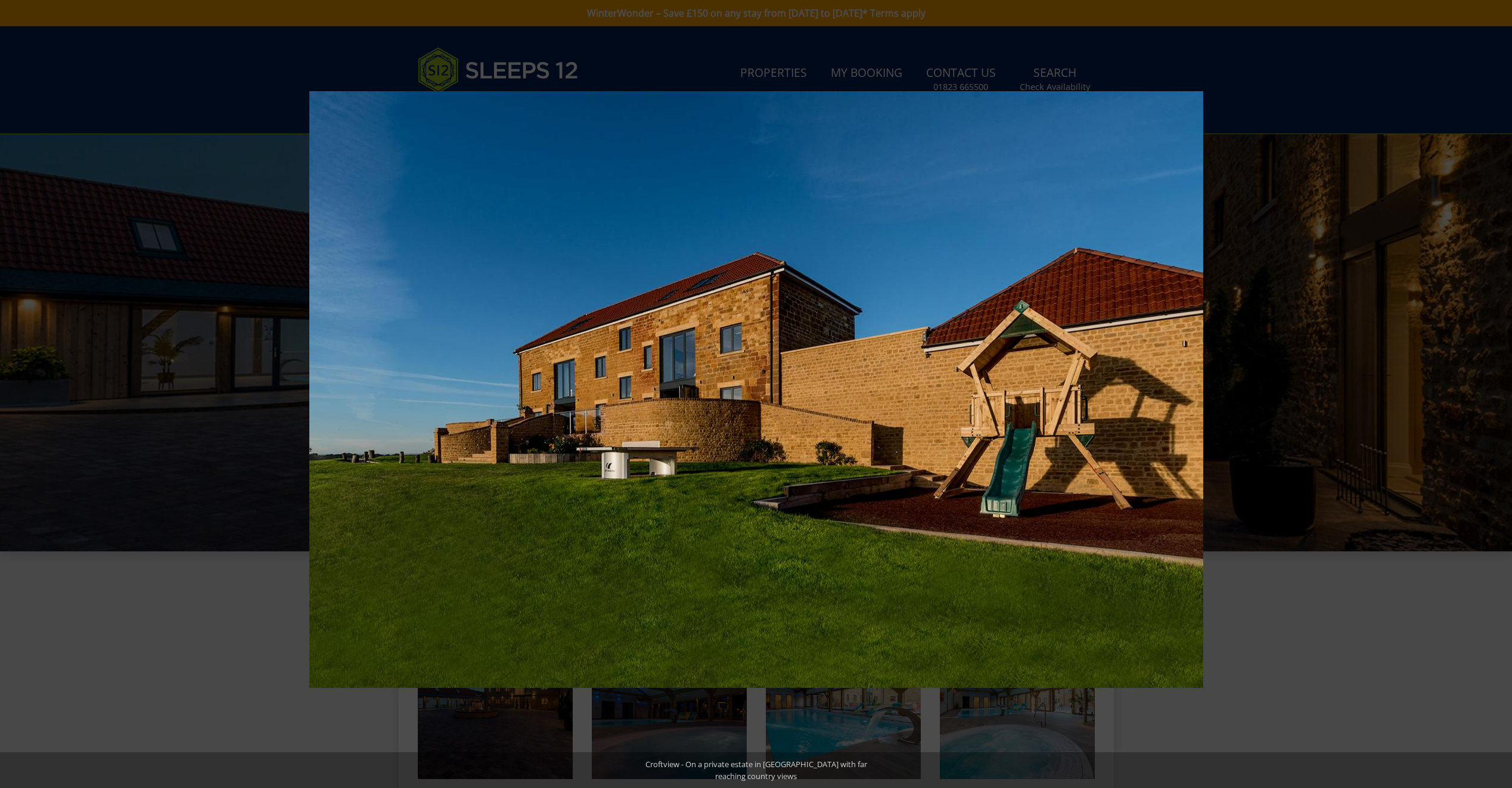
click at [1496, 394] on button at bounding box center [1491, 394] width 42 height 60
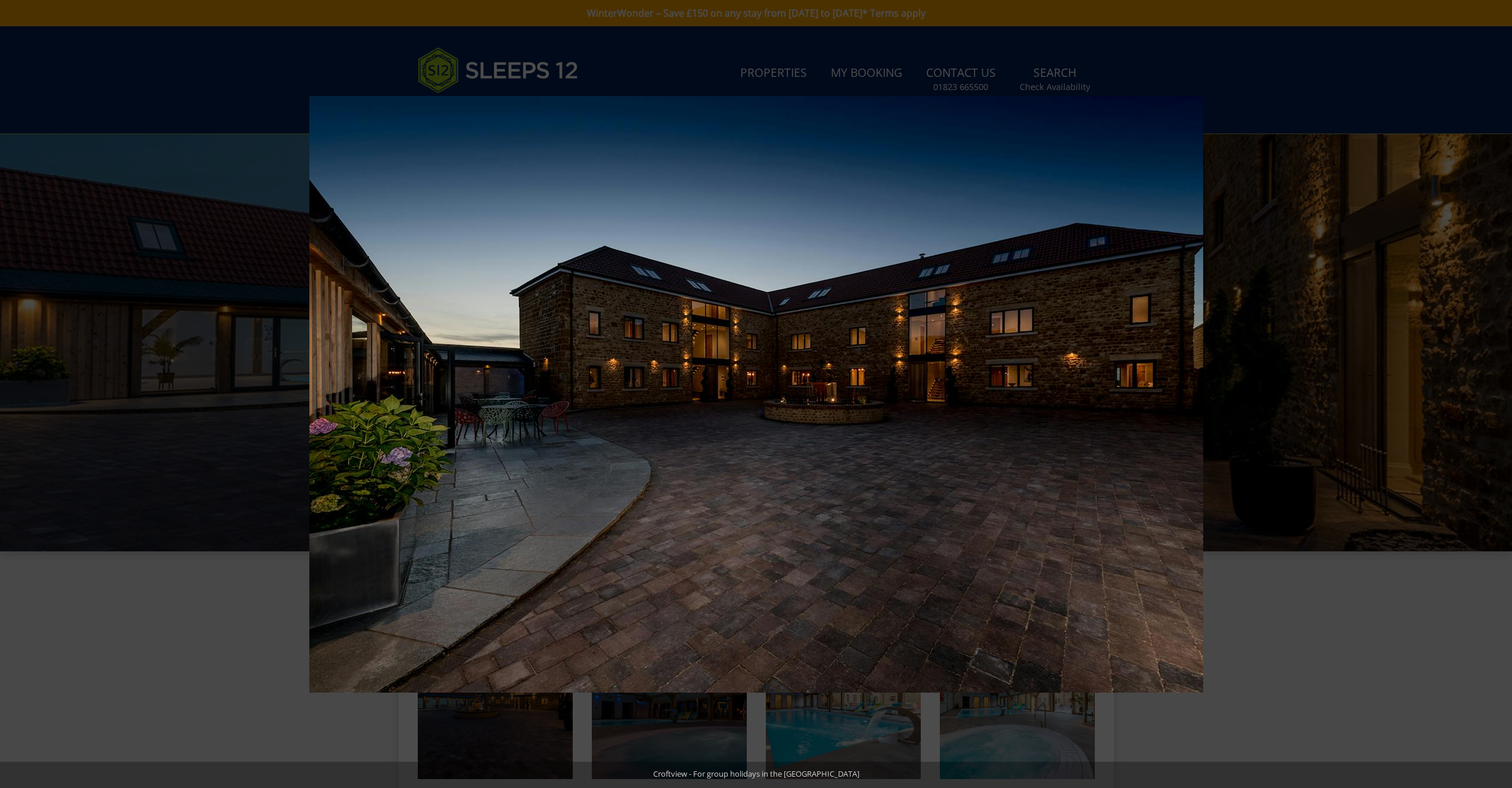
click at [1496, 394] on button at bounding box center [1491, 394] width 42 height 60
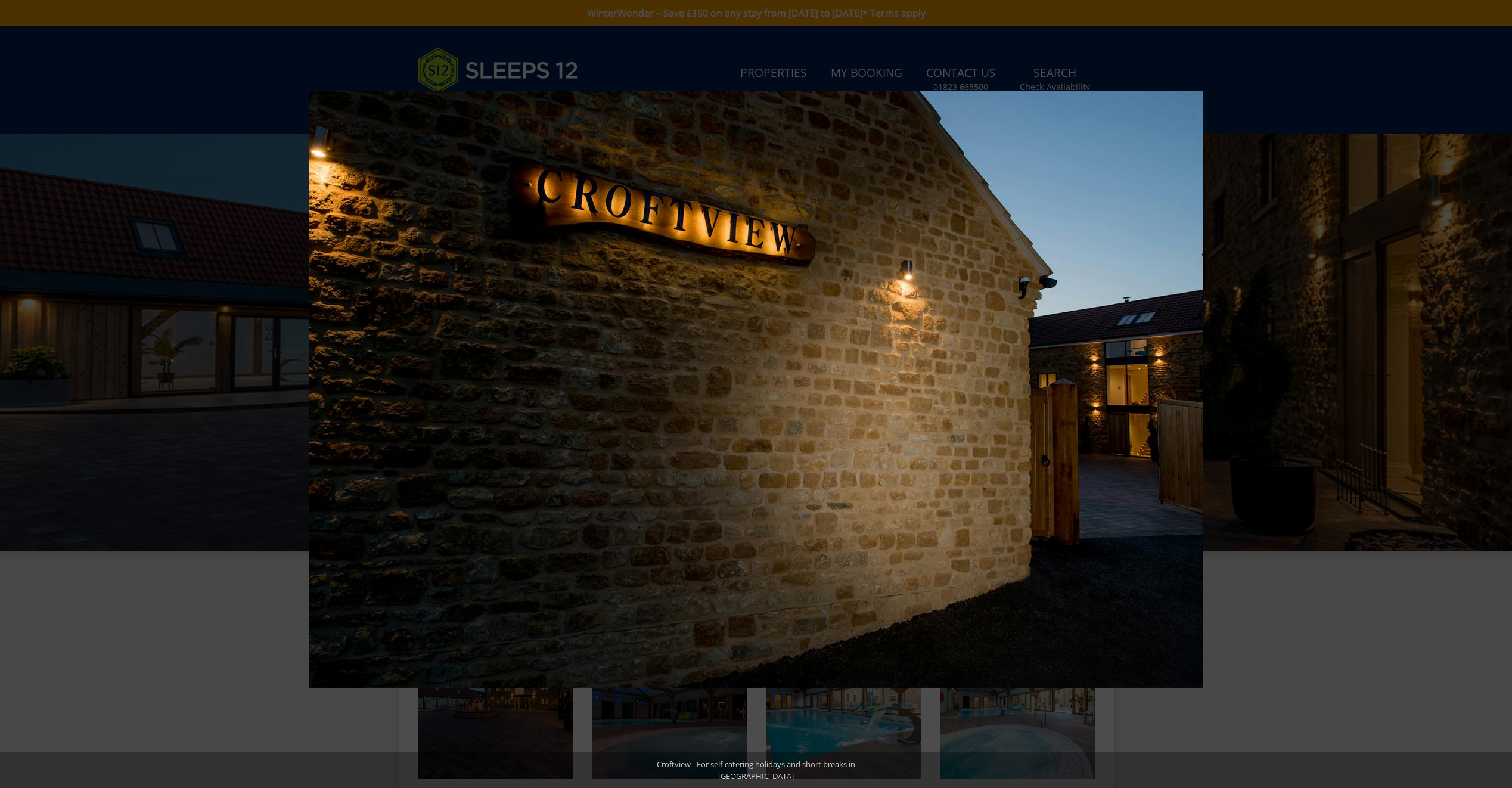
click at [1496, 394] on button at bounding box center [1491, 394] width 42 height 60
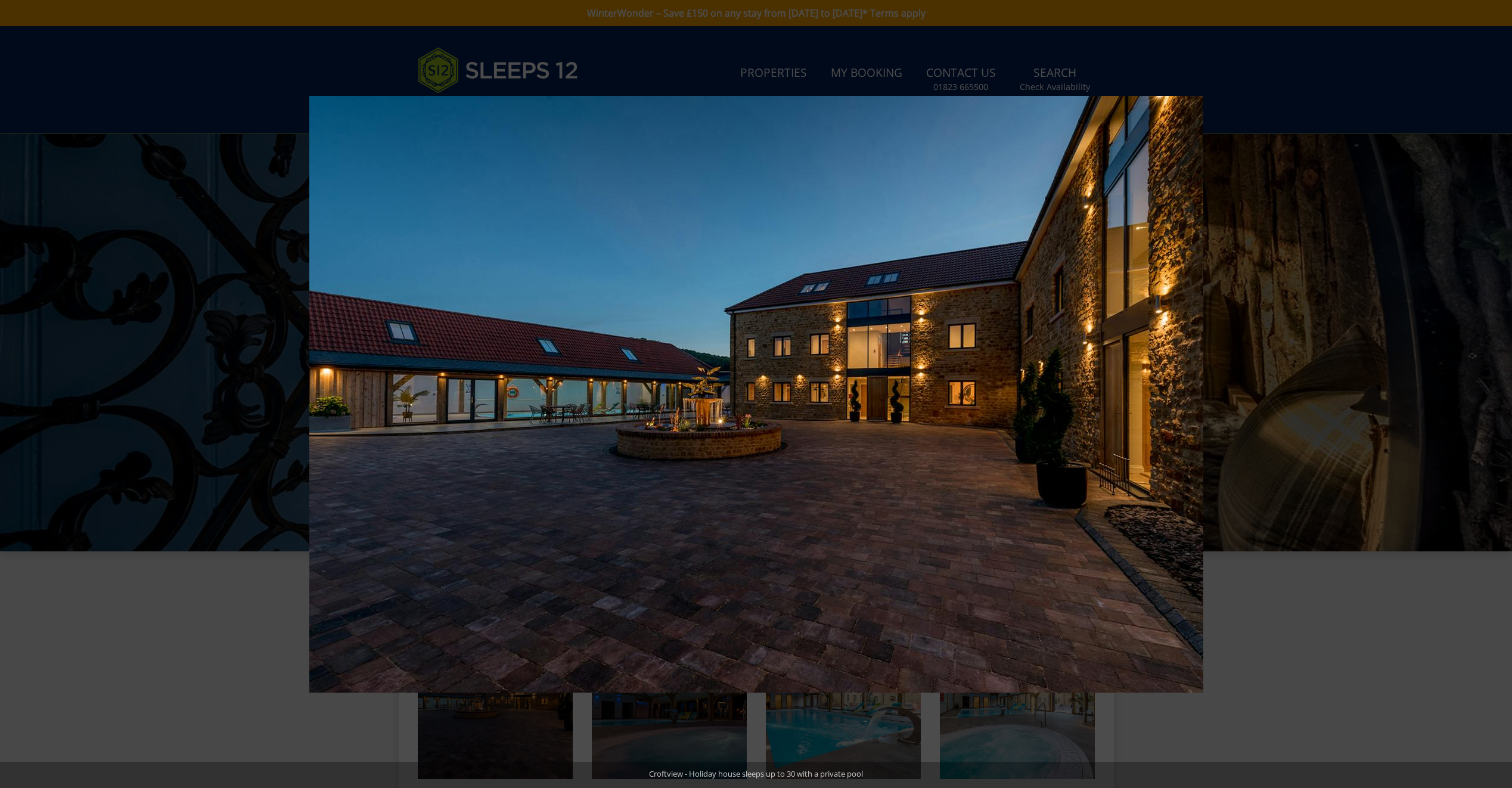
click at [1496, 394] on button at bounding box center [1491, 394] width 42 height 60
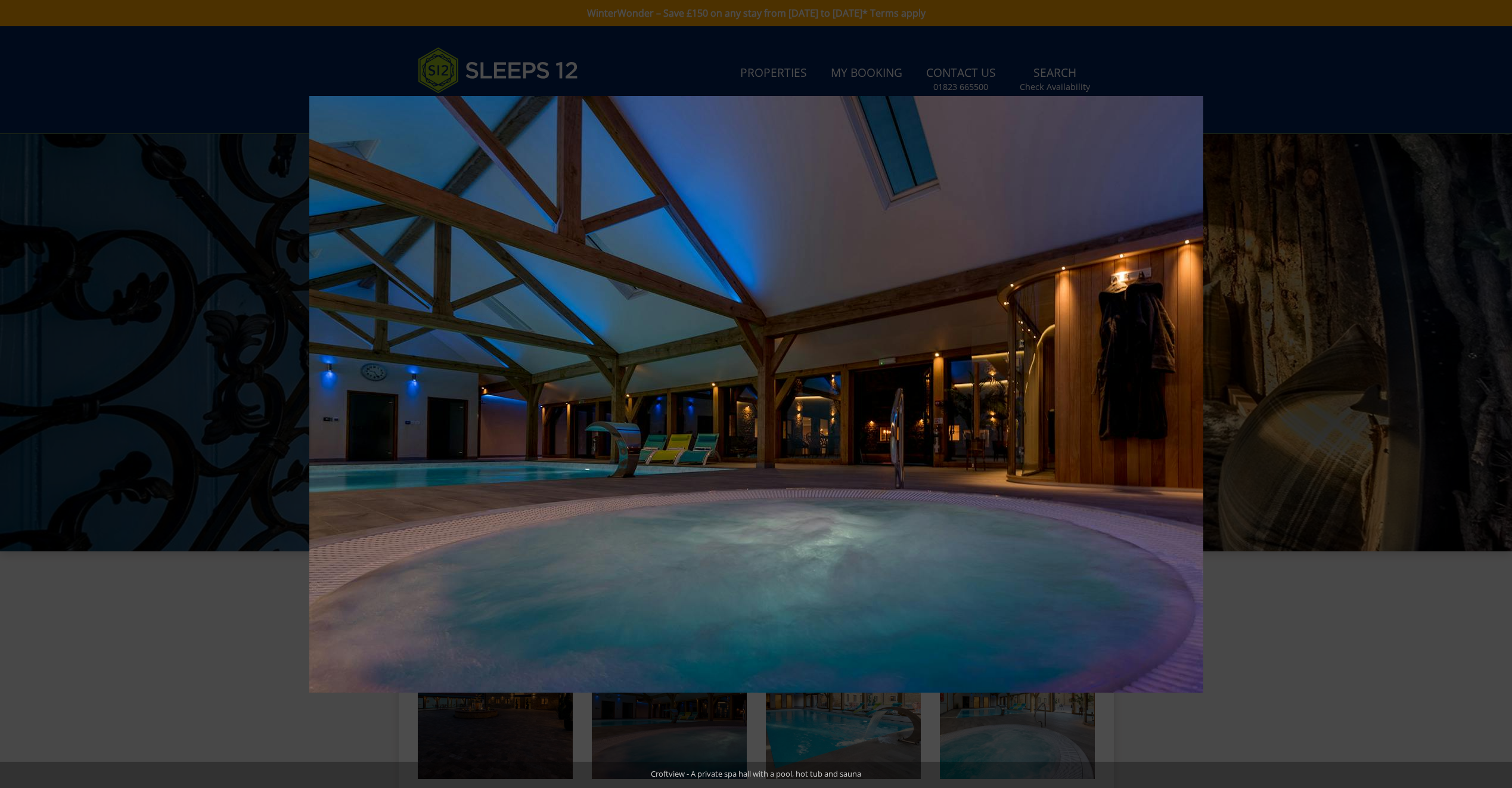
click at [1496, 394] on button at bounding box center [1491, 394] width 42 height 60
